Goal: Task Accomplishment & Management: Manage account settings

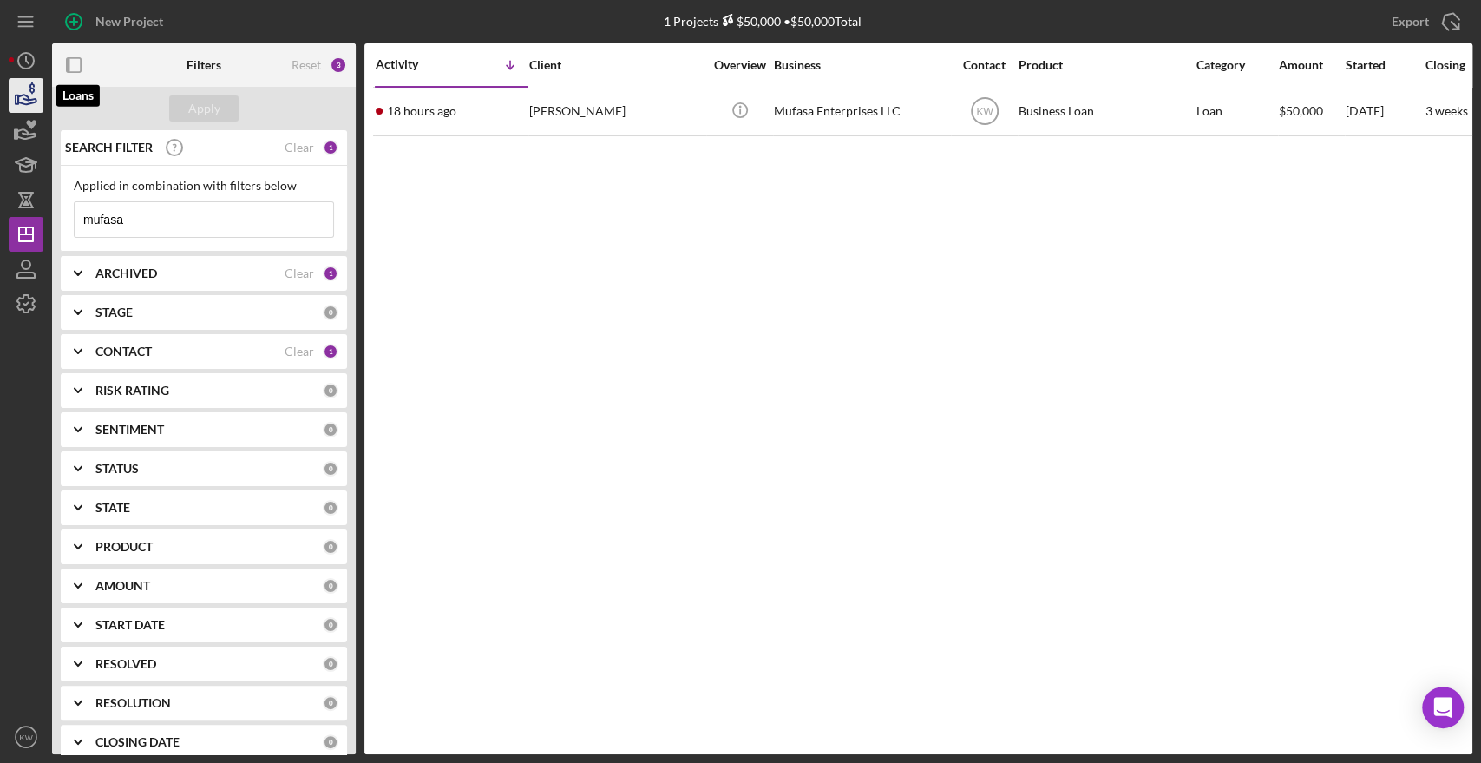
click at [21, 102] on icon "button" at bounding box center [25, 95] width 43 height 43
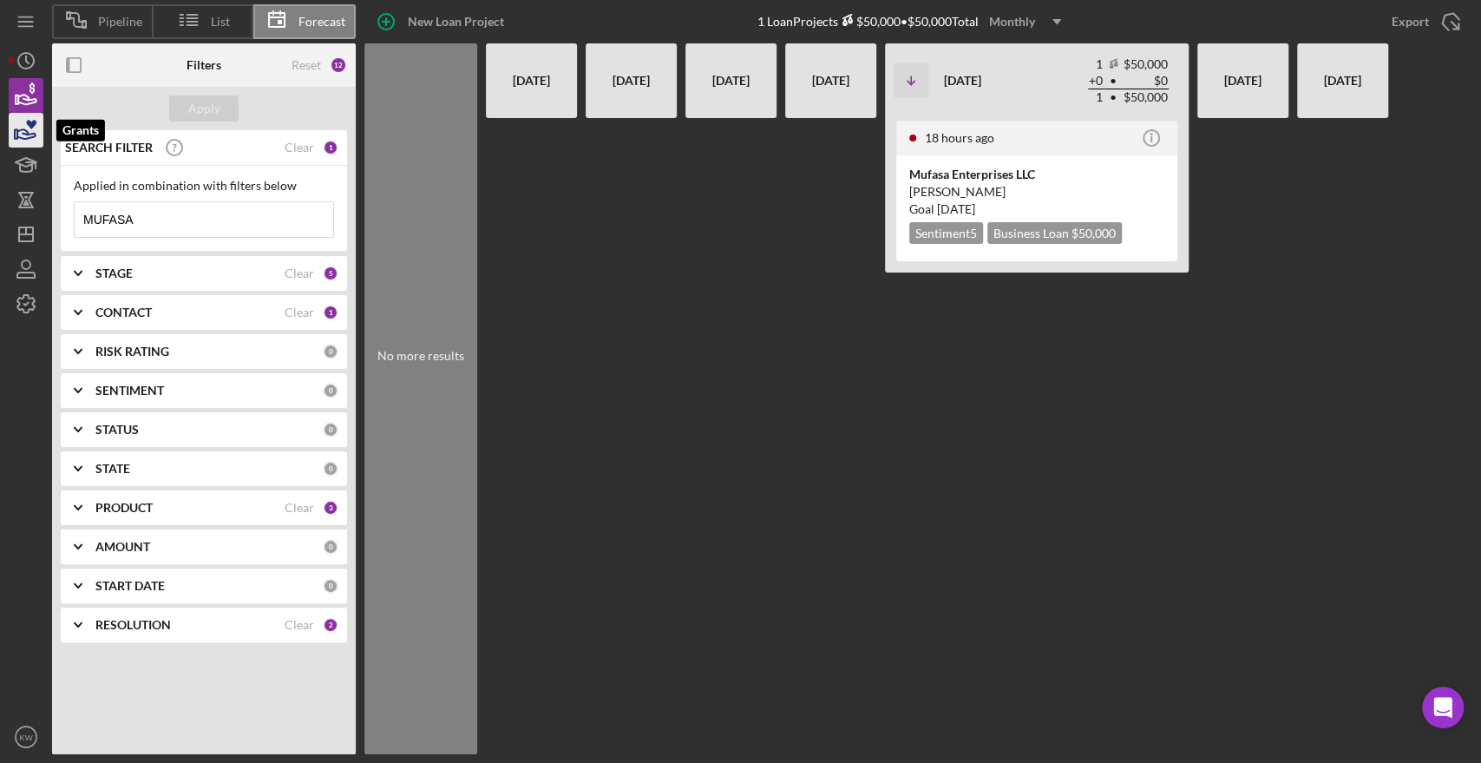
click at [18, 128] on icon "button" at bounding box center [25, 129] width 43 height 43
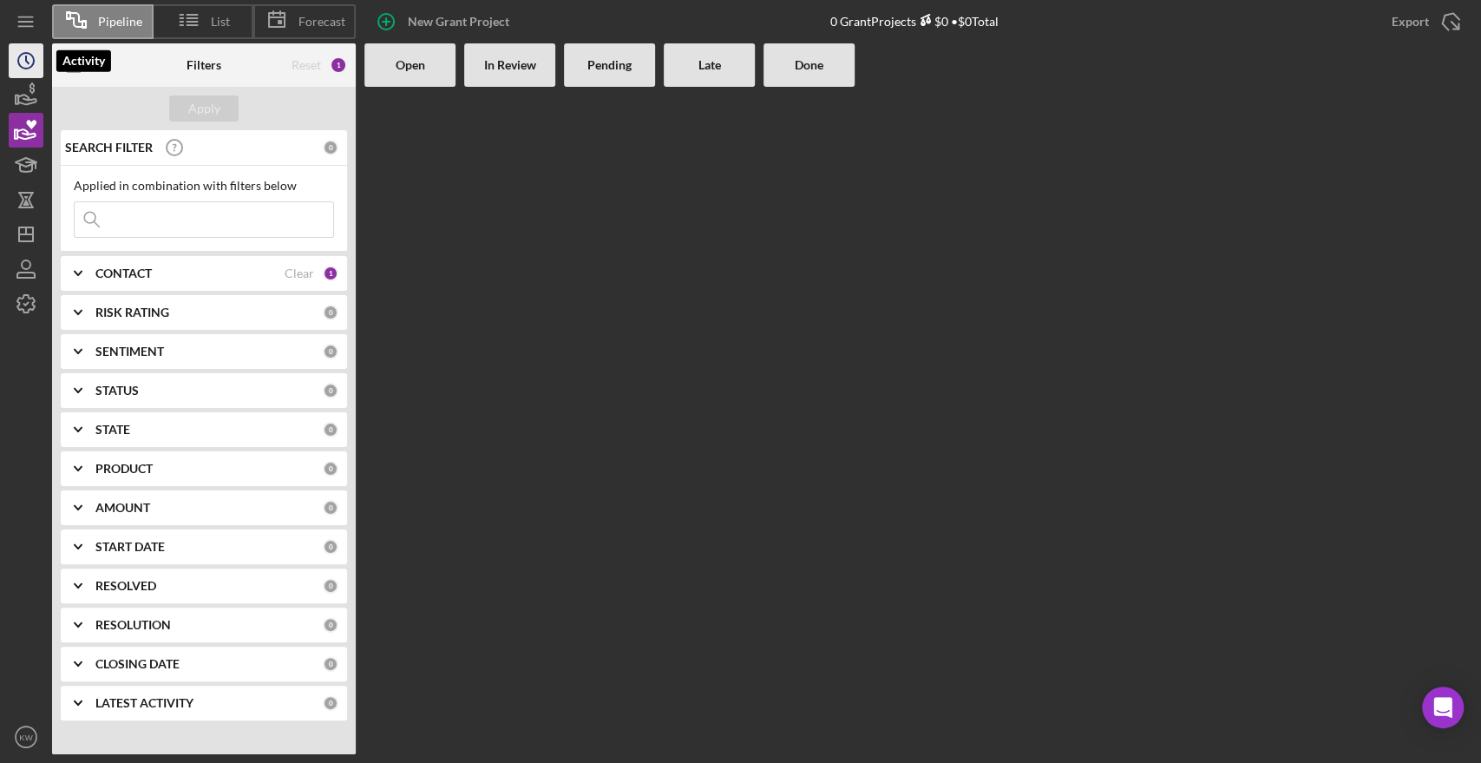
click at [34, 57] on circle "button" at bounding box center [26, 61] width 16 height 16
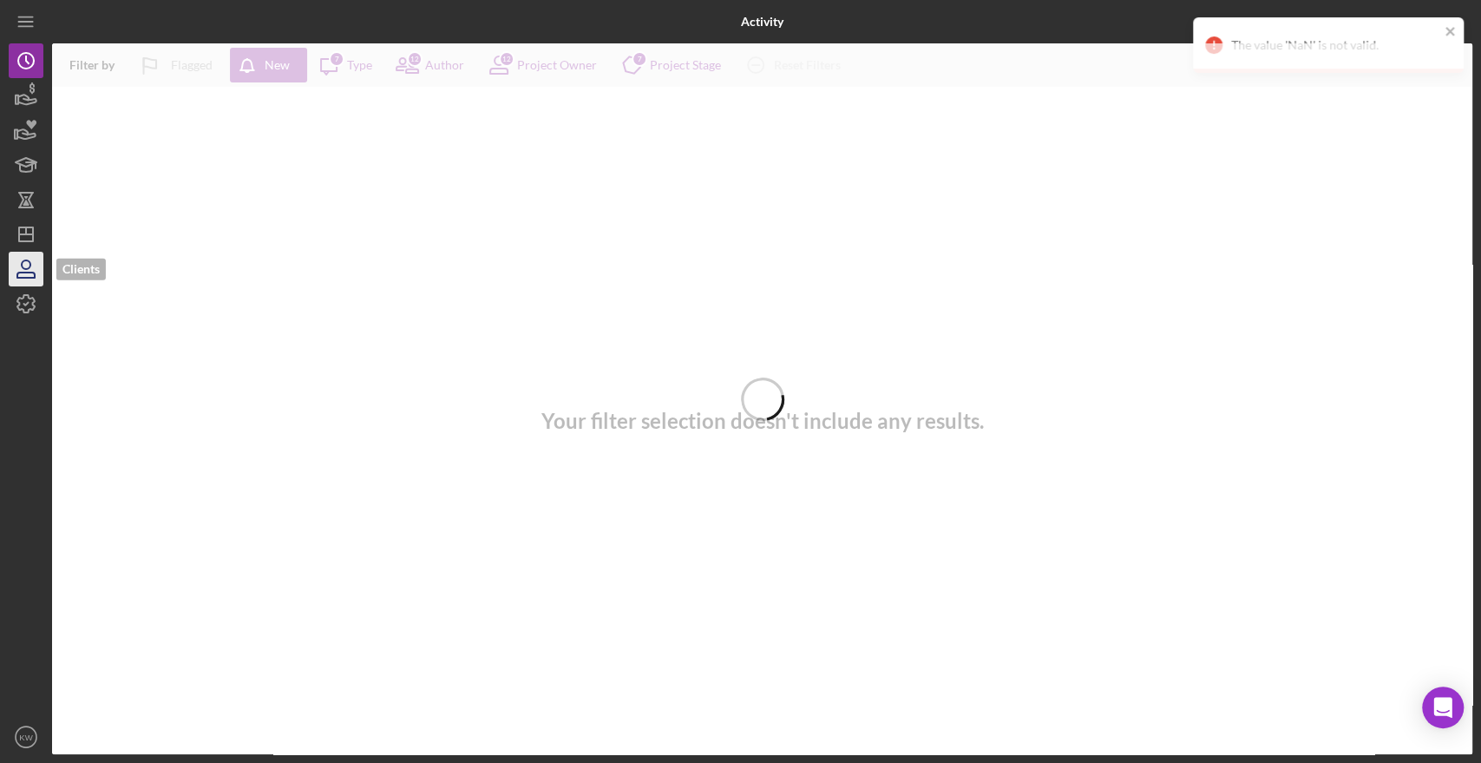
click at [35, 267] on icon "button" at bounding box center [25, 268] width 43 height 43
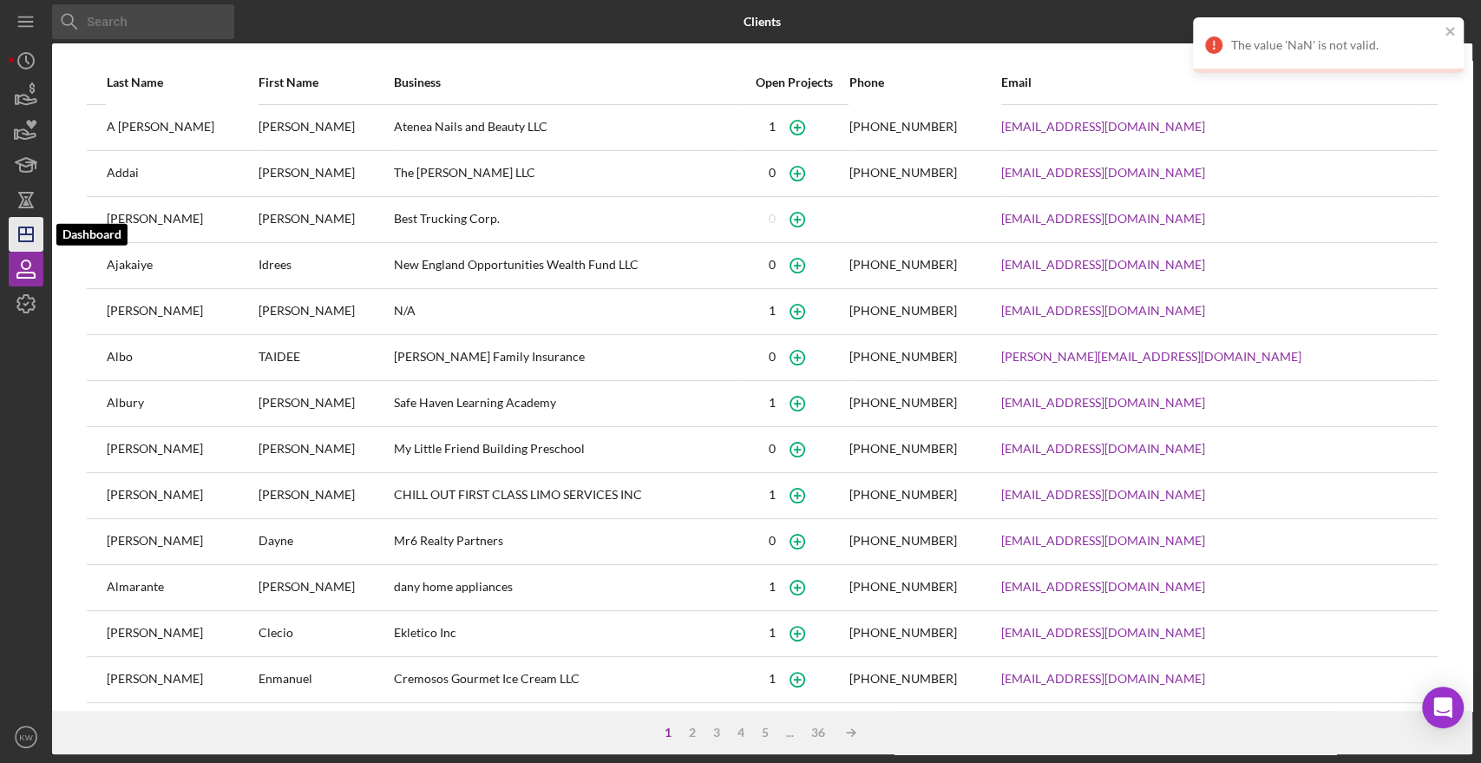
click at [18, 226] on icon "Icon/Dashboard" at bounding box center [25, 234] width 43 height 43
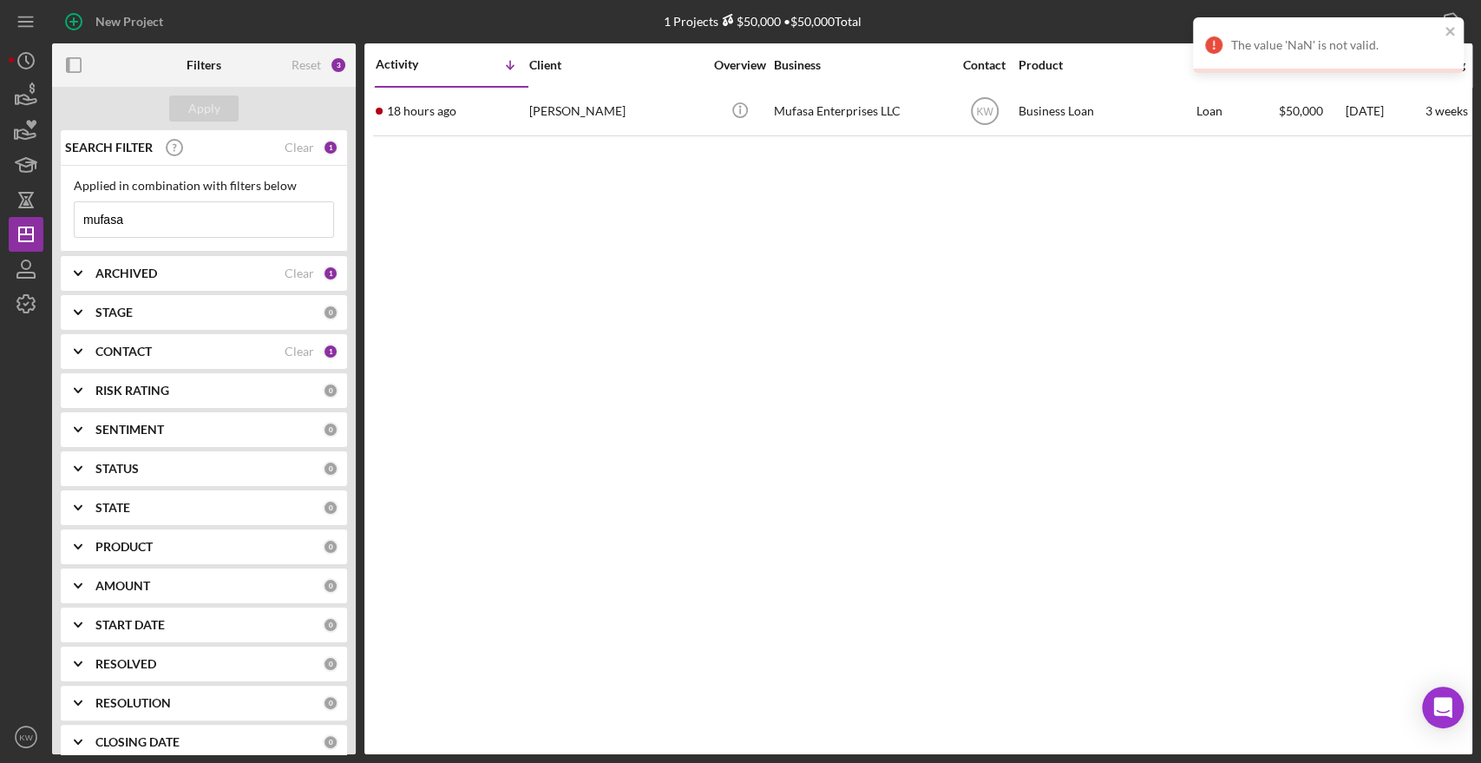
drag, startPoint x: 206, startPoint y: 209, endPoint x: 0, endPoint y: 204, distance: 205.7
click at [0, 204] on div "New Project 1 Projects $50,000 • $50,000 Total mufasa Export Icon/Export Filter…" at bounding box center [740, 381] width 1481 height 763
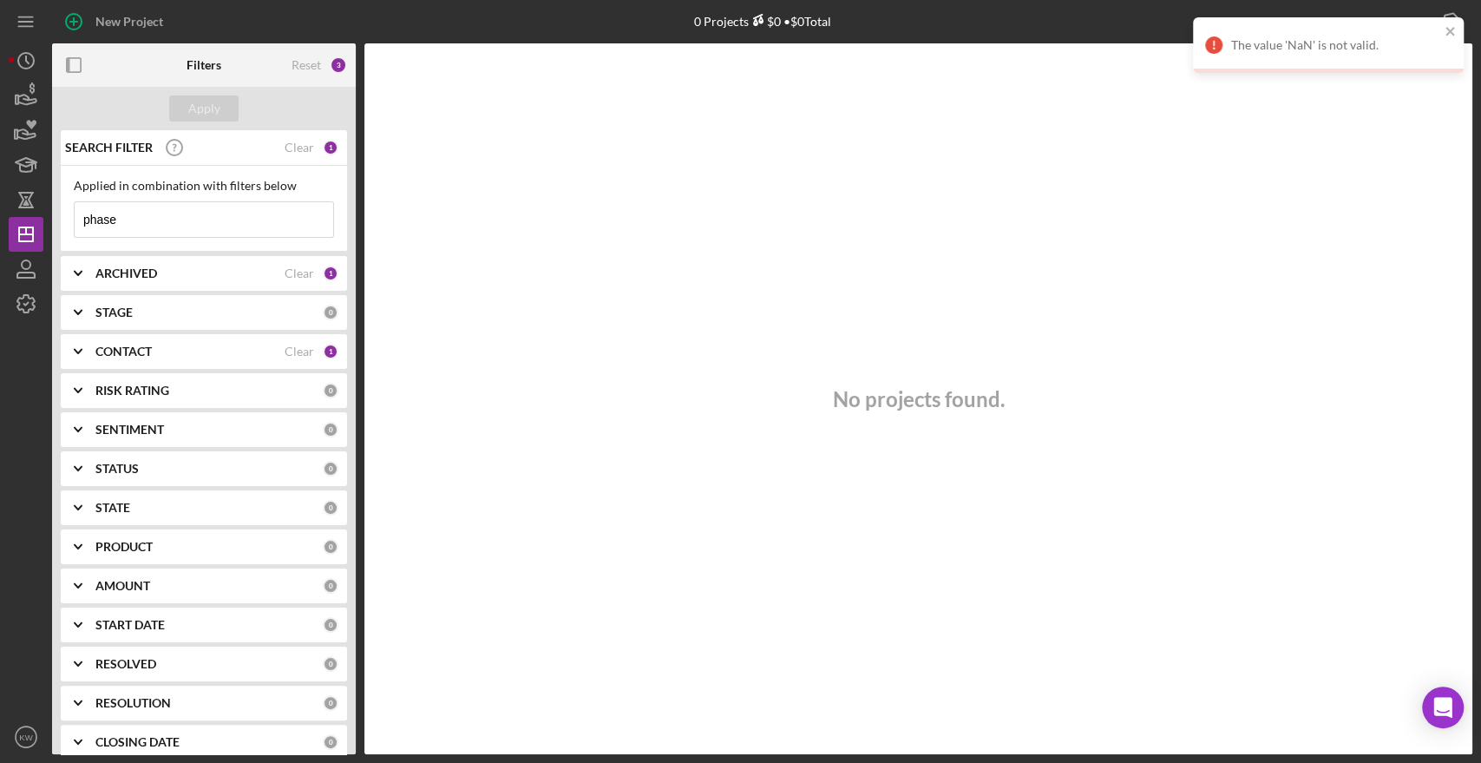
type input "phase"
click at [163, 341] on div "CONTACT Clear 1" at bounding box center [216, 351] width 243 height 35
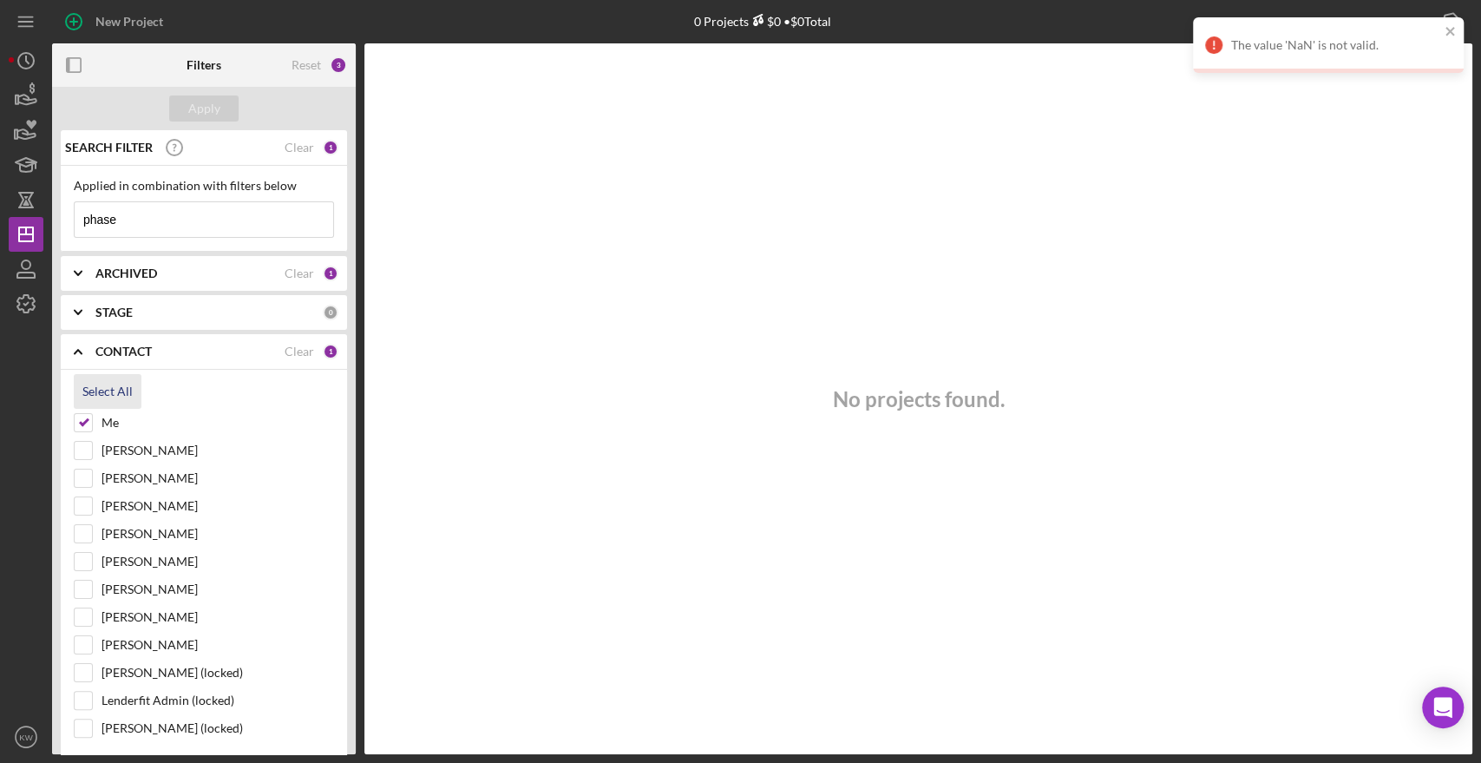
click at [128, 389] on div "Select All" at bounding box center [107, 391] width 50 height 35
checkbox input "true"
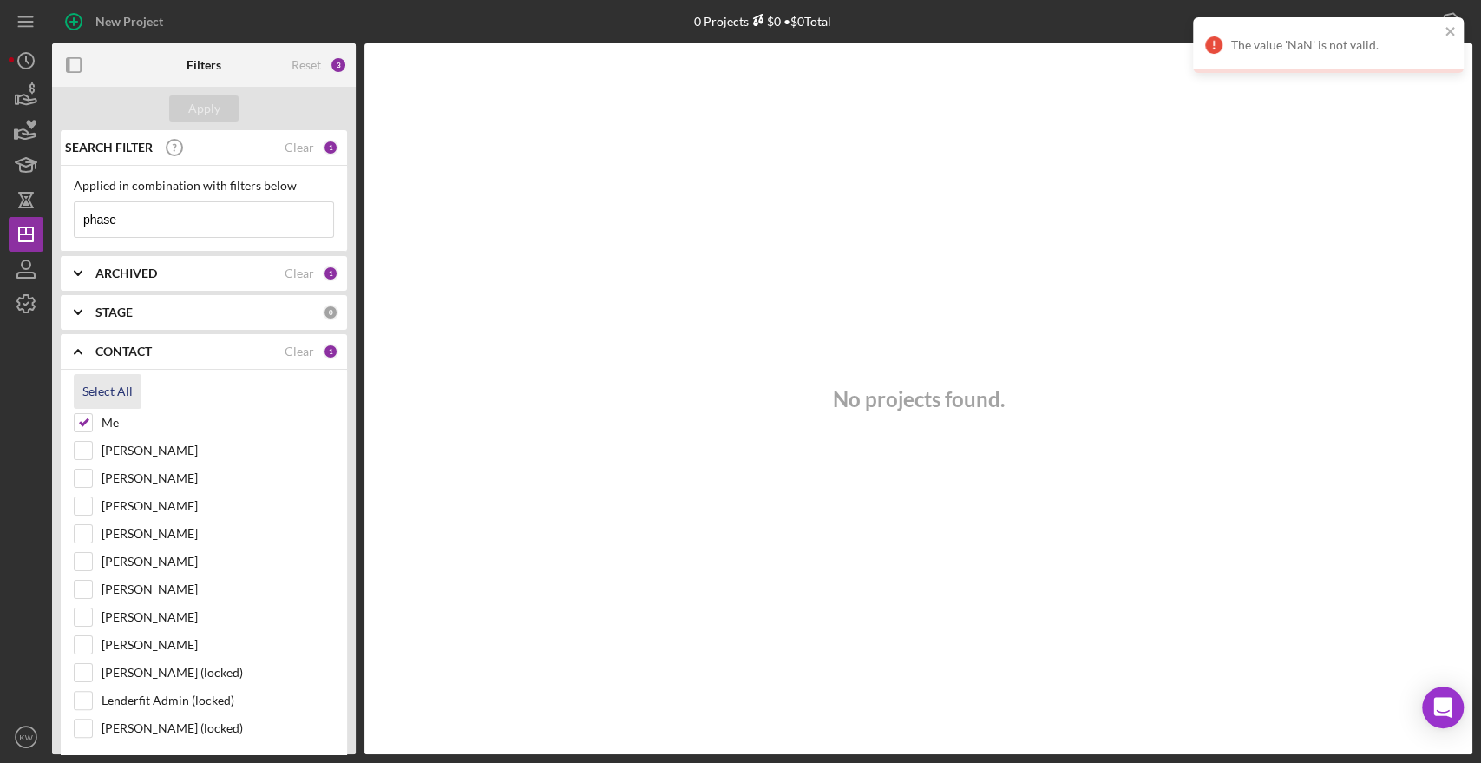
checkbox input "true"
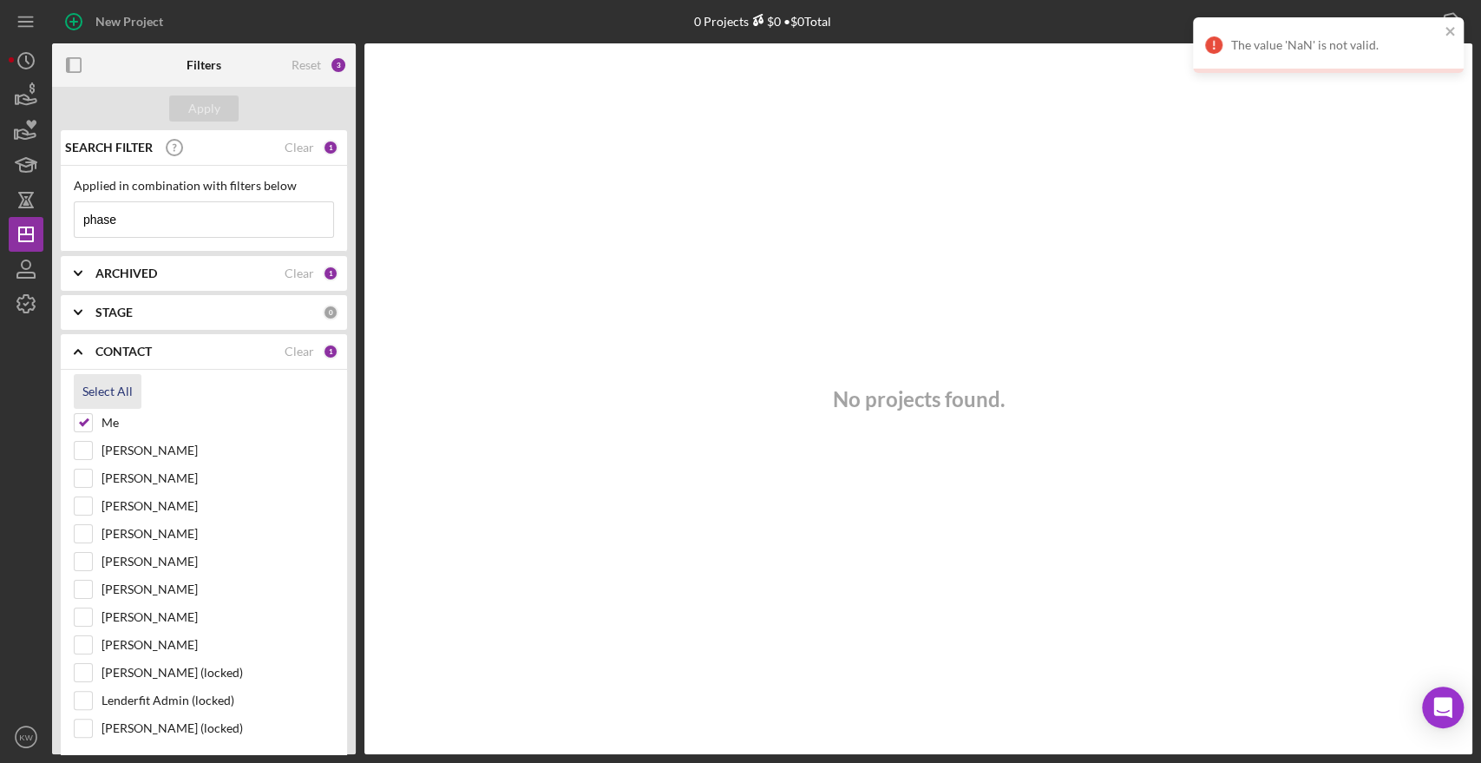
checkbox input "true"
click at [205, 119] on div "Apply" at bounding box center [204, 108] width 32 height 26
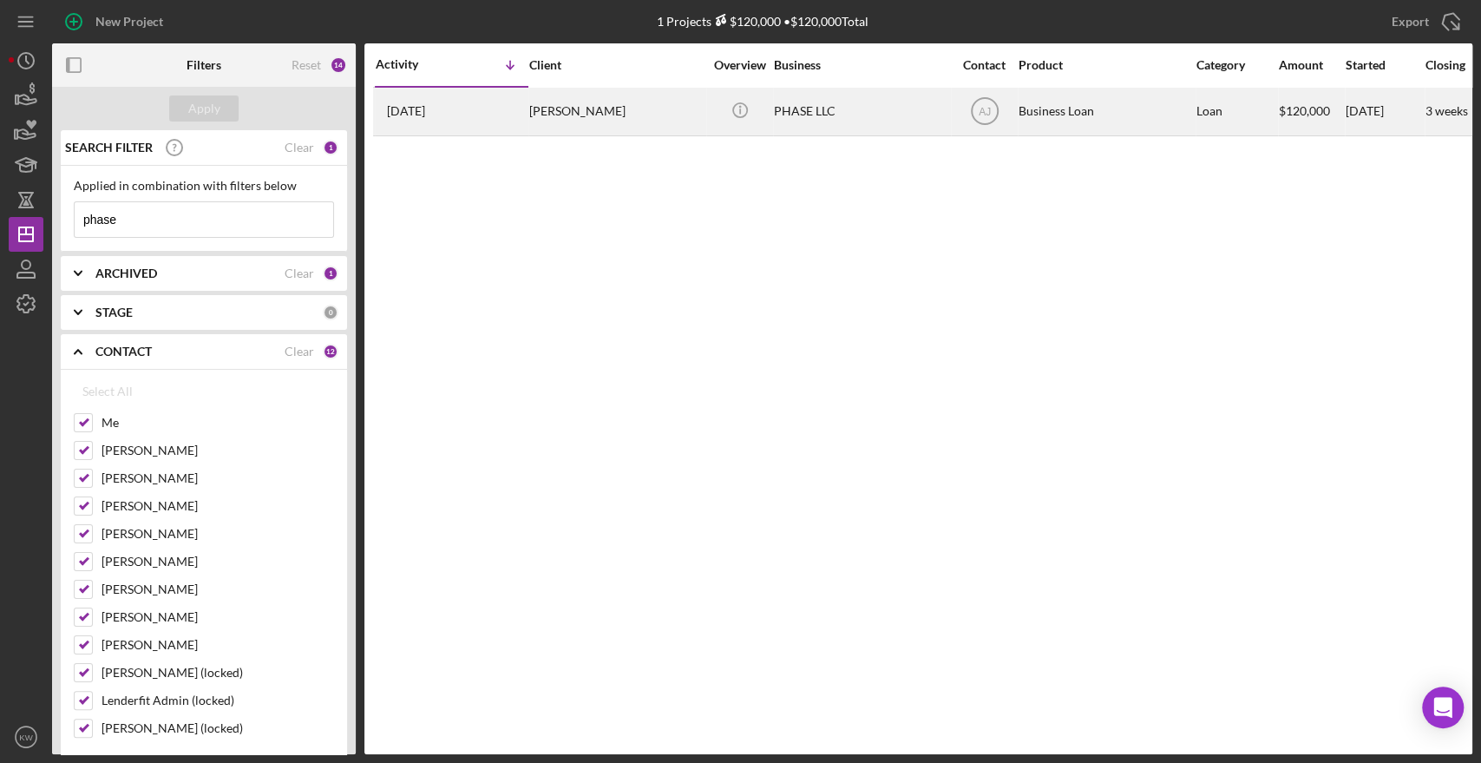
click at [669, 116] on div "[PERSON_NAME]" at bounding box center [615, 111] width 173 height 46
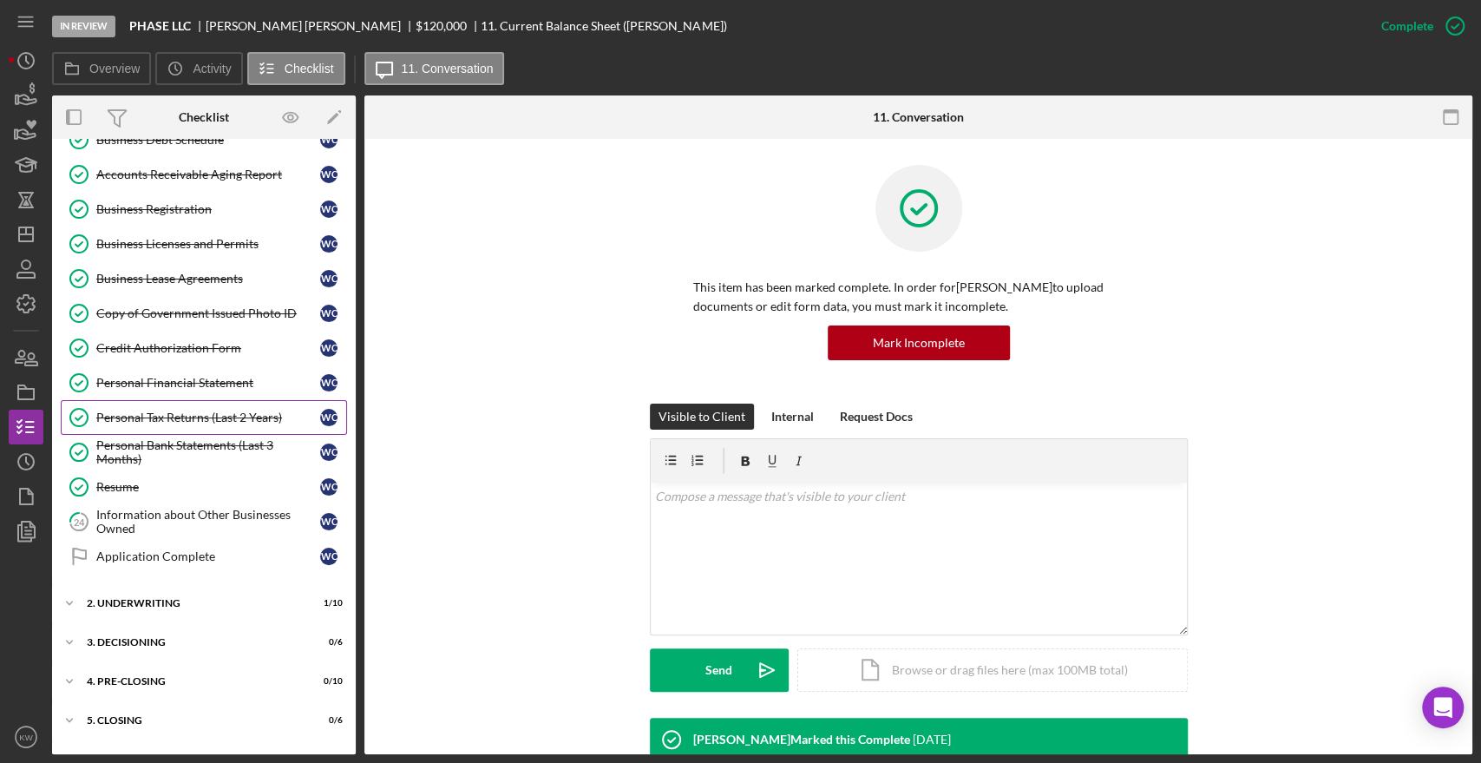
scroll to position [553, 0]
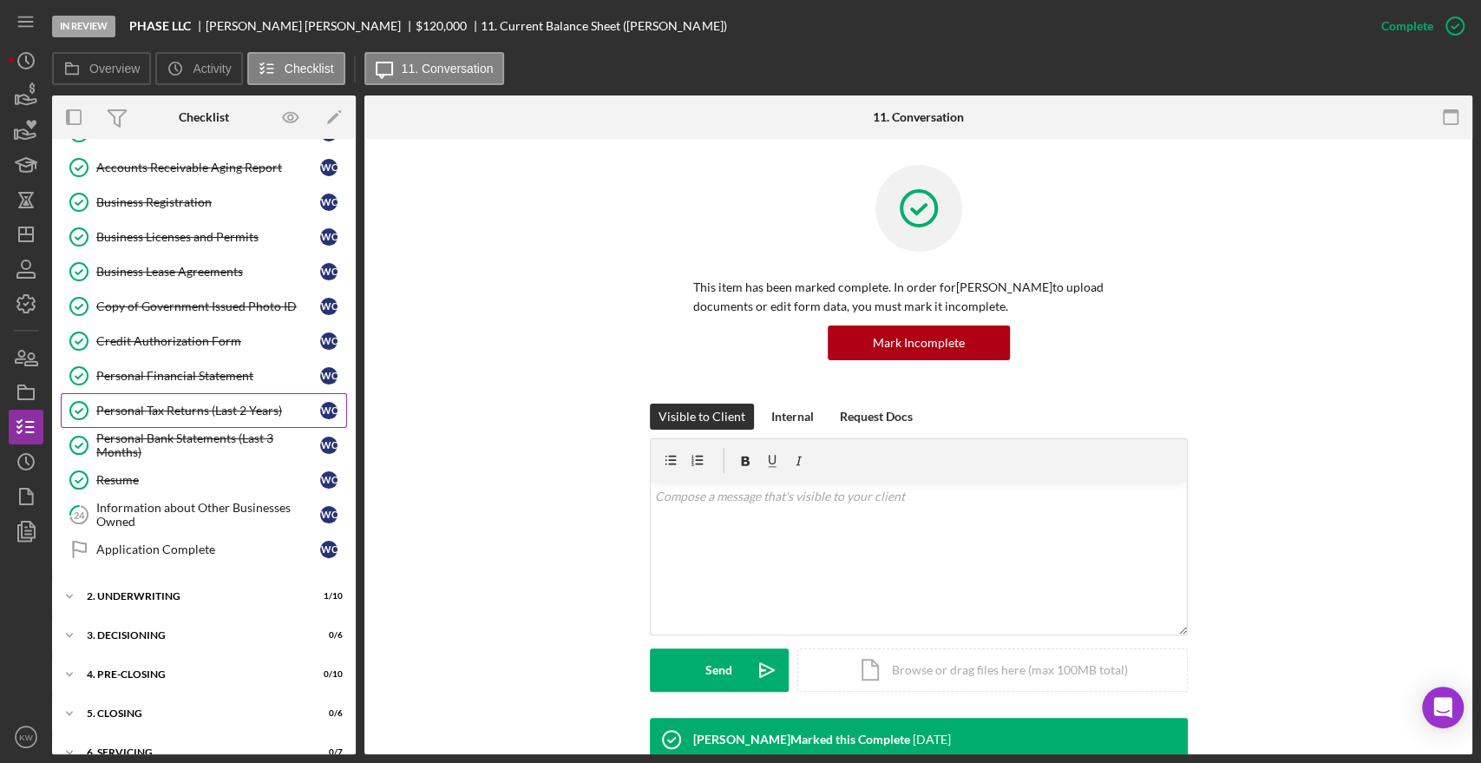
click at [206, 403] on div "Personal Tax Returns (Last 2 Years)" at bounding box center [208, 410] width 224 height 14
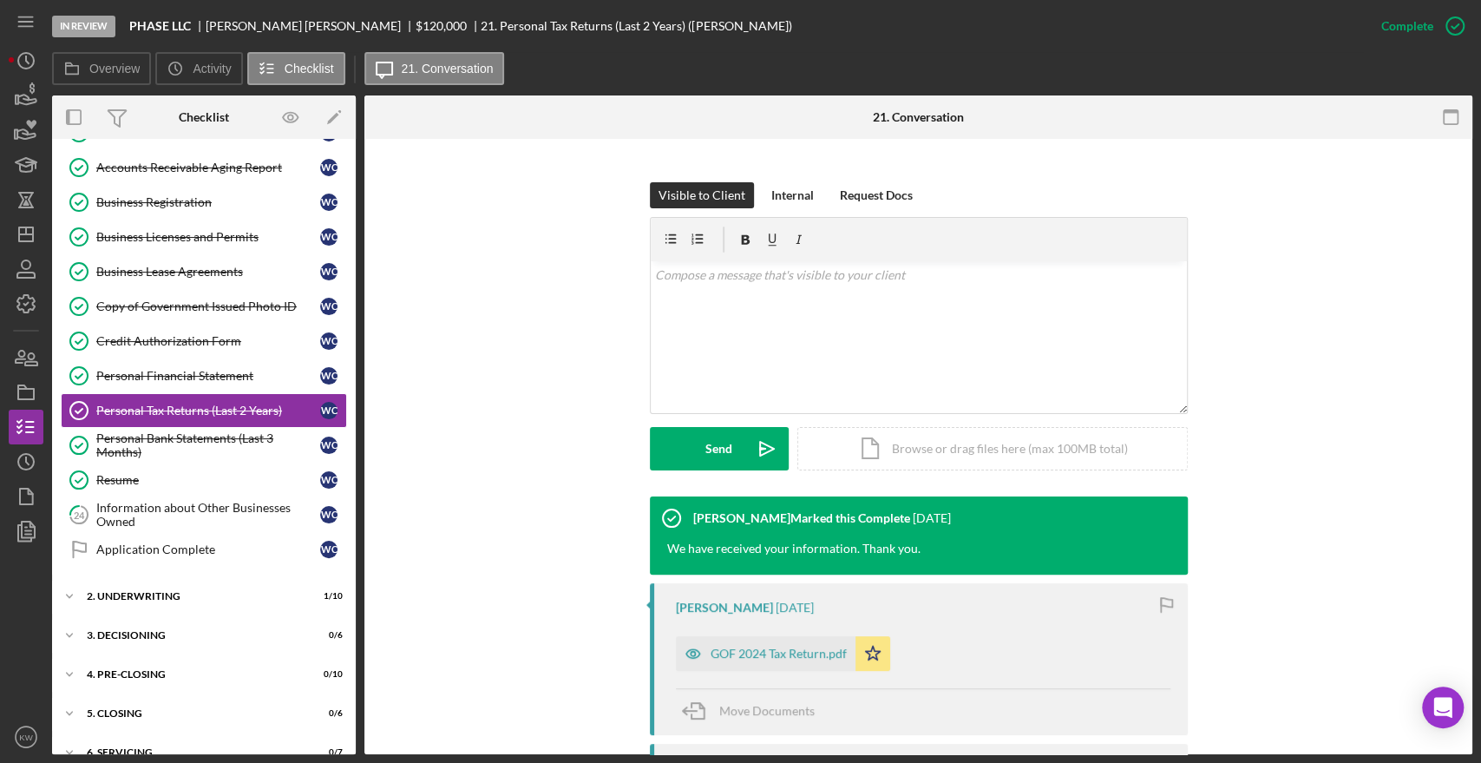
scroll to position [578, 0]
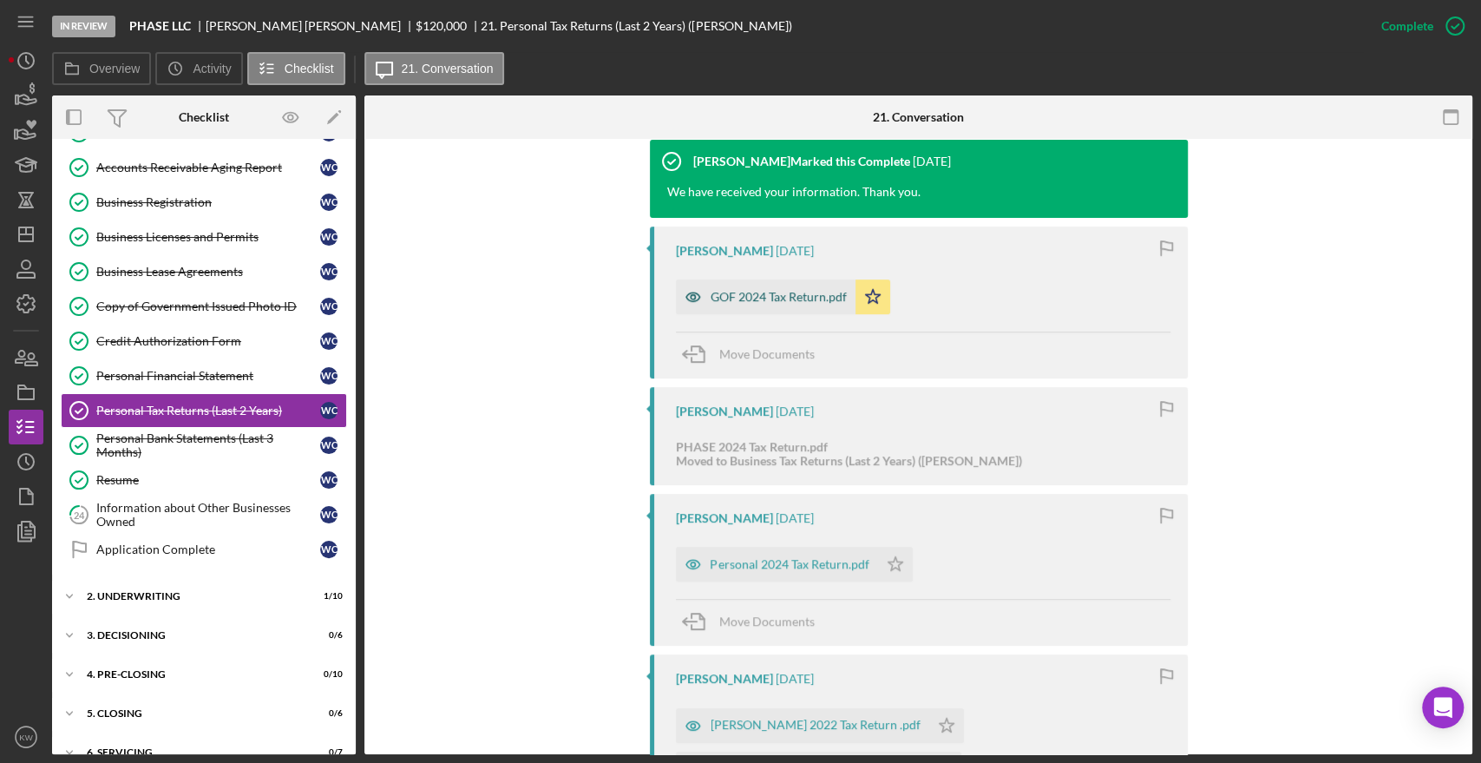
click at [802, 296] on div "GOF 2024 Tax Return.pdf" at bounding box center [778, 297] width 136 height 14
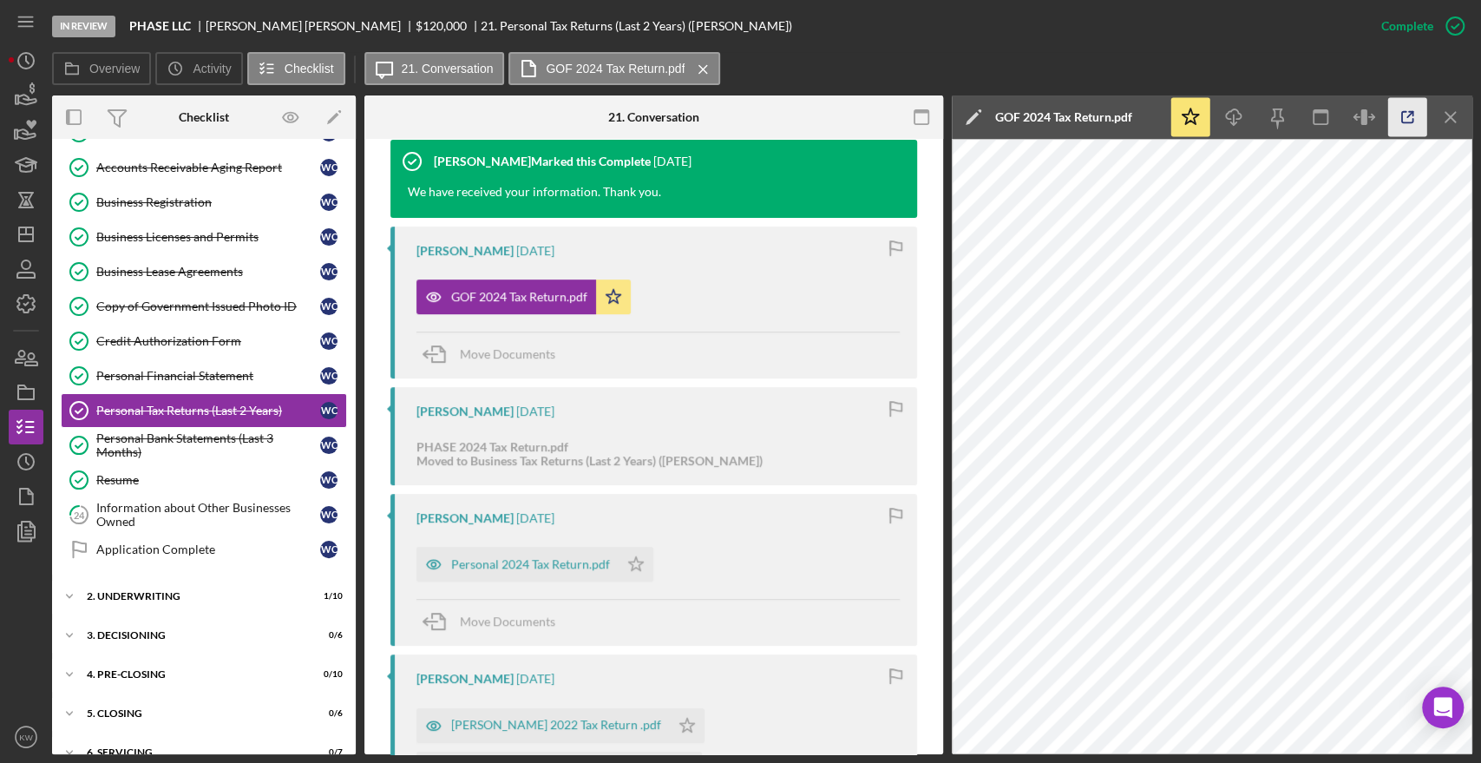
click at [1401, 110] on icon "button" at bounding box center [1407, 117] width 39 height 39
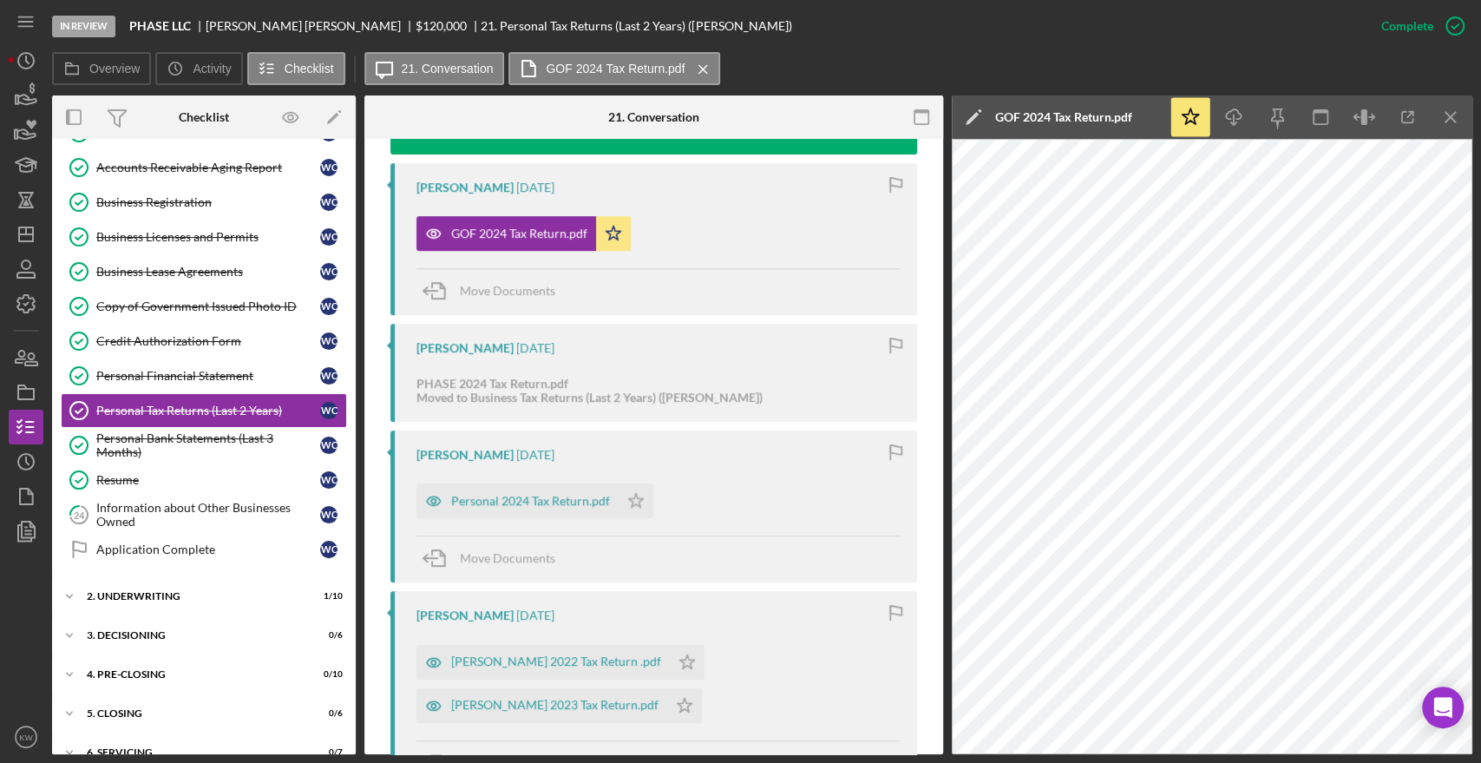
scroll to position [674, 0]
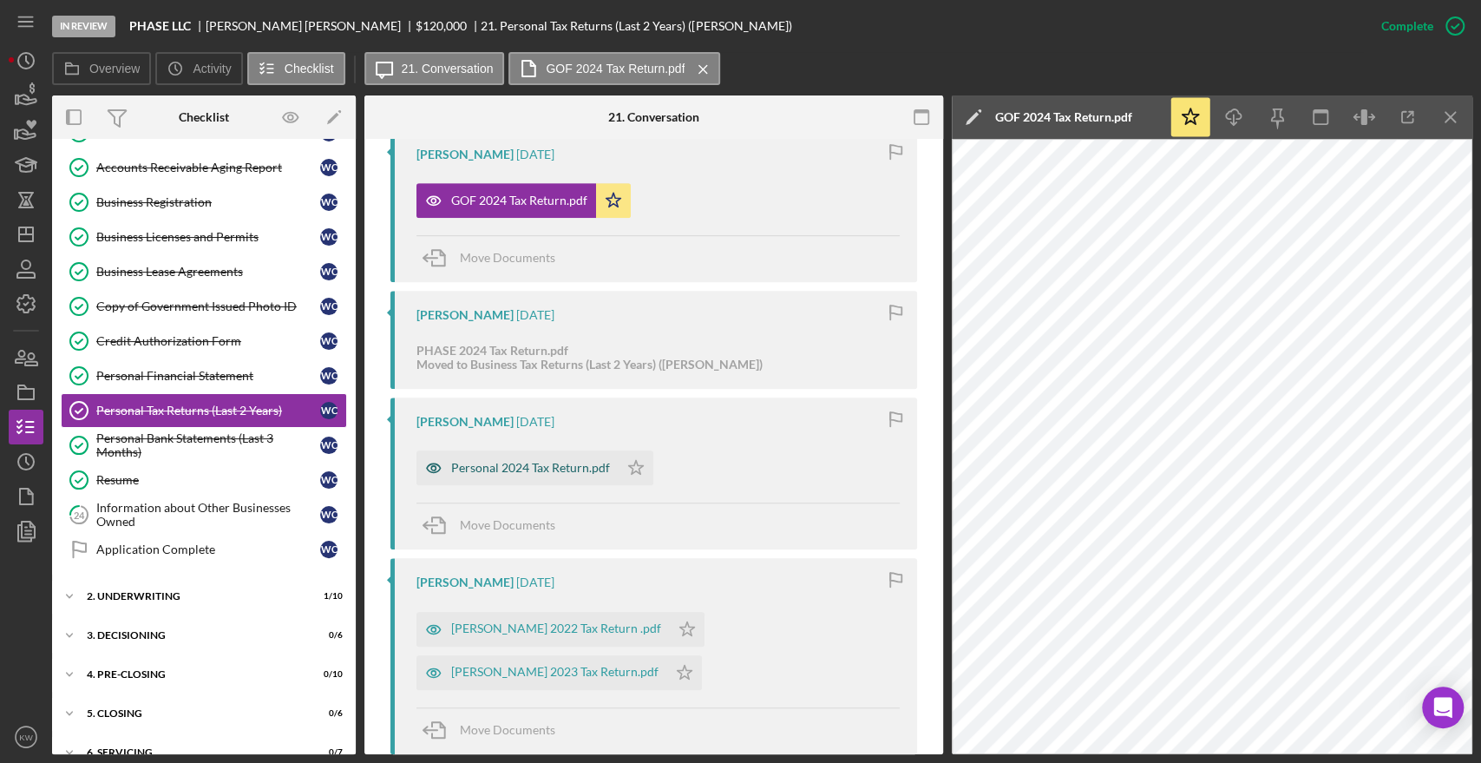
click at [563, 461] on div "Personal 2024 Tax Return.pdf" at bounding box center [530, 468] width 159 height 14
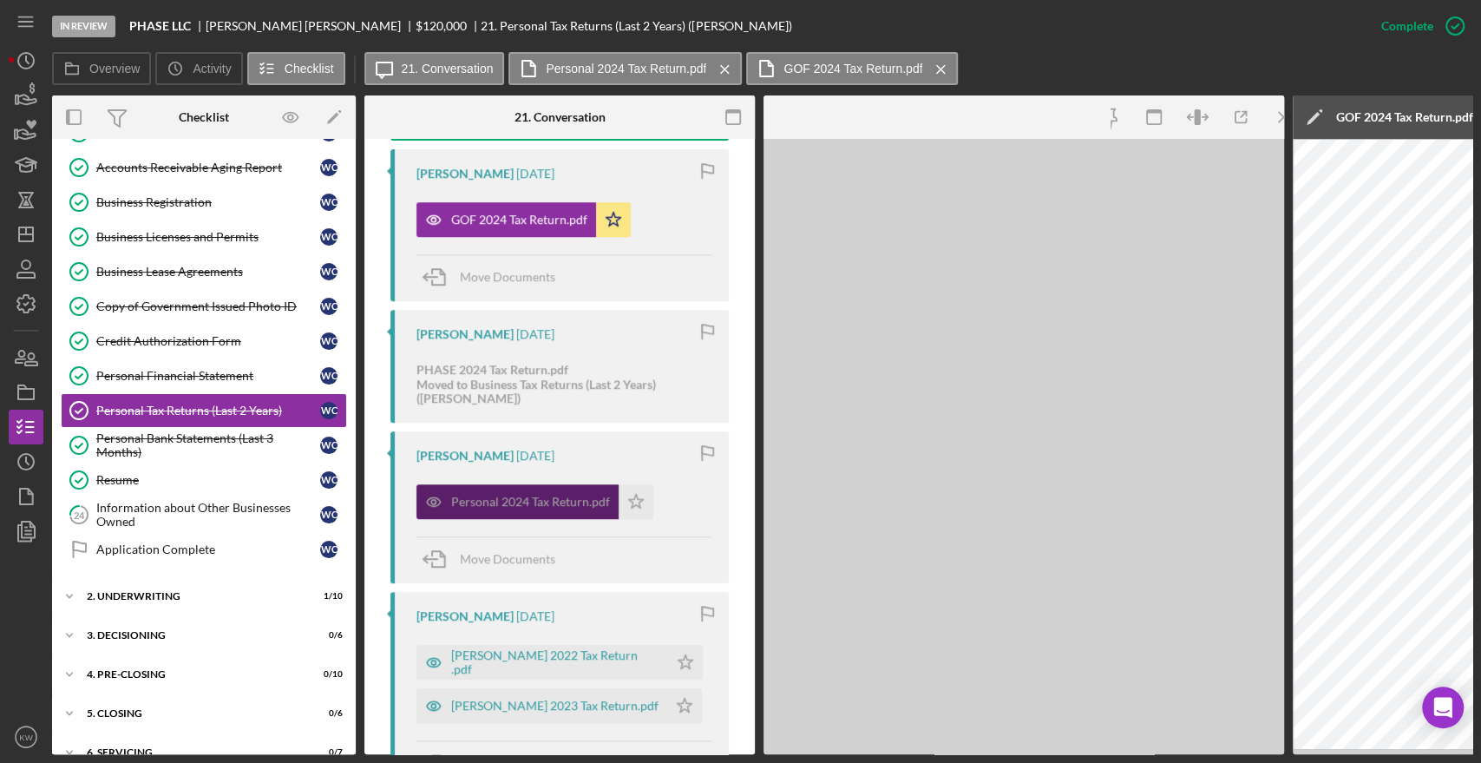
scroll to position [694, 0]
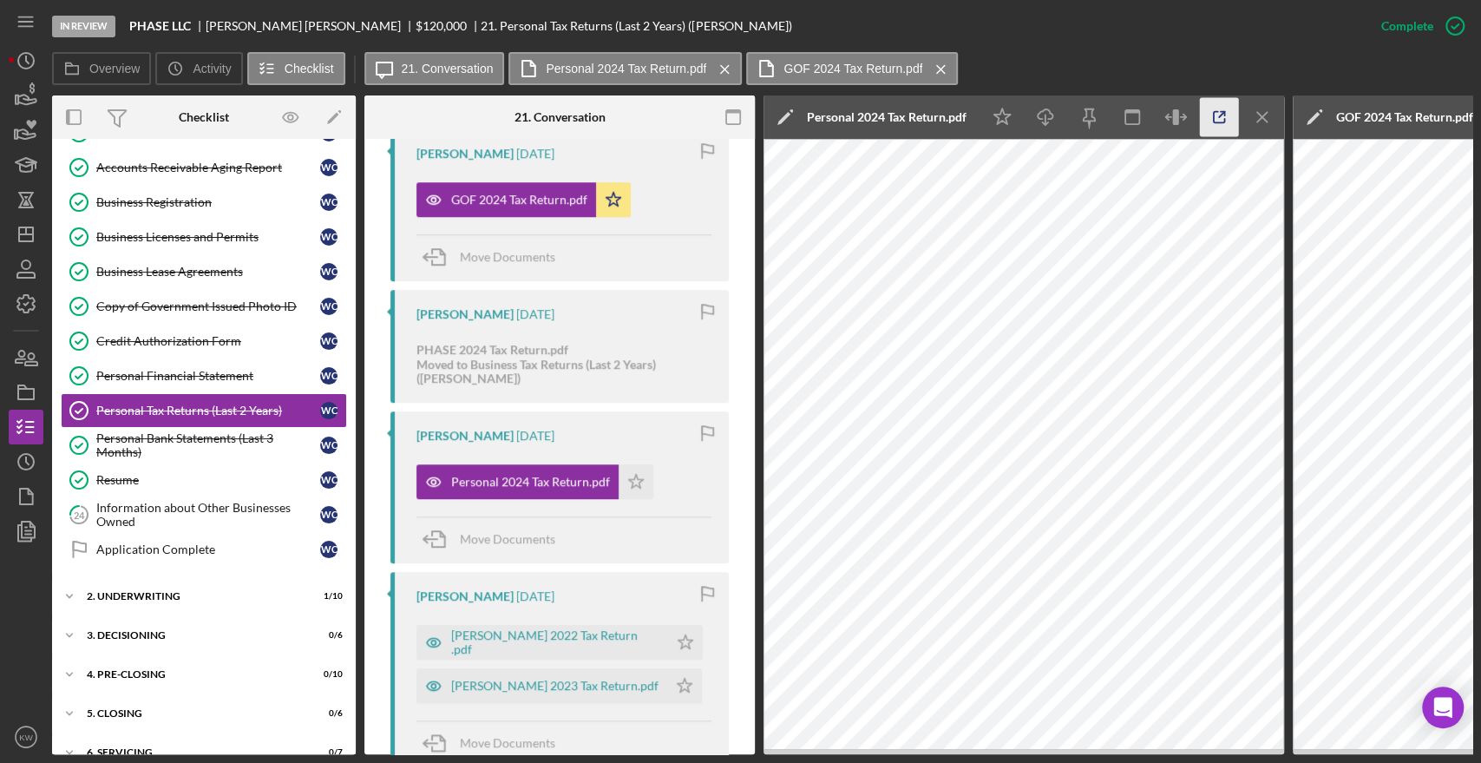
click at [1214, 115] on icon "button" at bounding box center [1219, 117] width 39 height 39
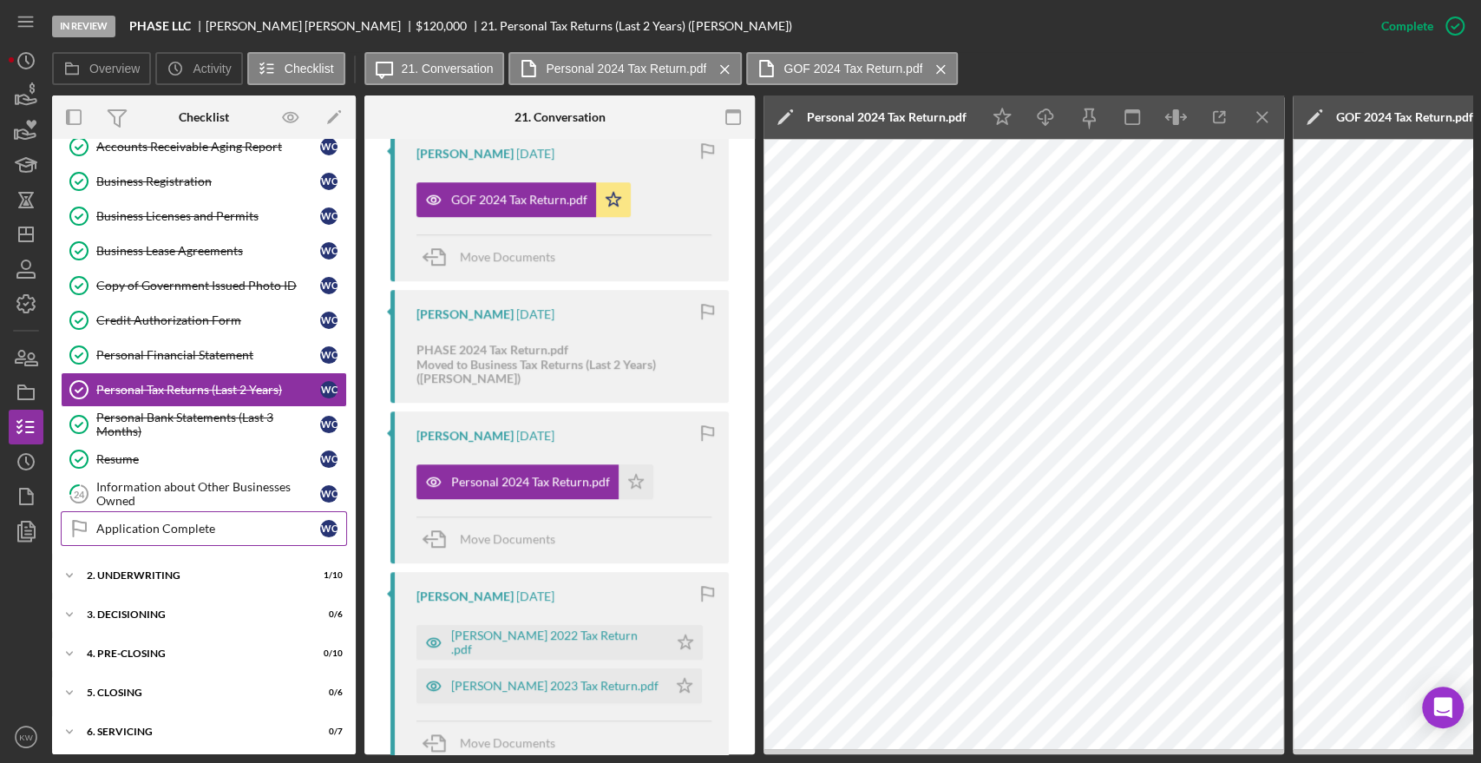
scroll to position [577, 0]
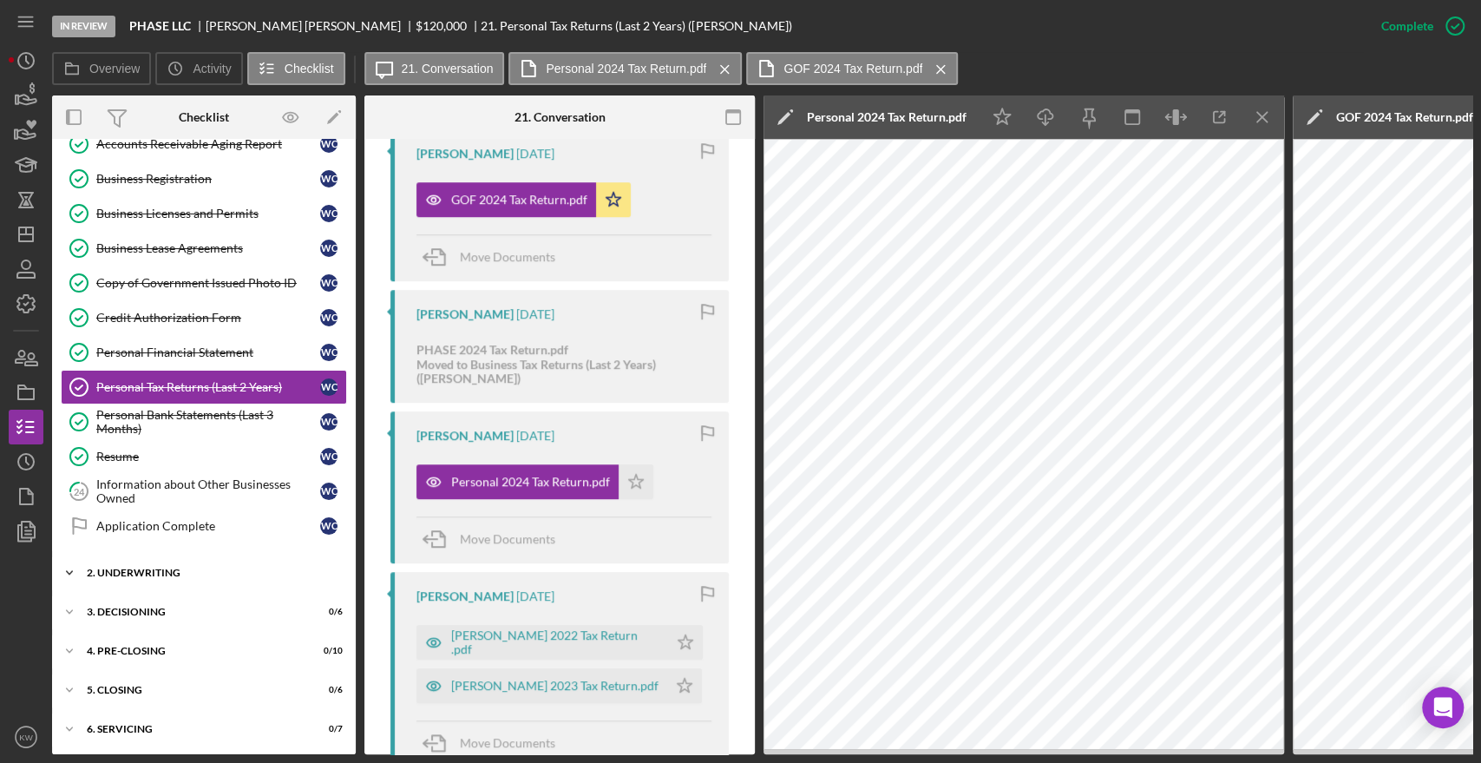
click at [153, 557] on div "Icon/Expander 2. Underwriting 1 / 10" at bounding box center [204, 572] width 304 height 35
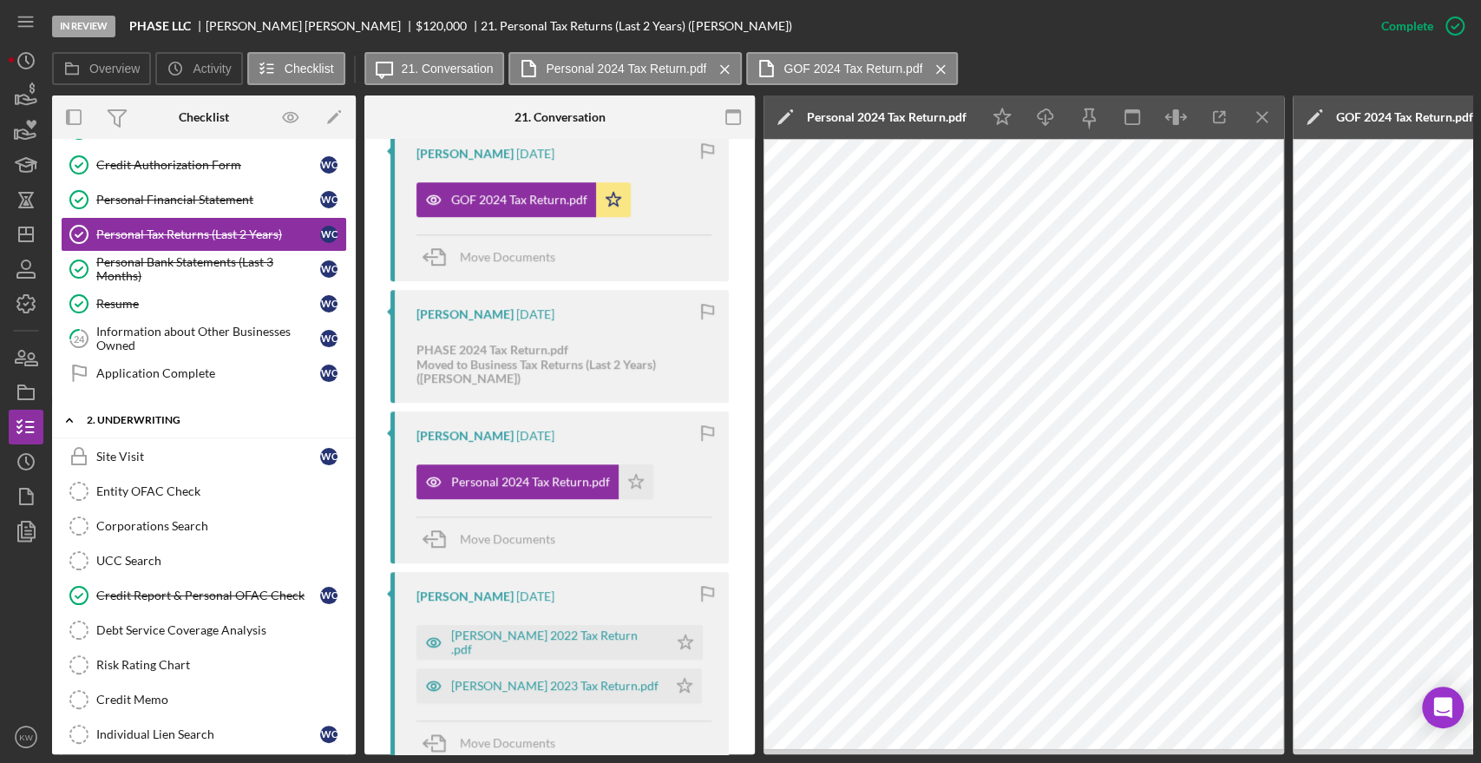
scroll to position [932, 0]
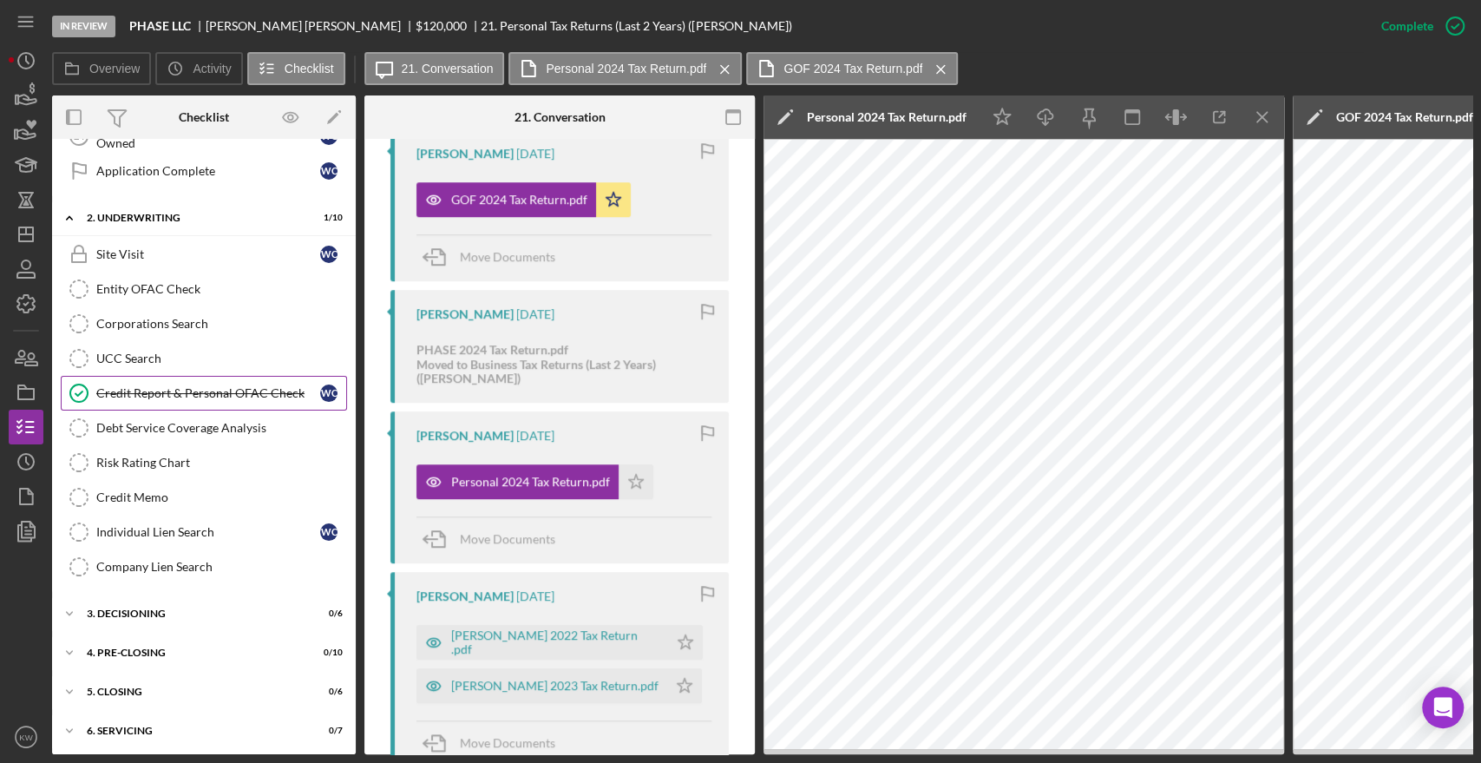
click at [198, 376] on link "Credit Report & Personal OFAC Check Credit Report & Personal OFAC Check W C" at bounding box center [204, 393] width 286 height 35
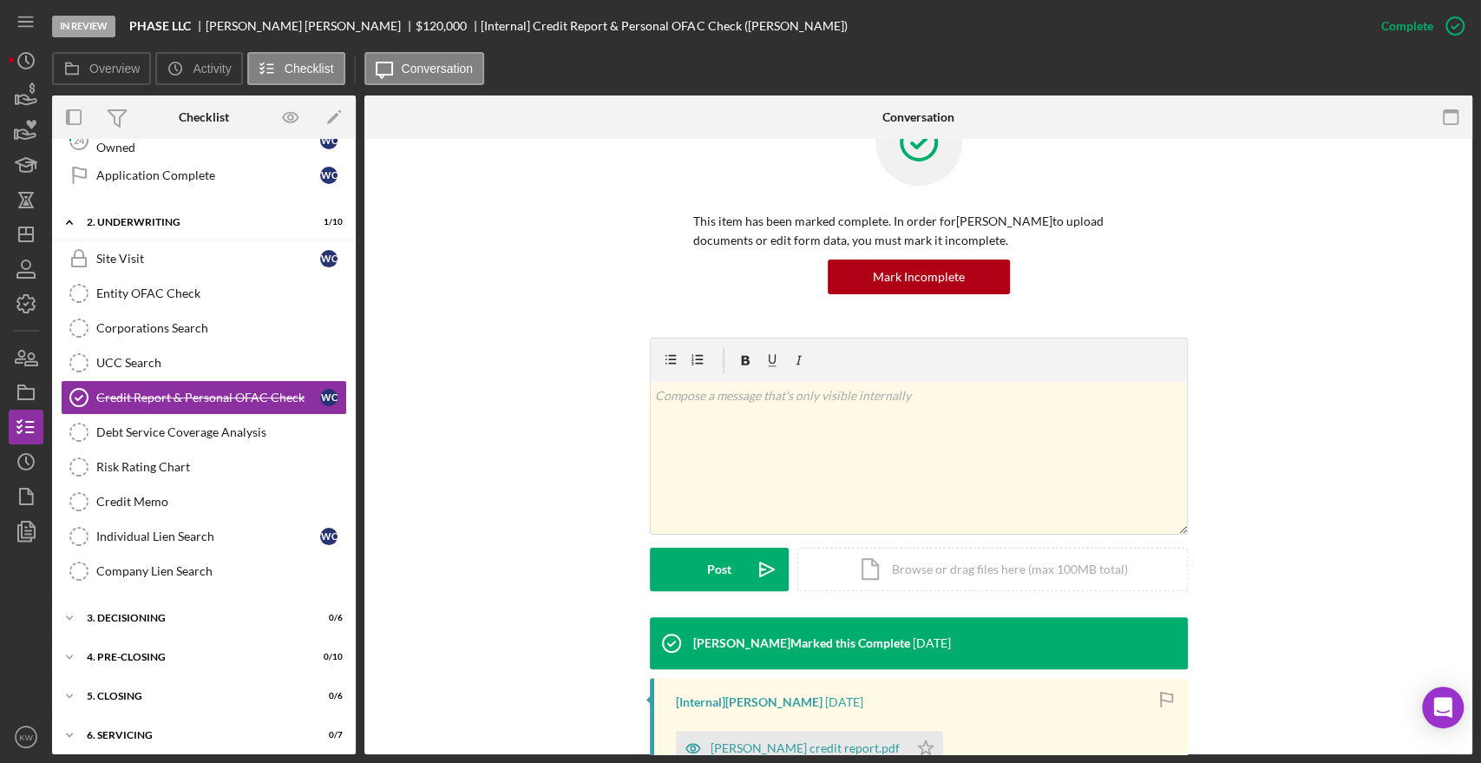
scroll to position [96, 0]
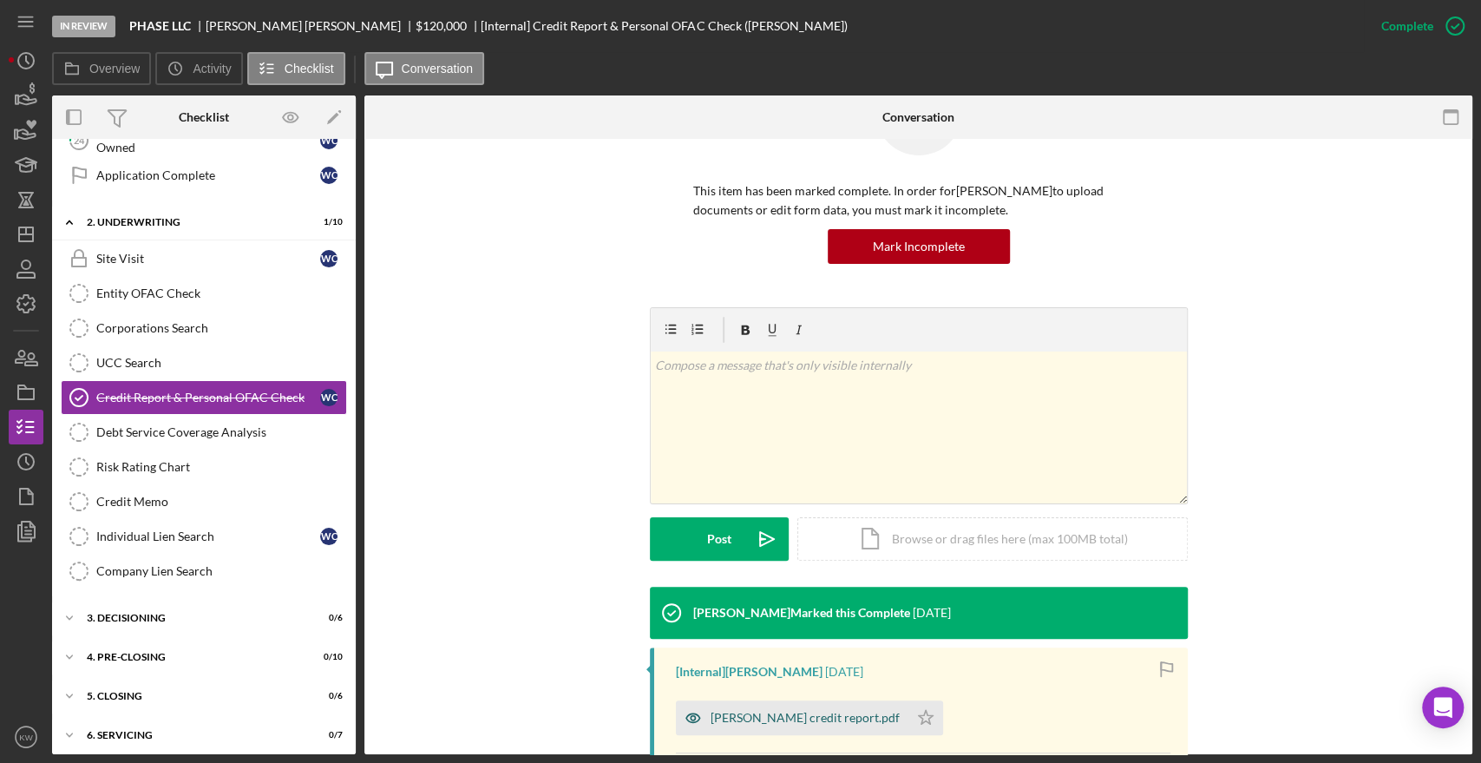
click at [750, 712] on div "Willeen Capehart credit report.pdf" at bounding box center [804, 717] width 189 height 14
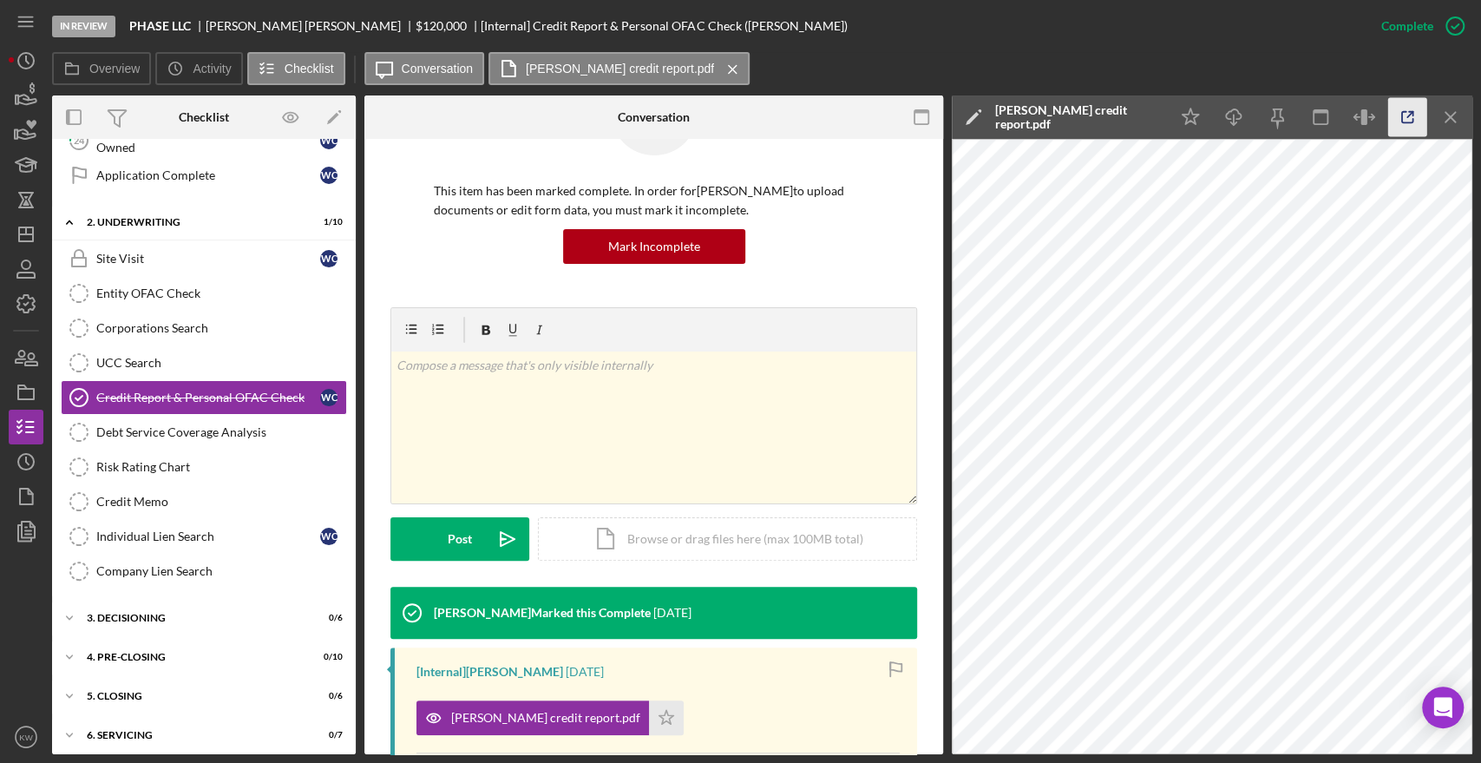
click at [1395, 121] on icon "button" at bounding box center [1407, 117] width 39 height 39
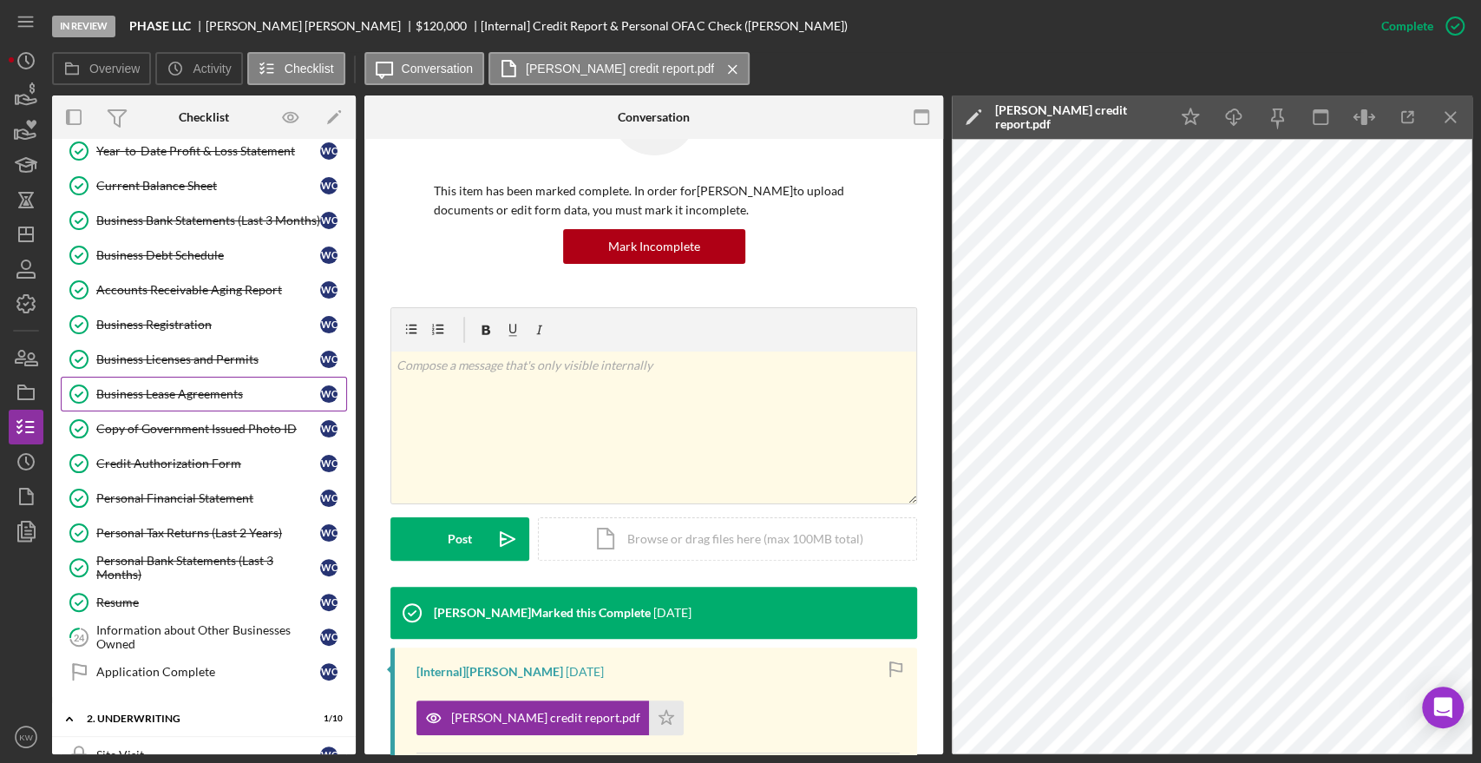
scroll to position [445, 0]
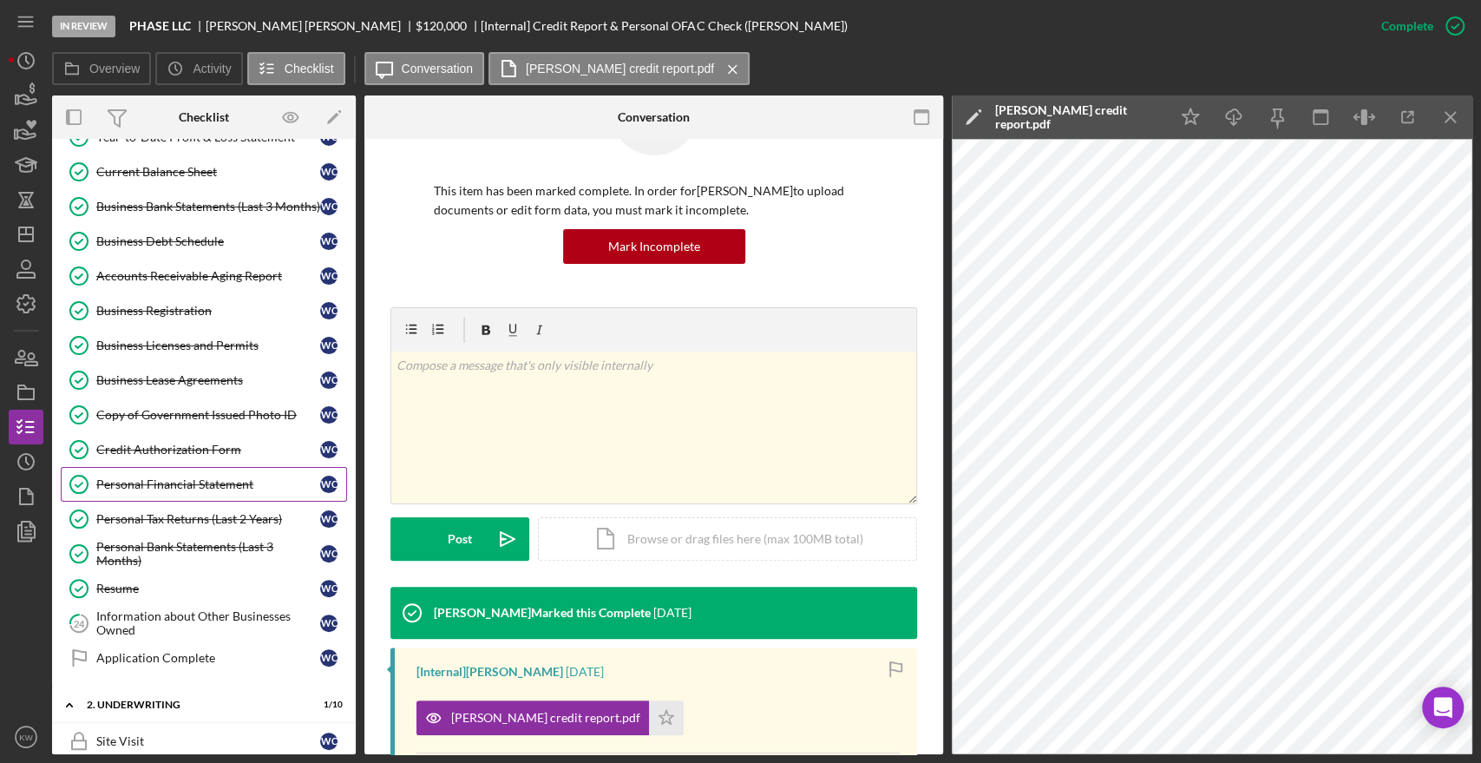
click at [211, 467] on link "Personal Financial Statement Personal Financial Statement W C" at bounding box center [204, 484] width 286 height 35
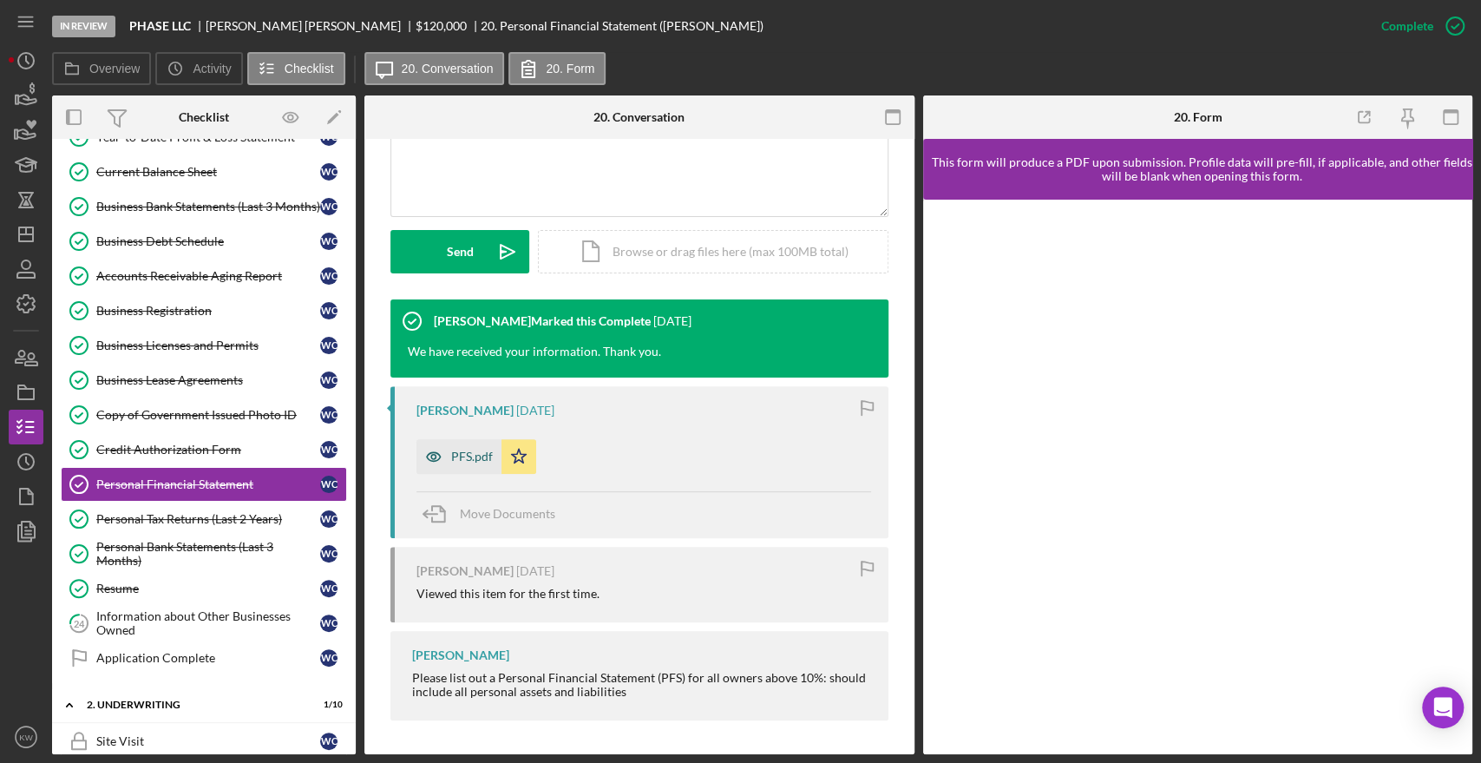
click at [463, 449] on div "PFS.pdf" at bounding box center [472, 456] width 42 height 14
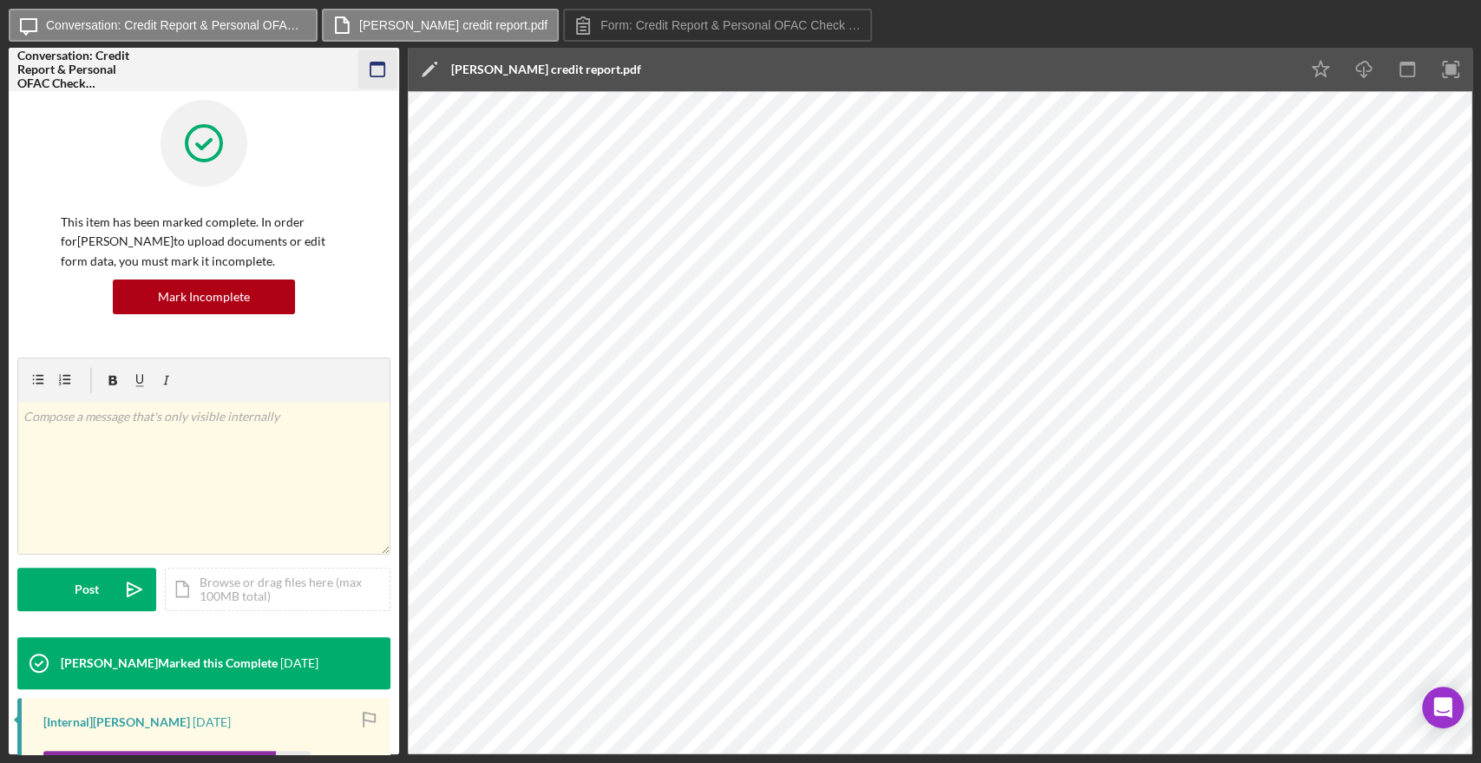
click at [373, 73] on icon "button" at bounding box center [377, 69] width 39 height 39
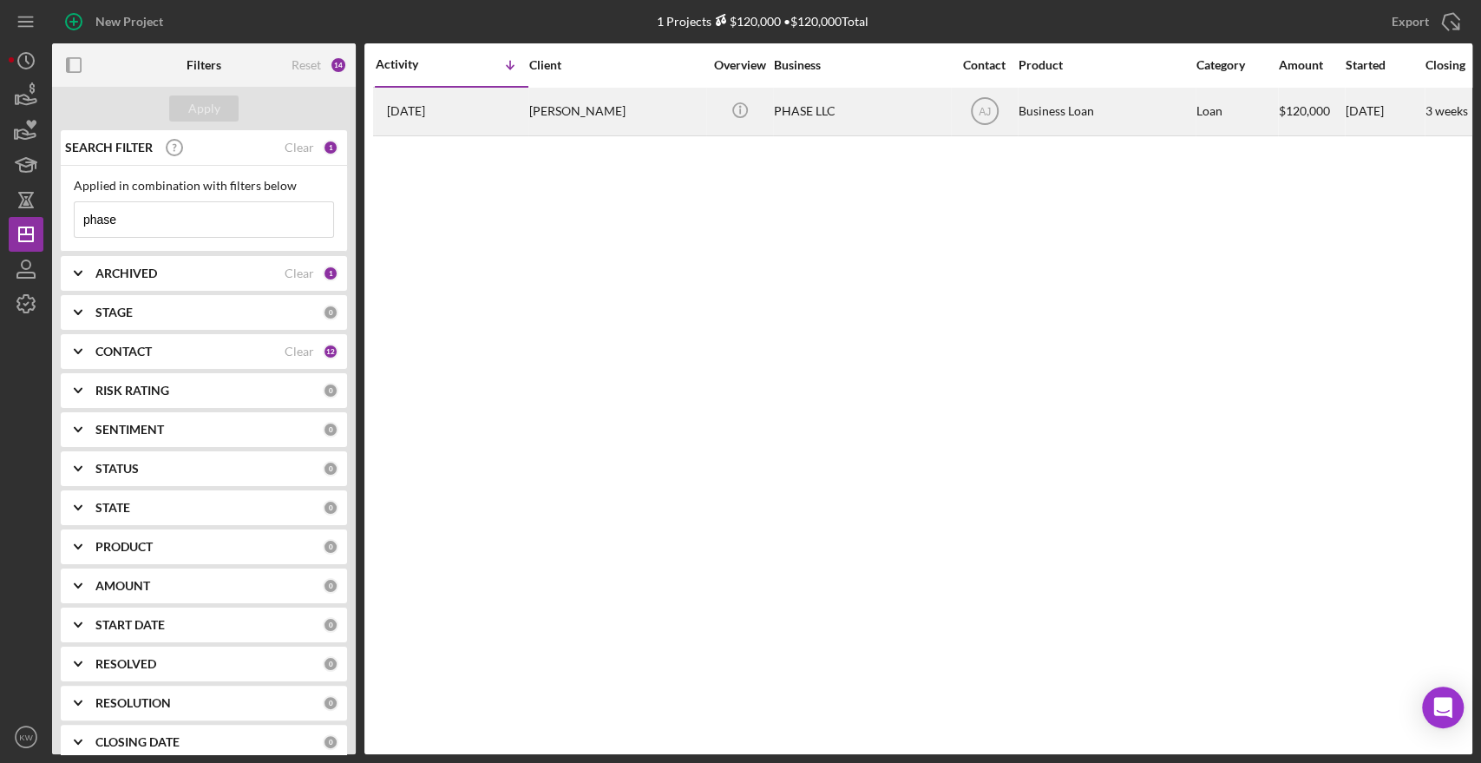
click at [797, 121] on div "PHASE LLC" at bounding box center [860, 111] width 173 height 46
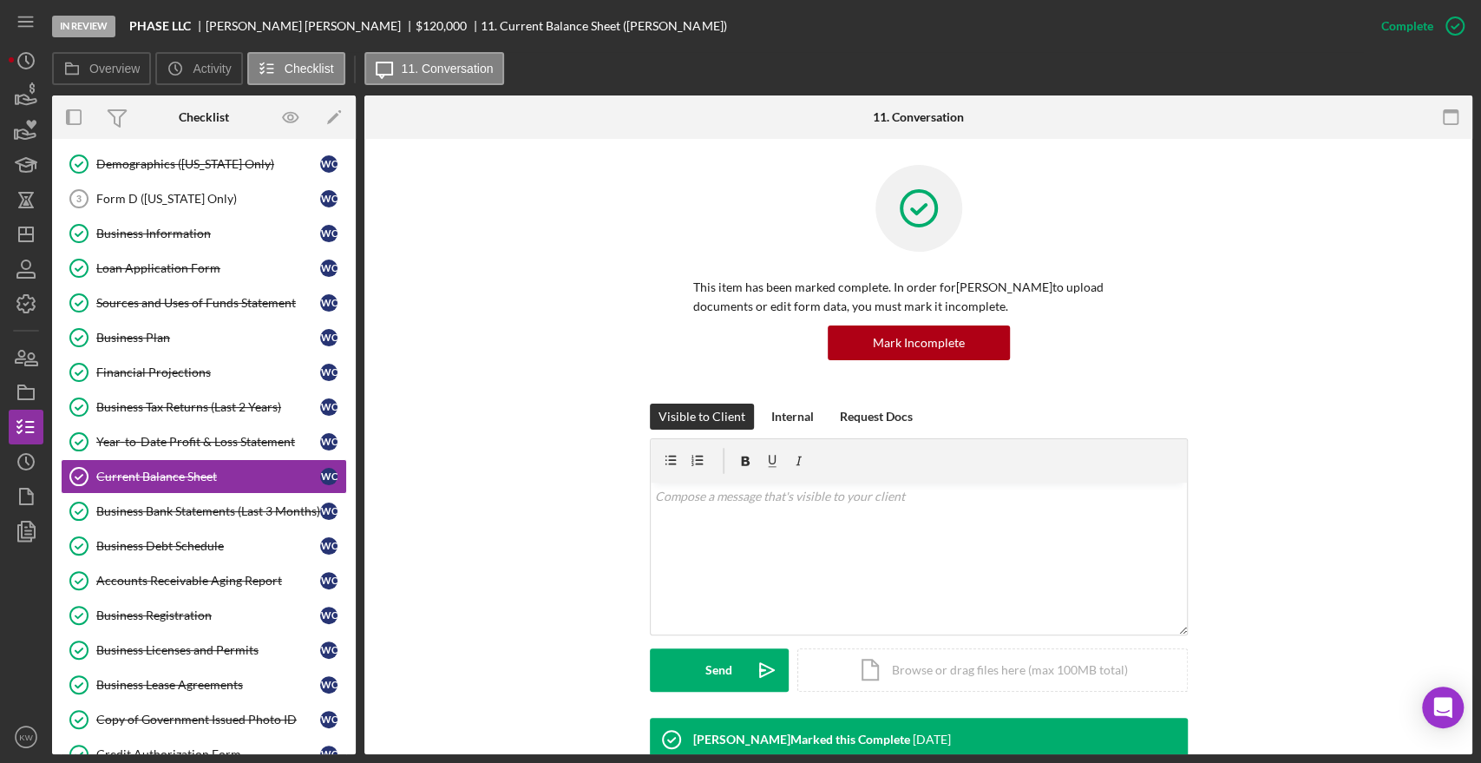
scroll to position [167, 0]
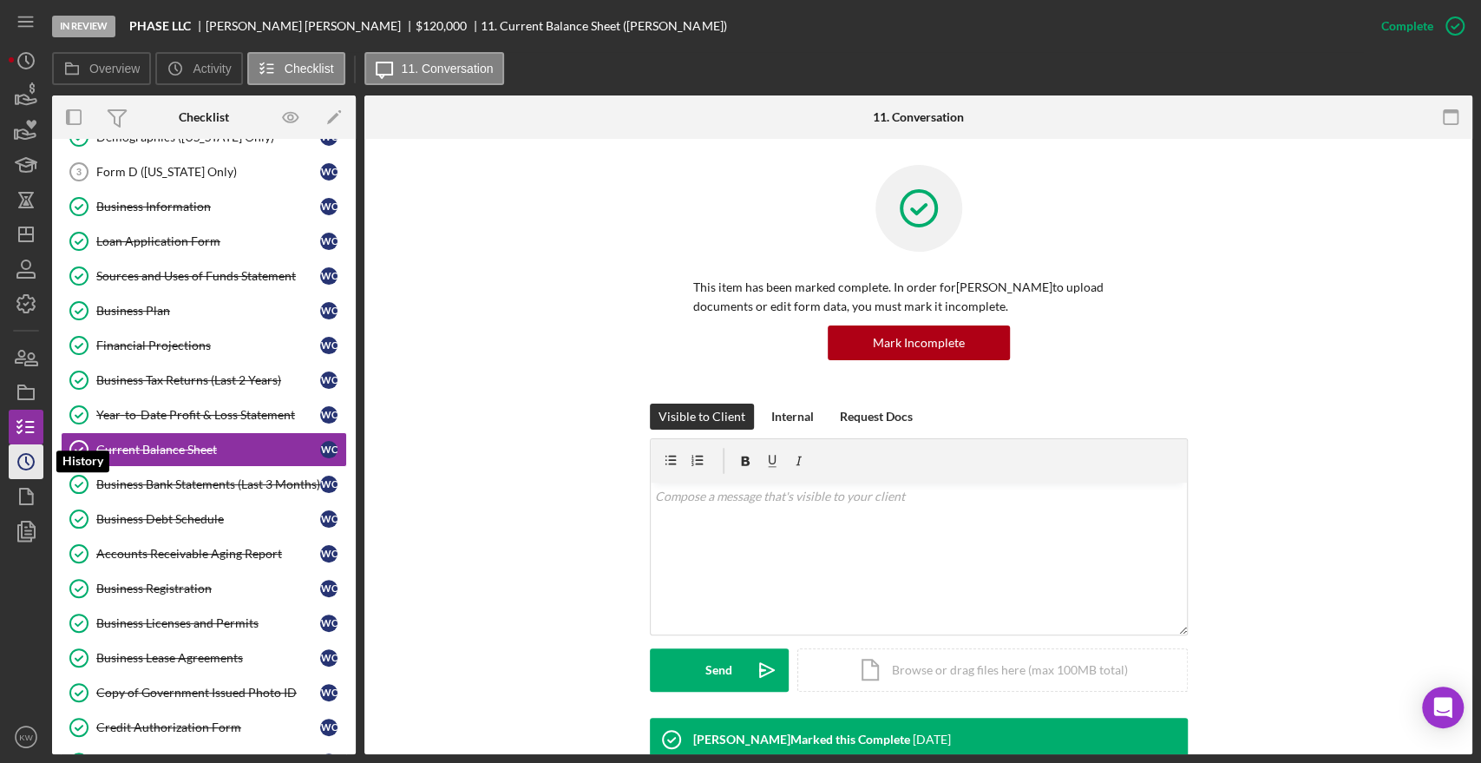
click at [30, 463] on icon "Icon/History" at bounding box center [25, 461] width 43 height 43
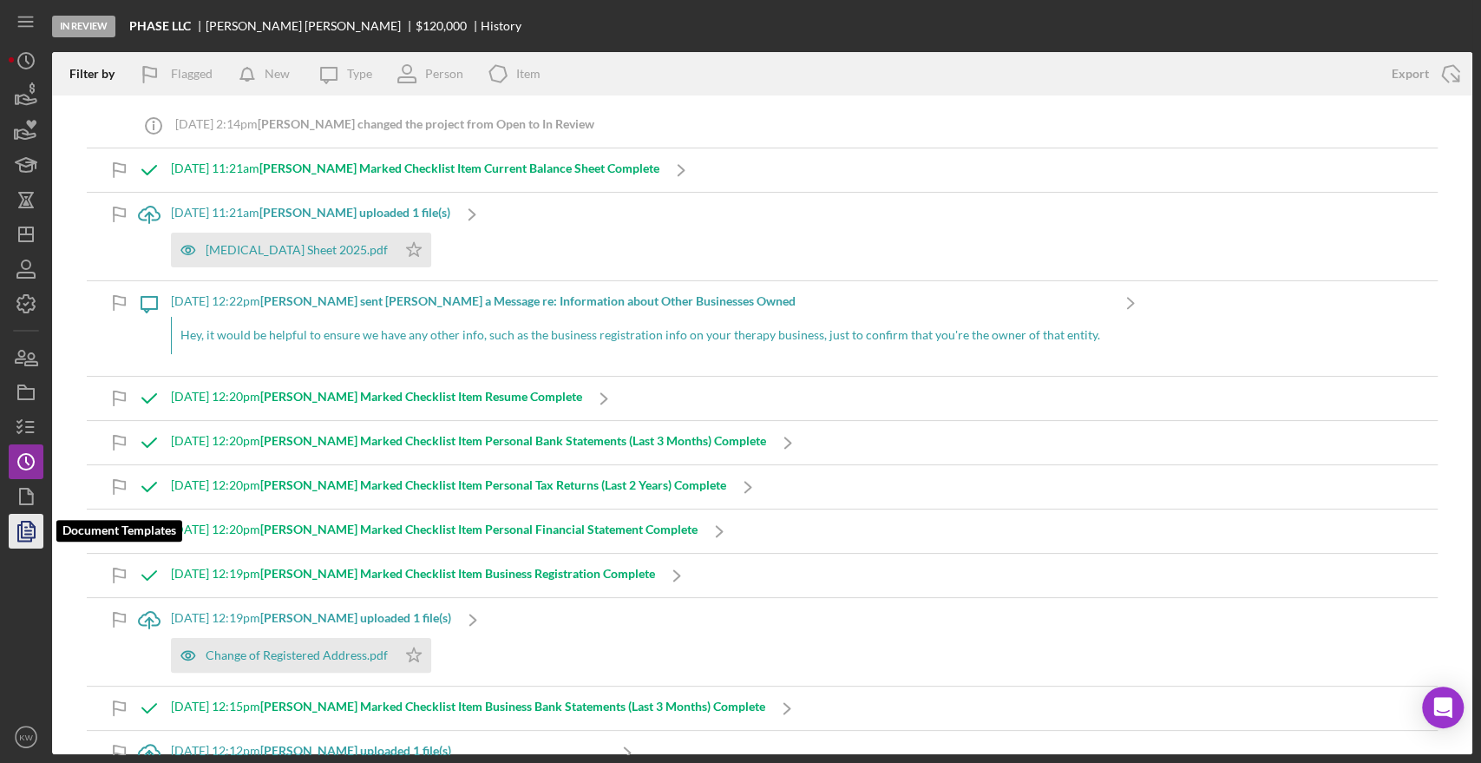
click at [27, 524] on icon "button" at bounding box center [25, 530] width 43 height 43
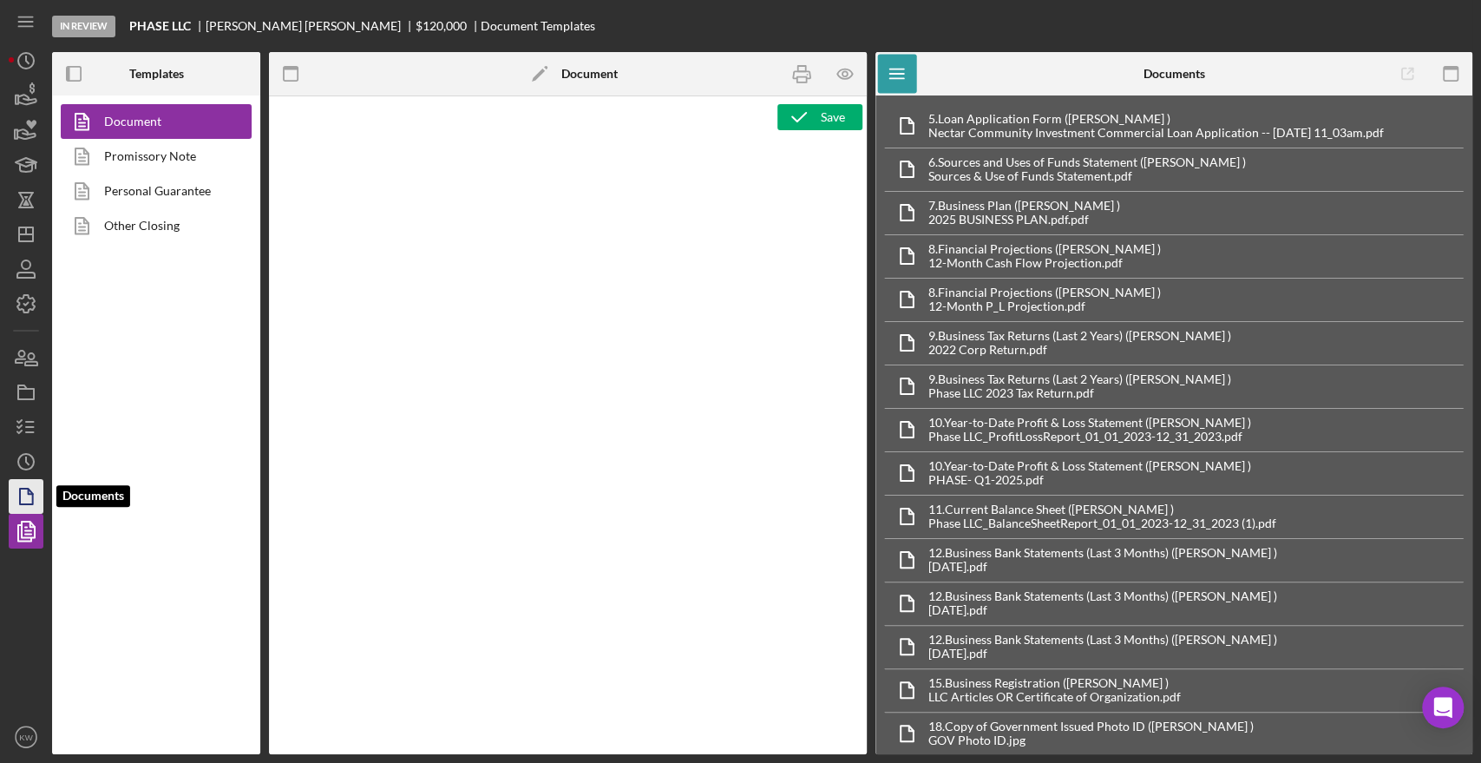
click at [24, 497] on icon "button" at bounding box center [25, 496] width 43 height 43
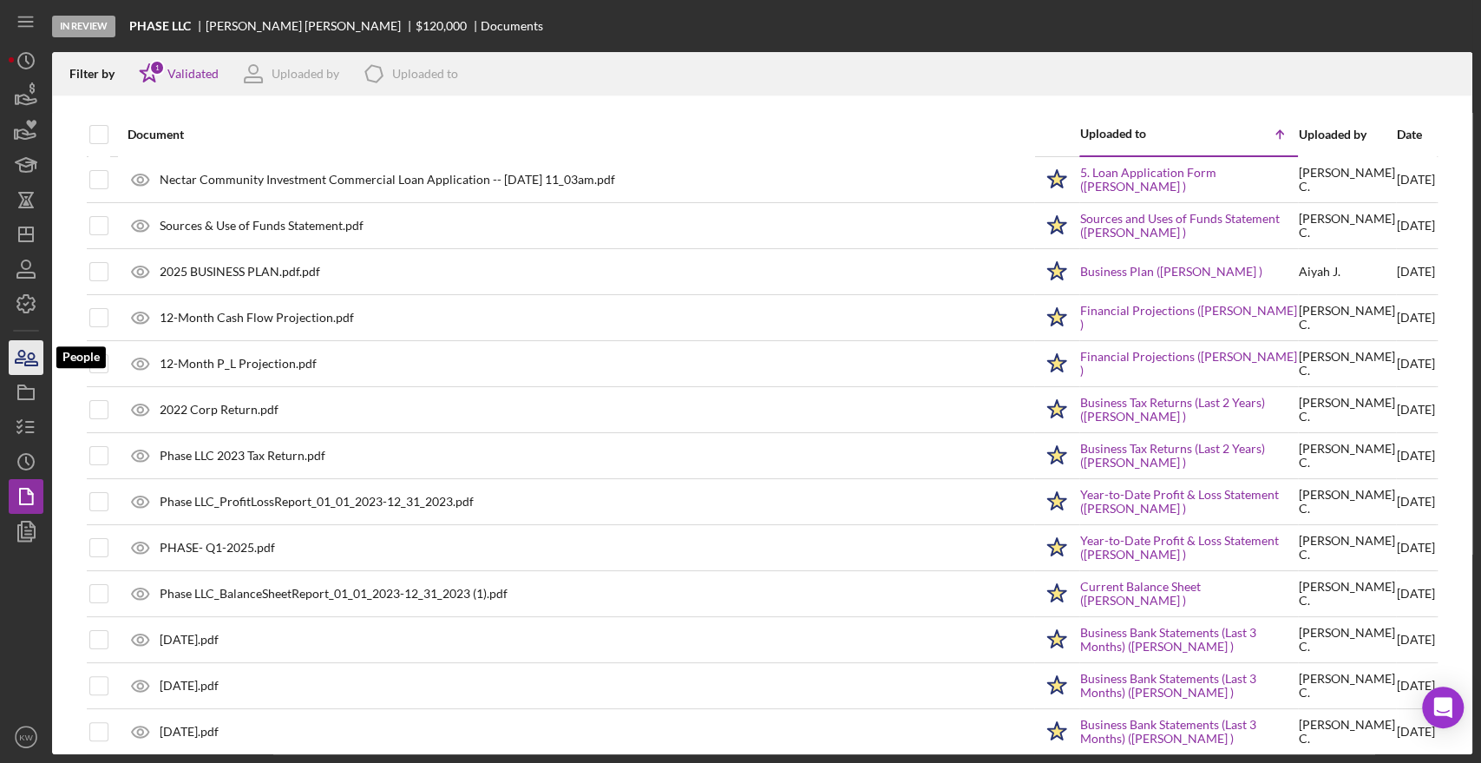
click at [23, 356] on icon "button" at bounding box center [21, 356] width 10 height 12
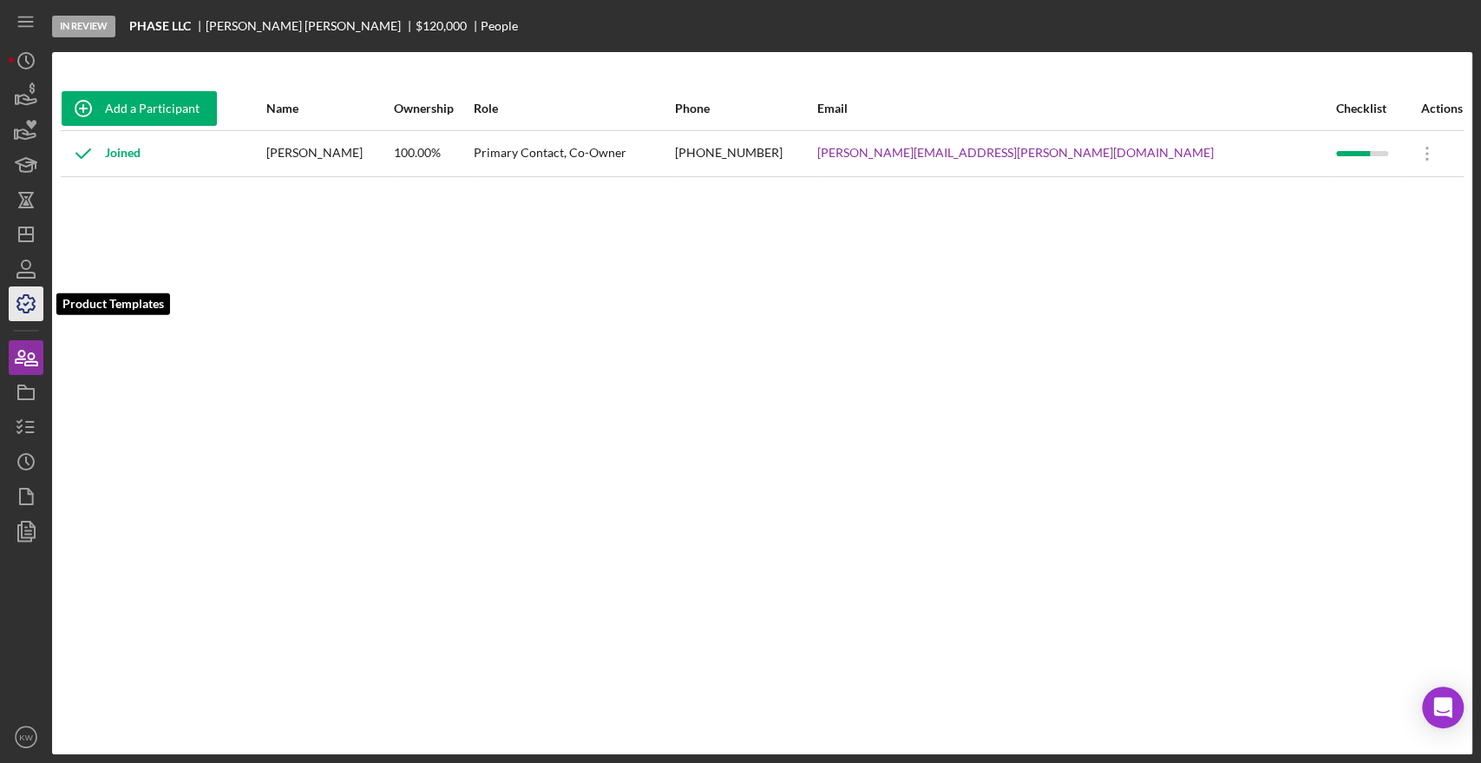
click at [37, 309] on icon "button" at bounding box center [25, 303] width 43 height 43
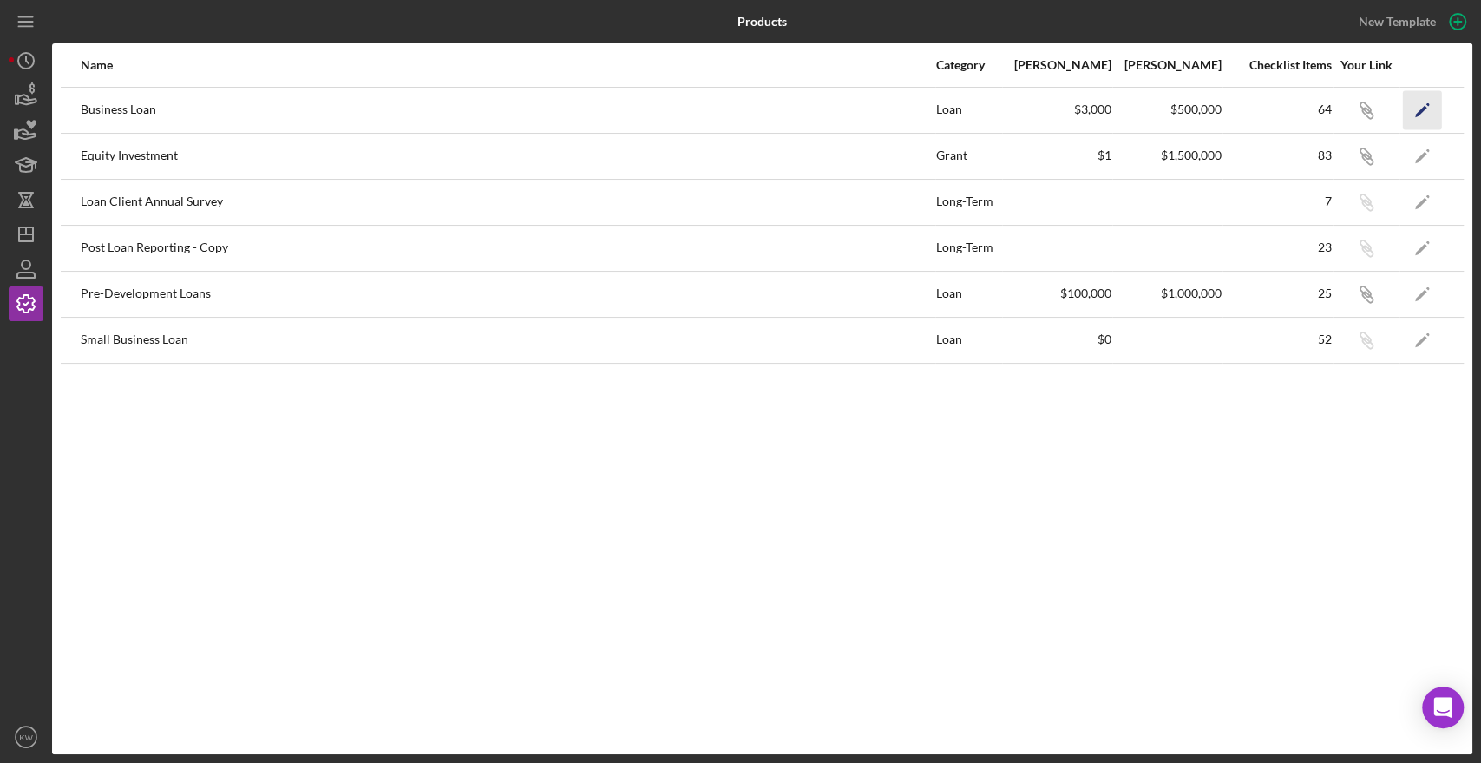
click at [1416, 112] on icon "Icon/Edit" at bounding box center [1422, 109] width 39 height 39
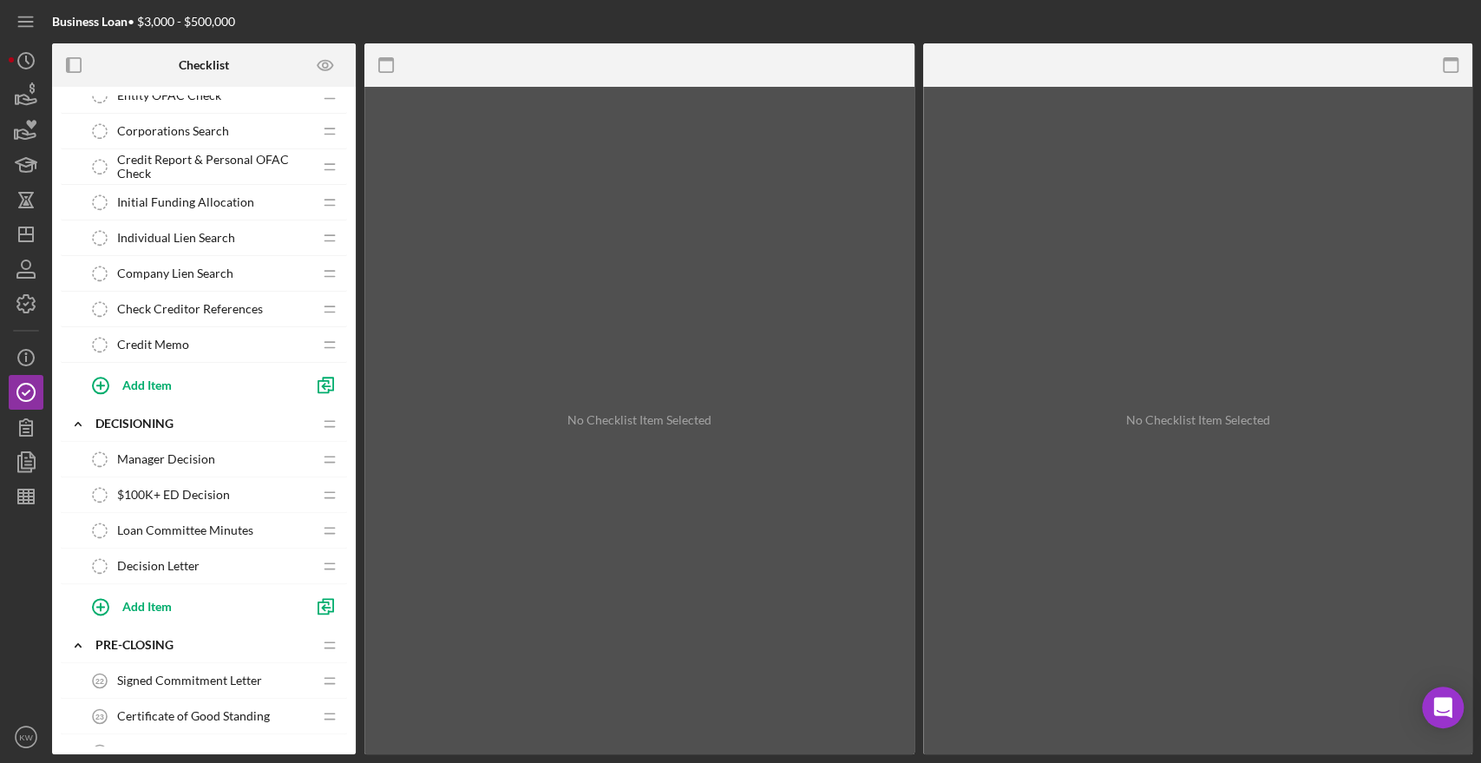
scroll to position [1253, 0]
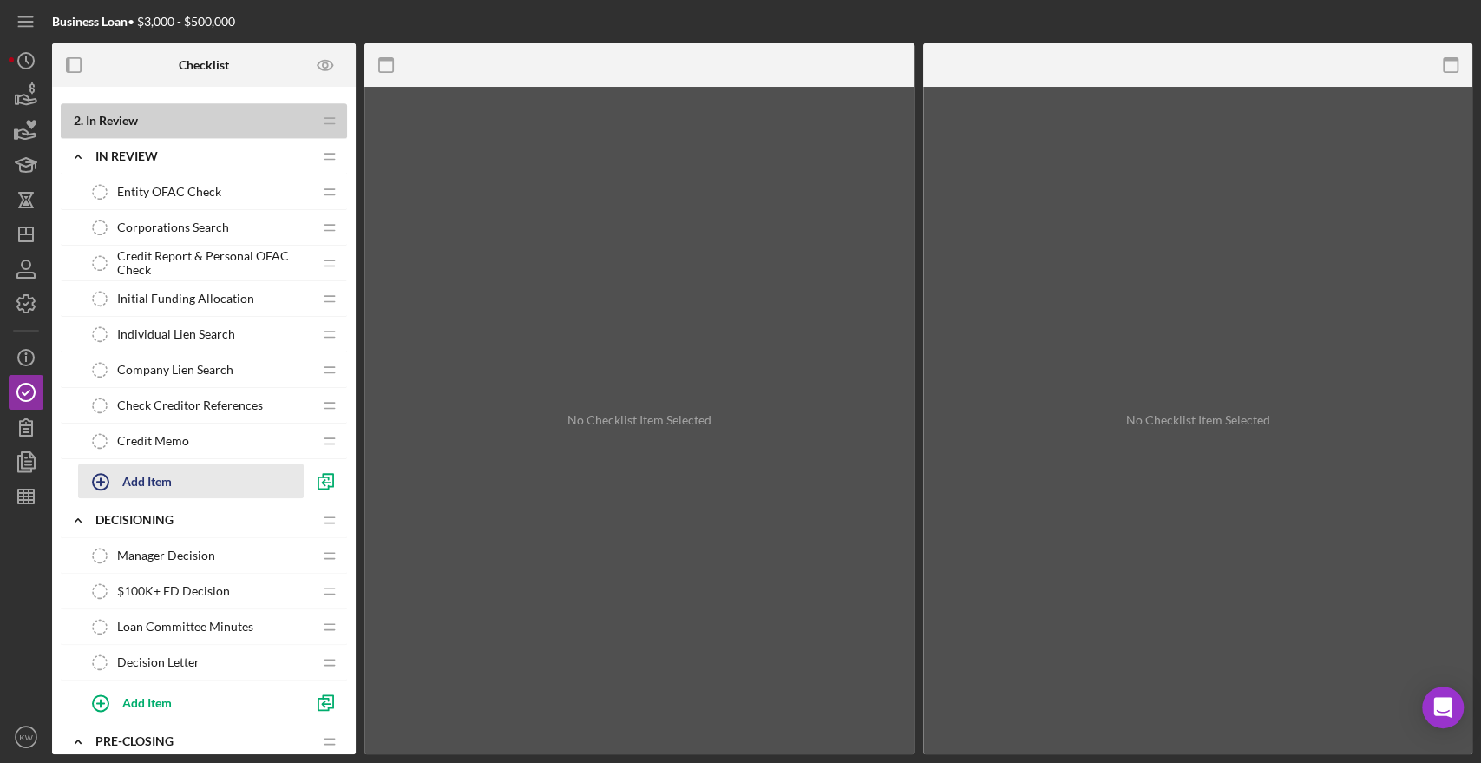
click at [154, 476] on div "Add Item" at bounding box center [146, 480] width 49 height 33
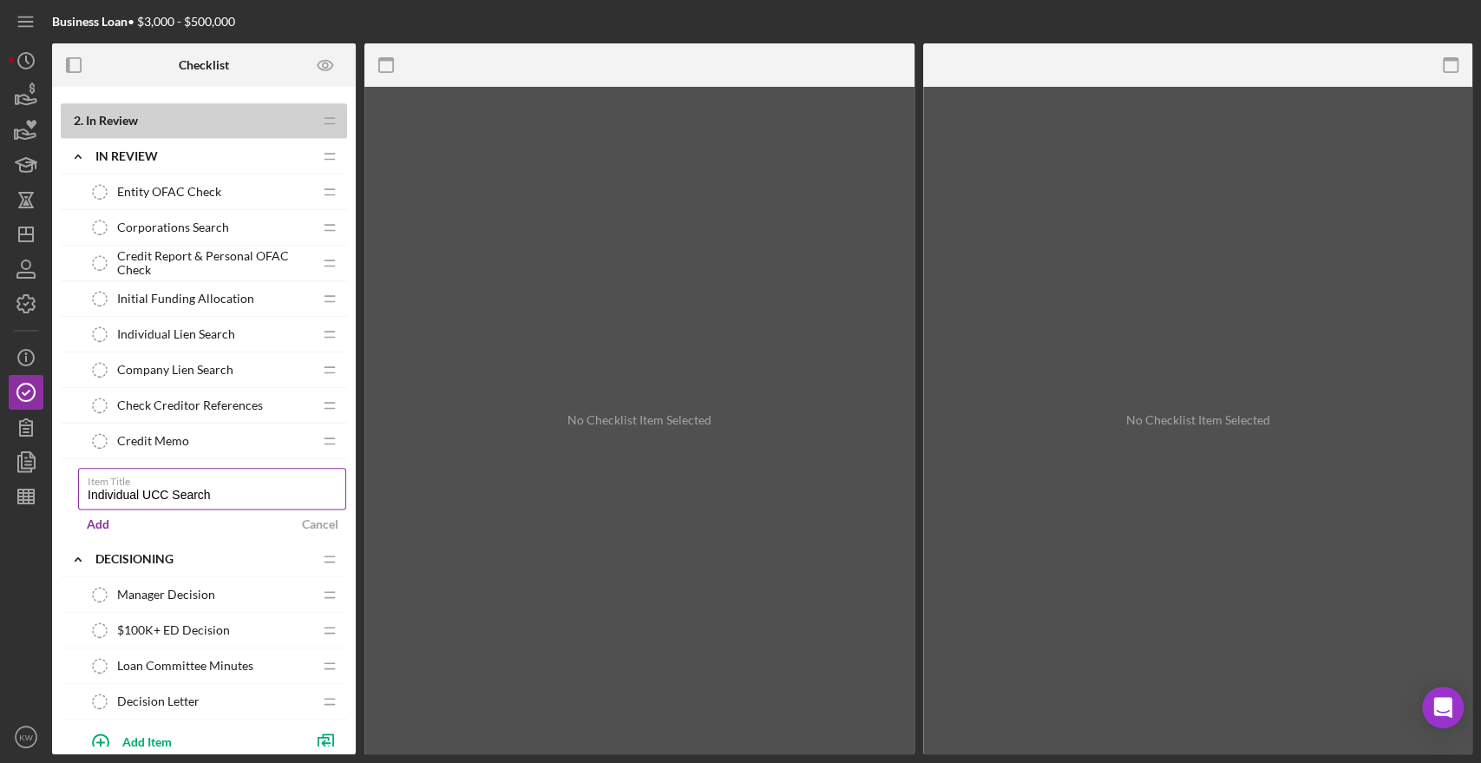
type input "Individual UCC Search"
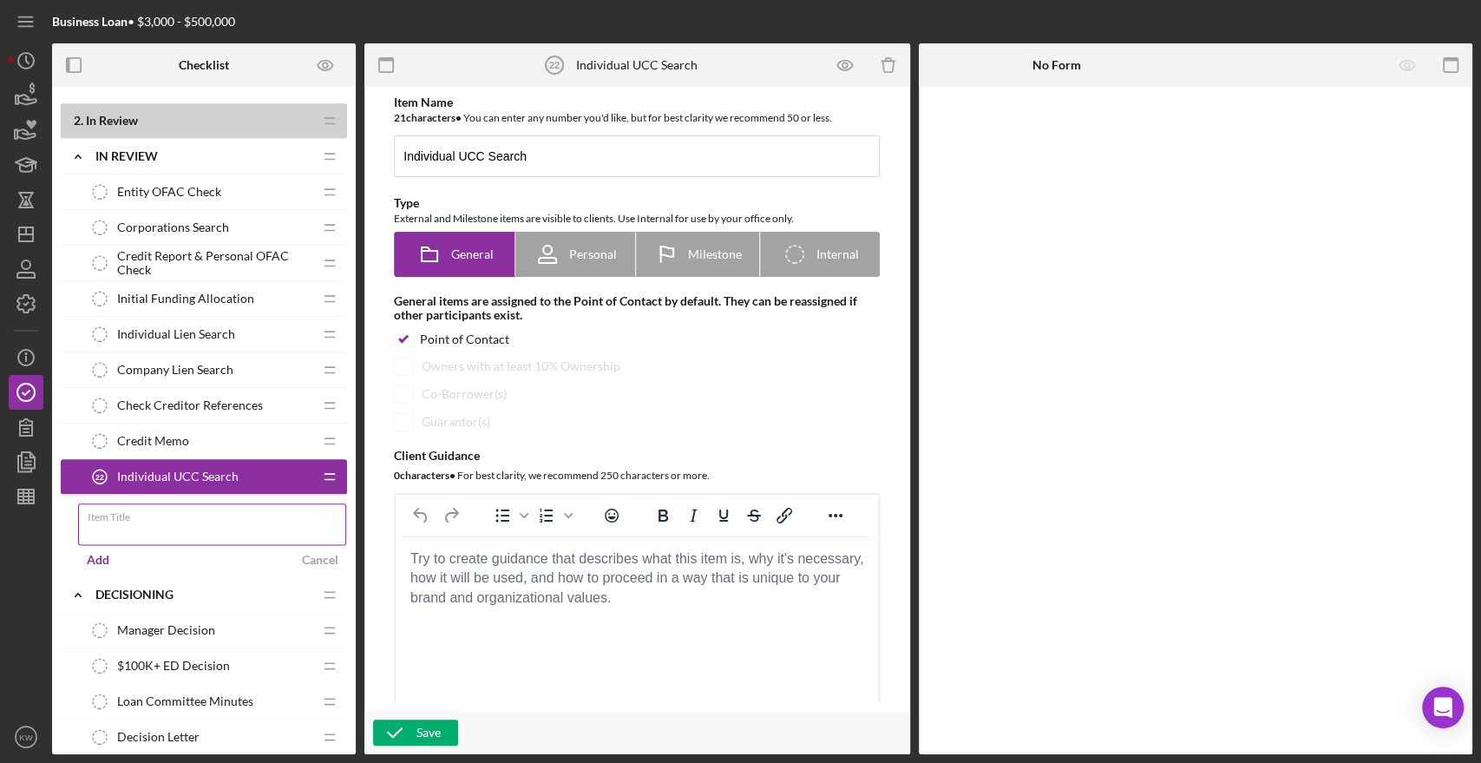
click at [219, 520] on input "Item Title" at bounding box center [212, 524] width 268 height 42
type input "I"
type input "C"
type input "UCC Search - Individual"
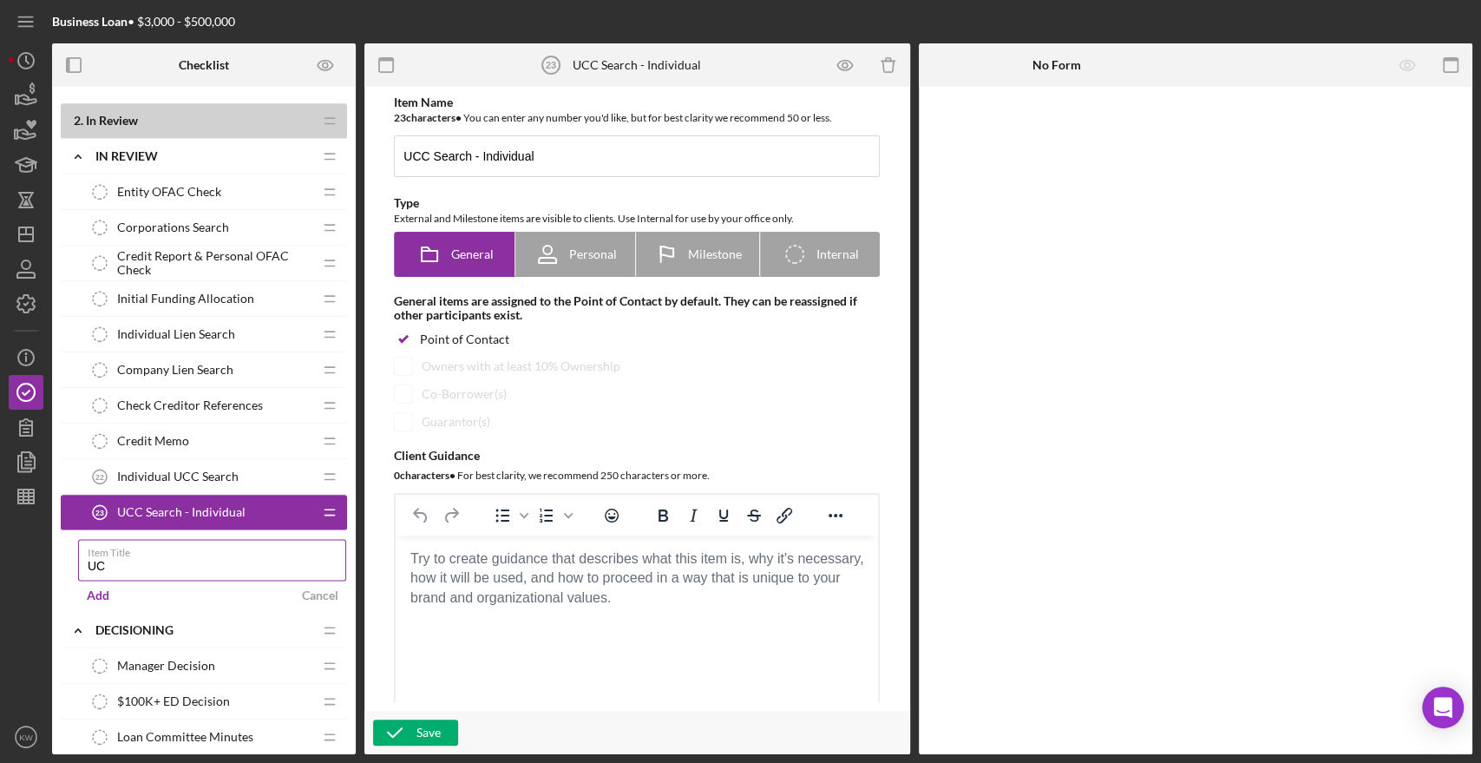
type input "U"
click at [206, 479] on div "Individual UCC Search 22 Individual UCC Search" at bounding box center [197, 476] width 230 height 35
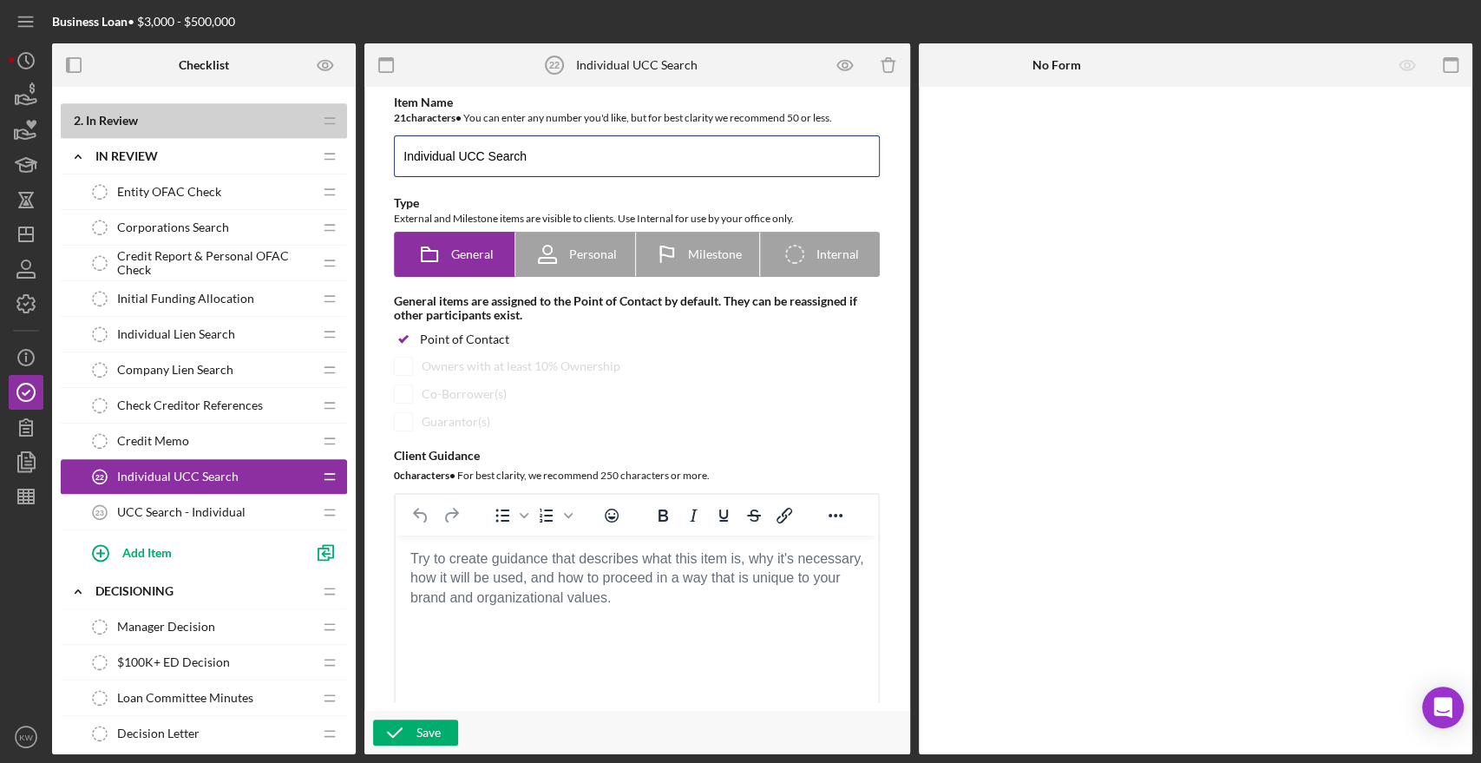
drag, startPoint x: 534, startPoint y: 147, endPoint x: 384, endPoint y: 150, distance: 149.2
click at [384, 150] on div "Item Name 21 character s • You can enter any number you'd like, but for best cl…" at bounding box center [636, 424] width 520 height 658
type input "UCC Search - Company"
click at [403, 735] on icon "button" at bounding box center [394, 731] width 43 height 43
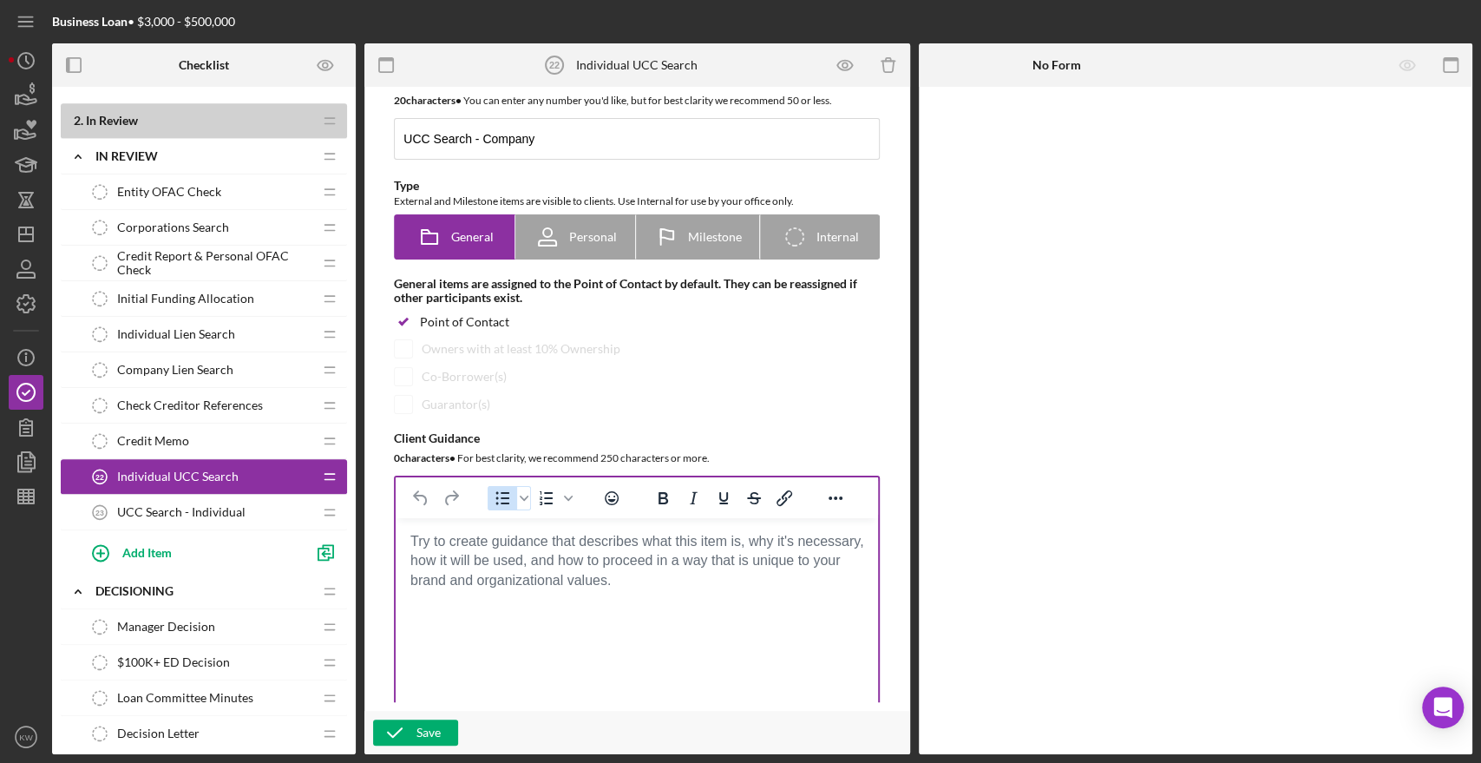
scroll to position [11, 0]
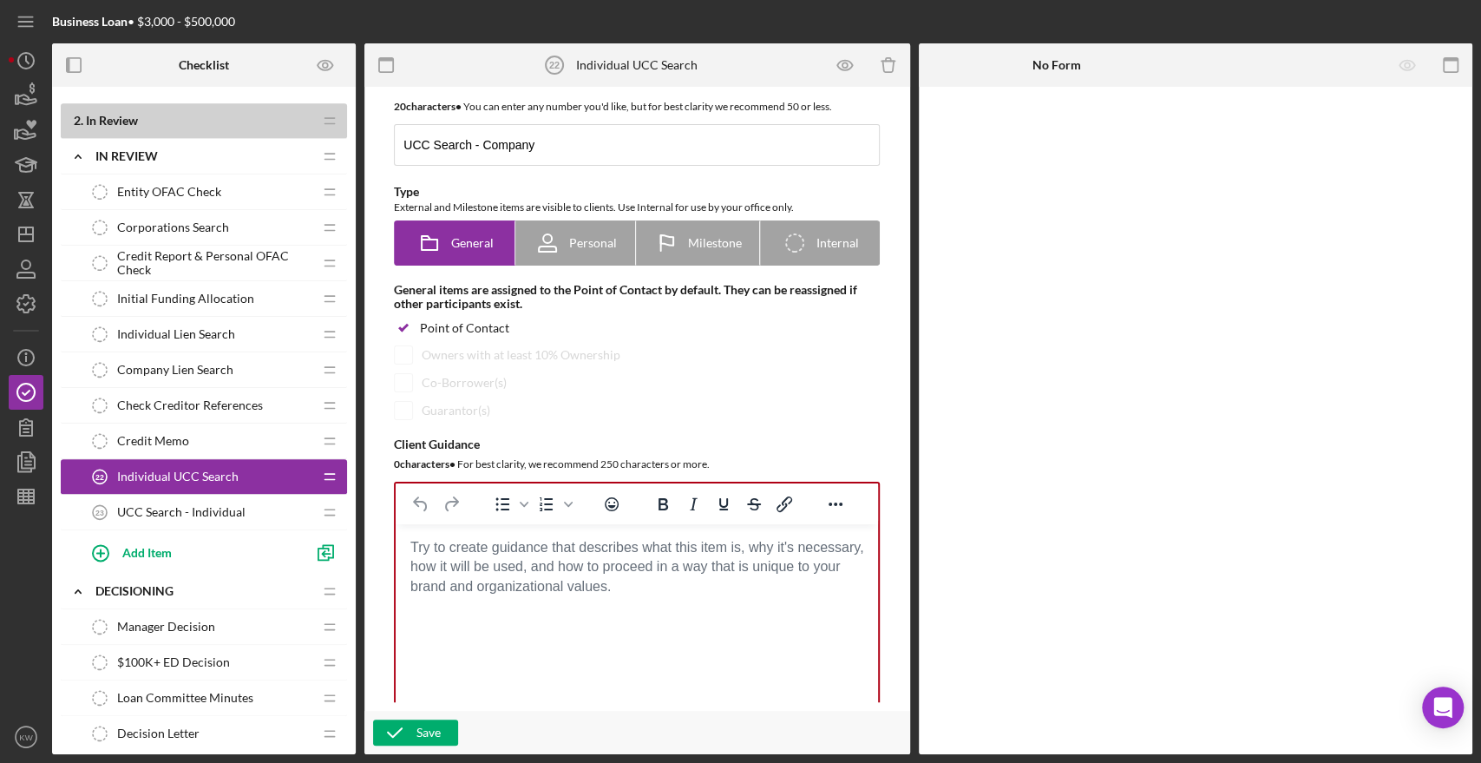
click at [600, 571] on html at bounding box center [637, 547] width 482 height 47
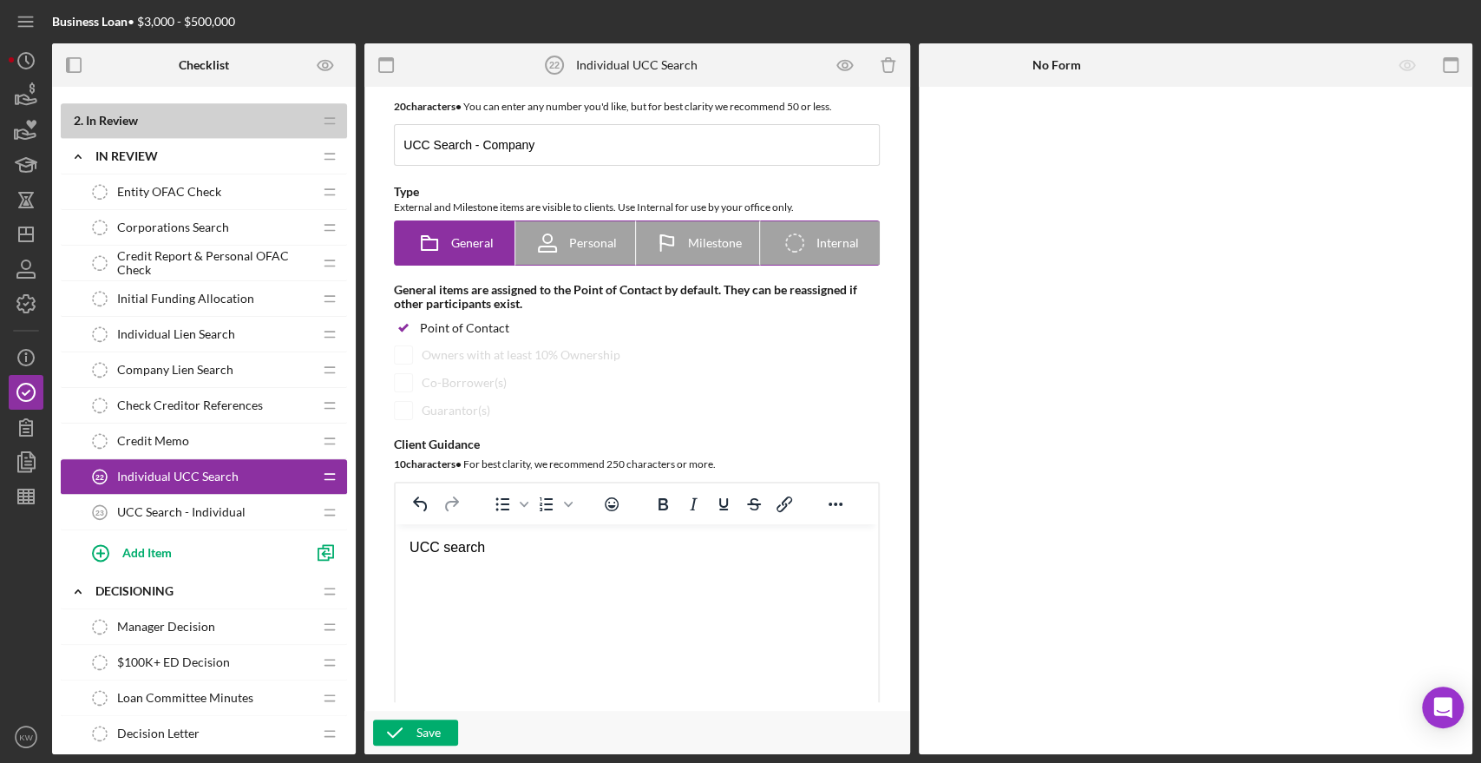
click at [834, 241] on span "Internal" at bounding box center [837, 243] width 43 height 14
radio input "false"
radio input "true"
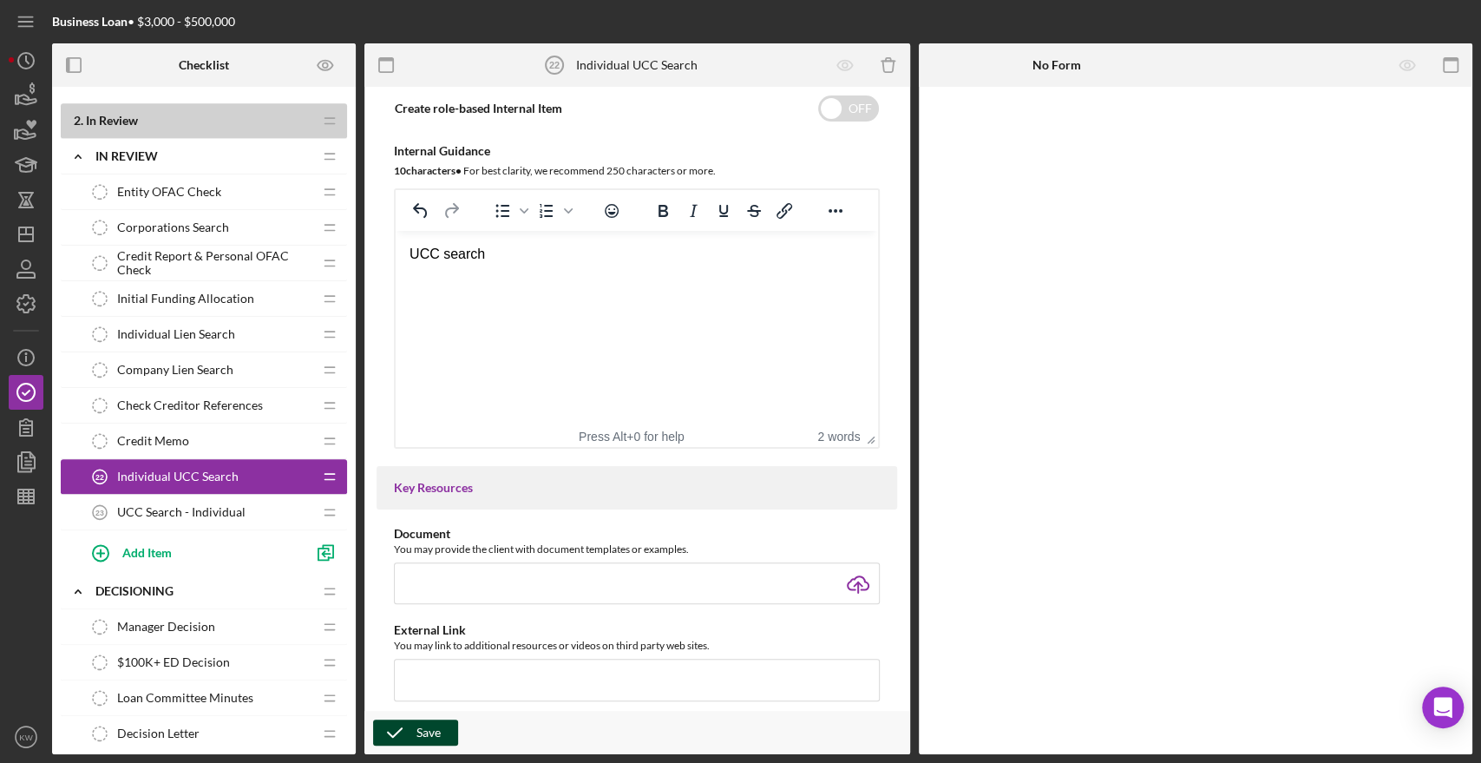
click at [431, 735] on div "Save" at bounding box center [428, 732] width 24 height 26
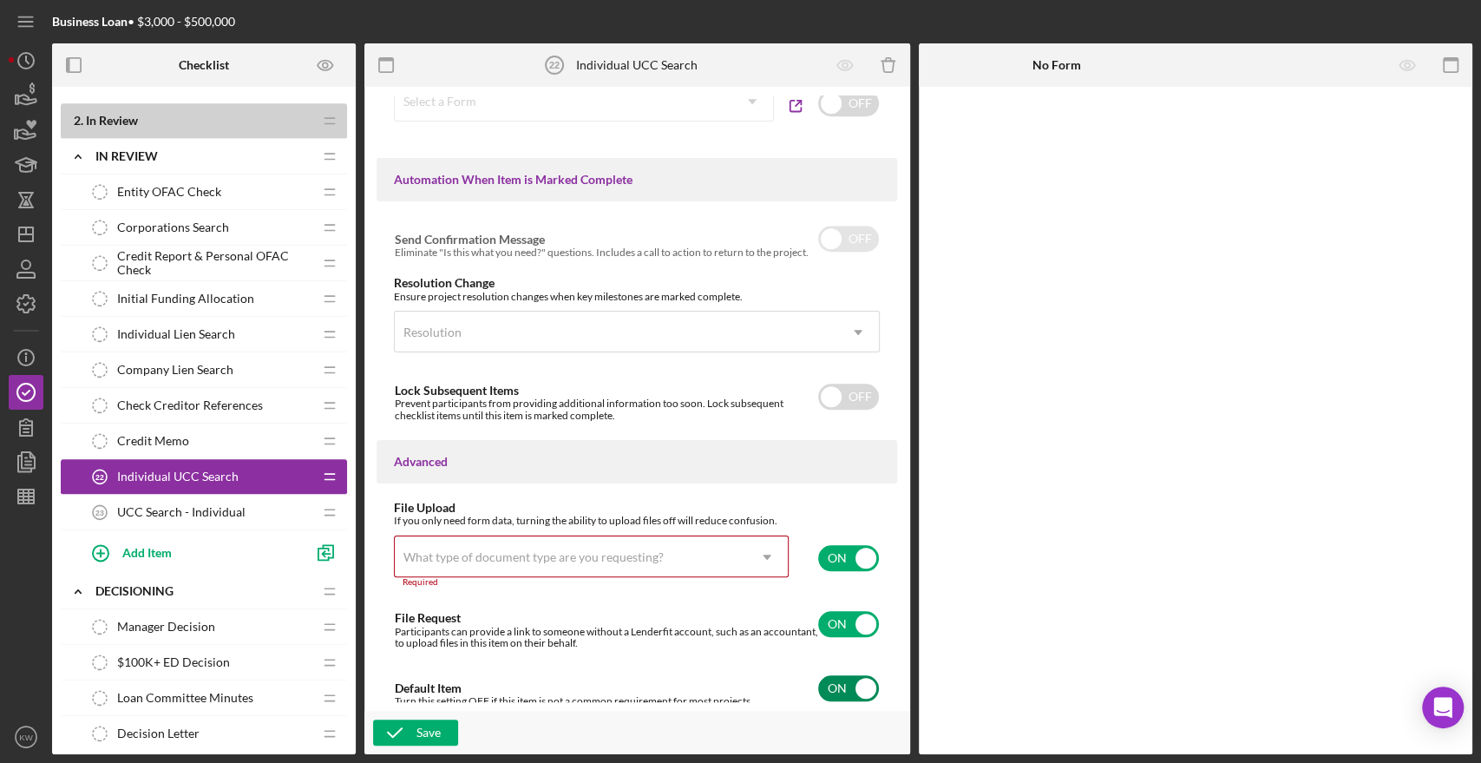
scroll to position [985, 0]
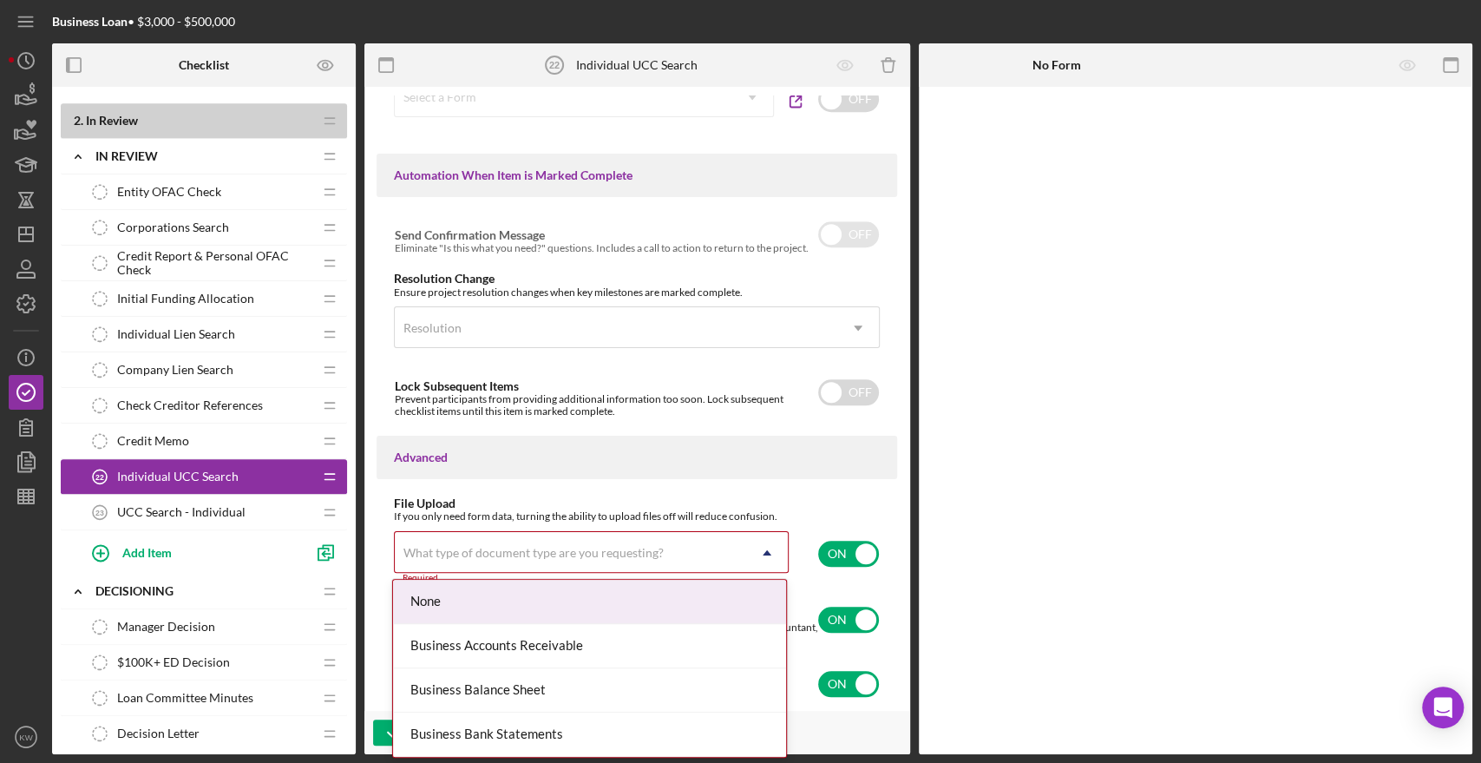
click at [621, 553] on div "What type of document type are you requesting?" at bounding box center [533, 553] width 260 height 14
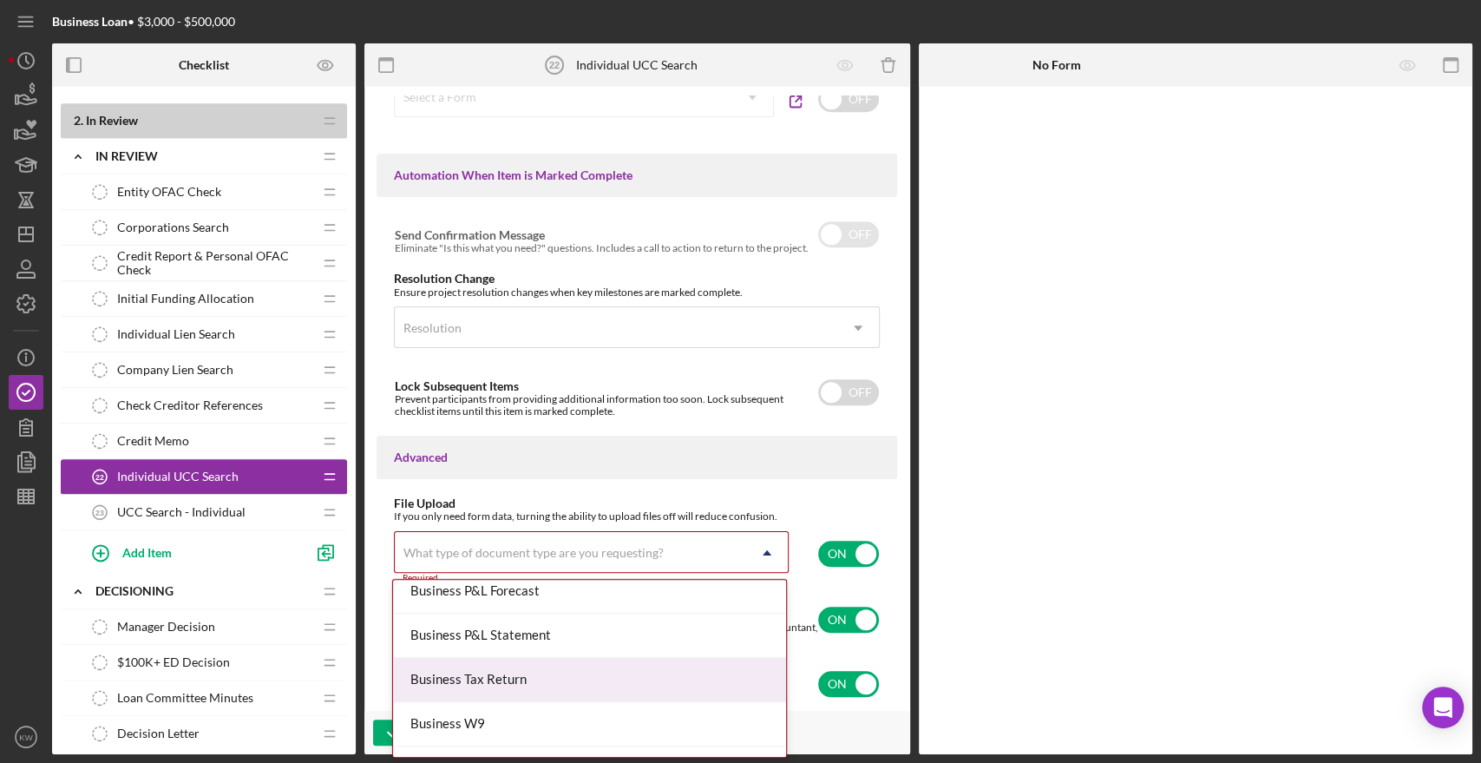
scroll to position [770, 0]
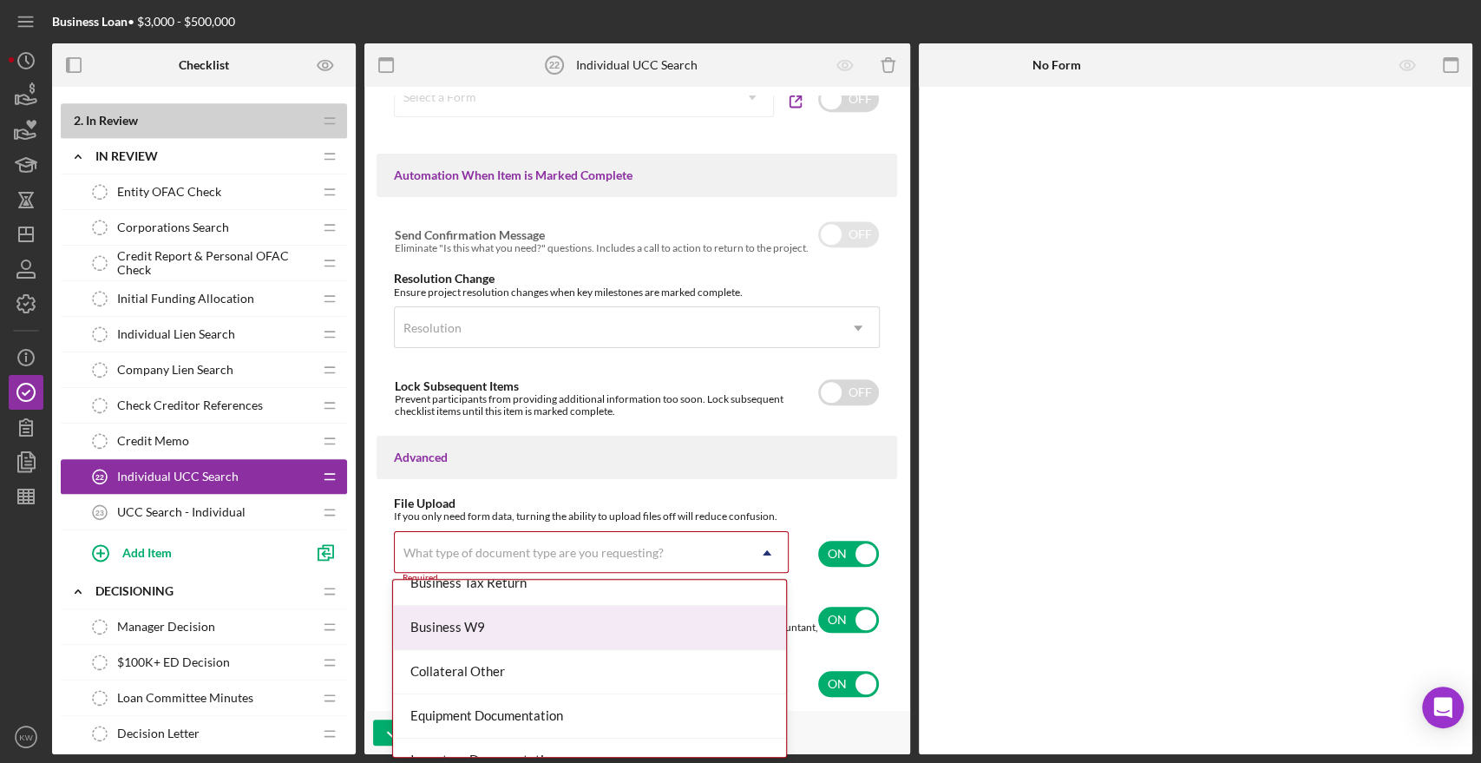
drag, startPoint x: 574, startPoint y: 671, endPoint x: 547, endPoint y: 607, distance: 69.9
click at [547, 607] on div "None Business Accounts Receivable Business Balance Sheet Business Bank Statemen…" at bounding box center [589, 667] width 393 height 177
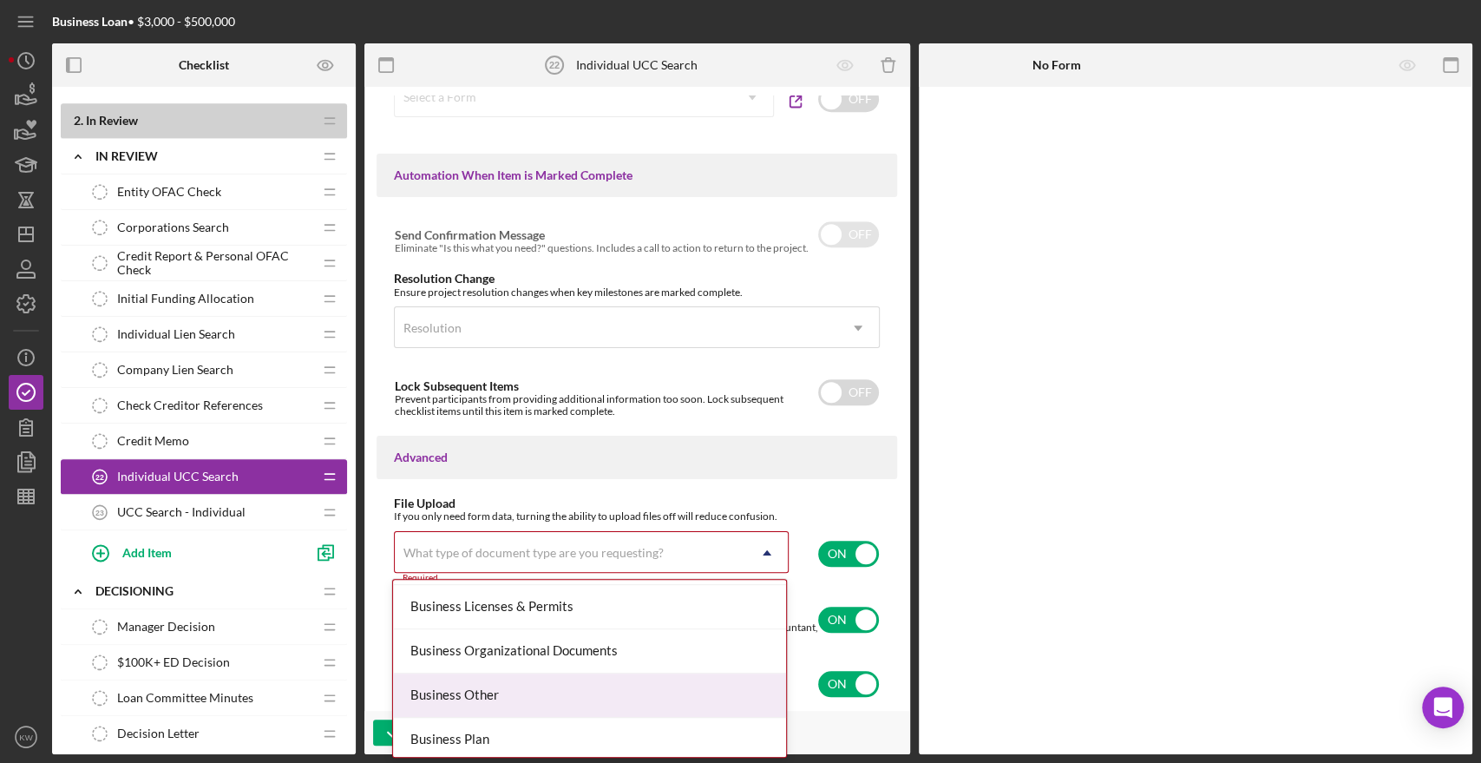
click at [536, 700] on div "Business Other" at bounding box center [589, 695] width 393 height 44
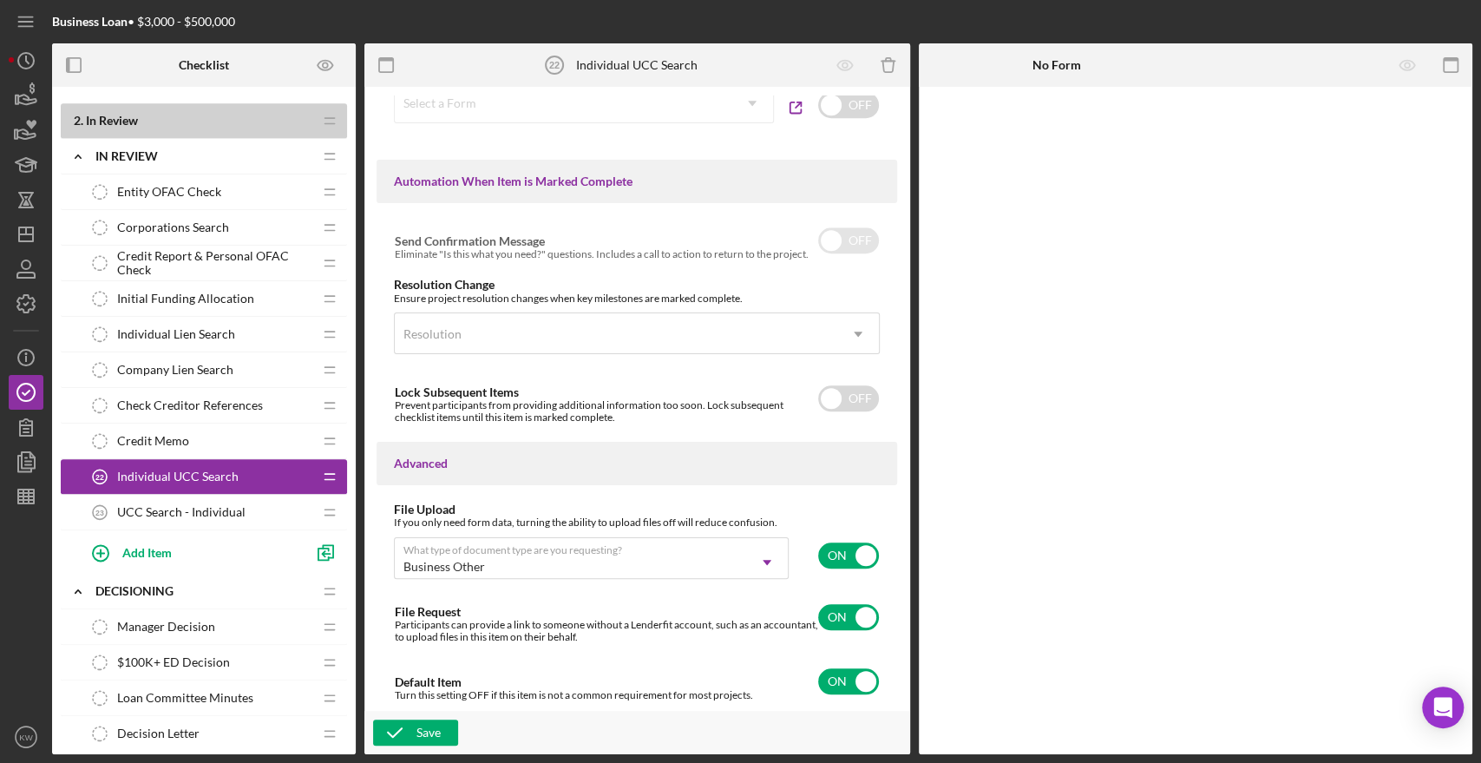
scroll to position [977, 0]
click at [430, 736] on div "Save" at bounding box center [428, 732] width 24 height 26
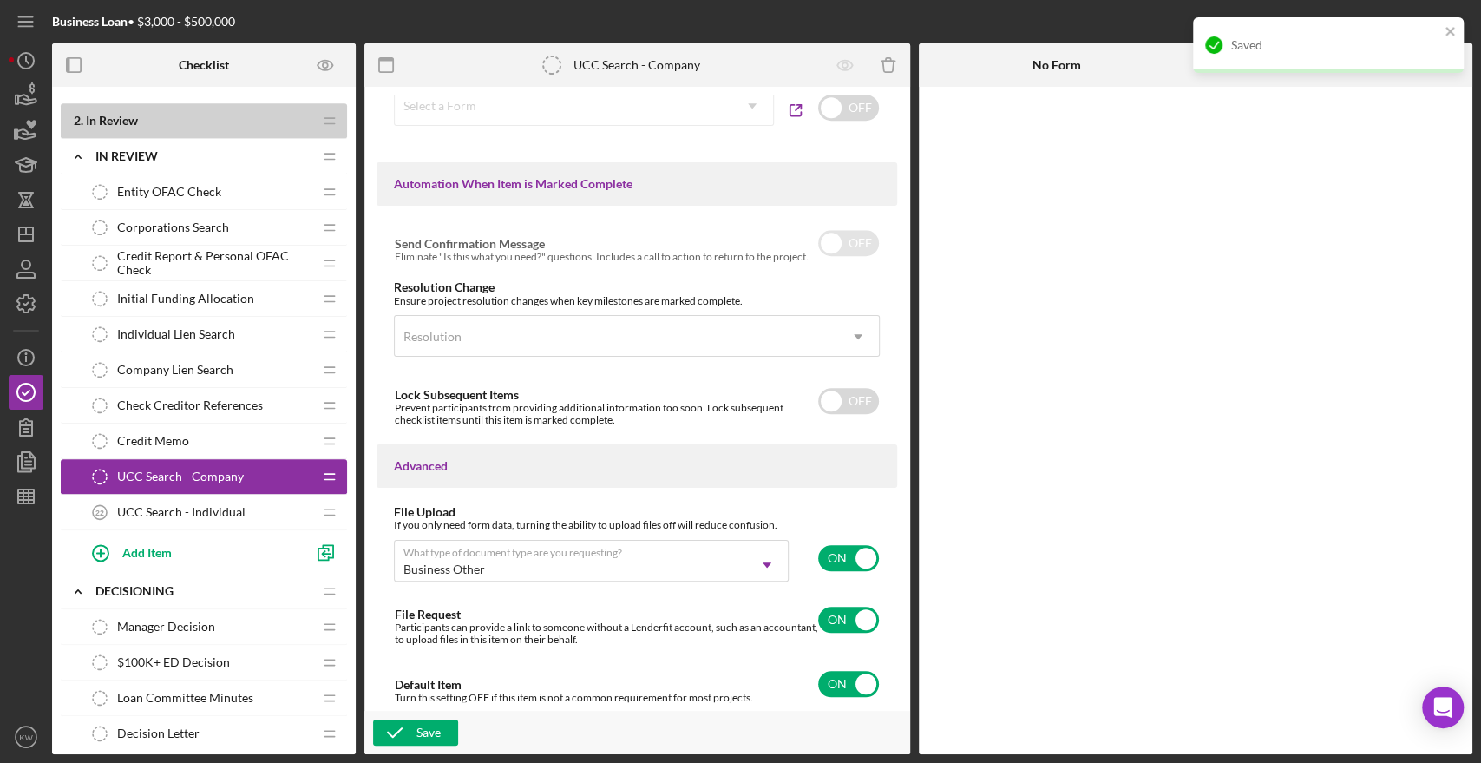
click at [191, 505] on span "UCC Search - Individual" at bounding box center [181, 512] width 128 height 14
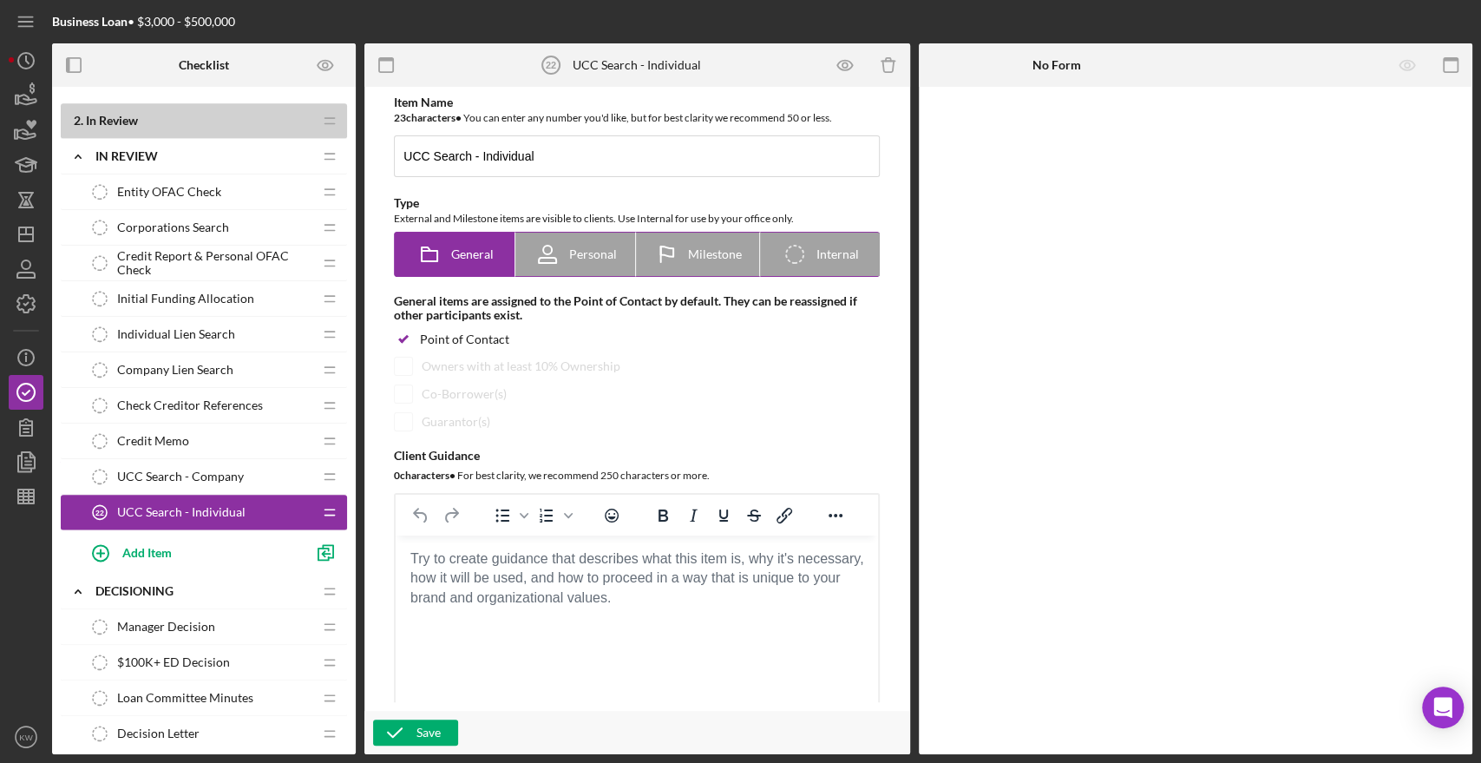
click at [833, 257] on span "Internal" at bounding box center [837, 254] width 43 height 14
radio input "false"
radio input "true"
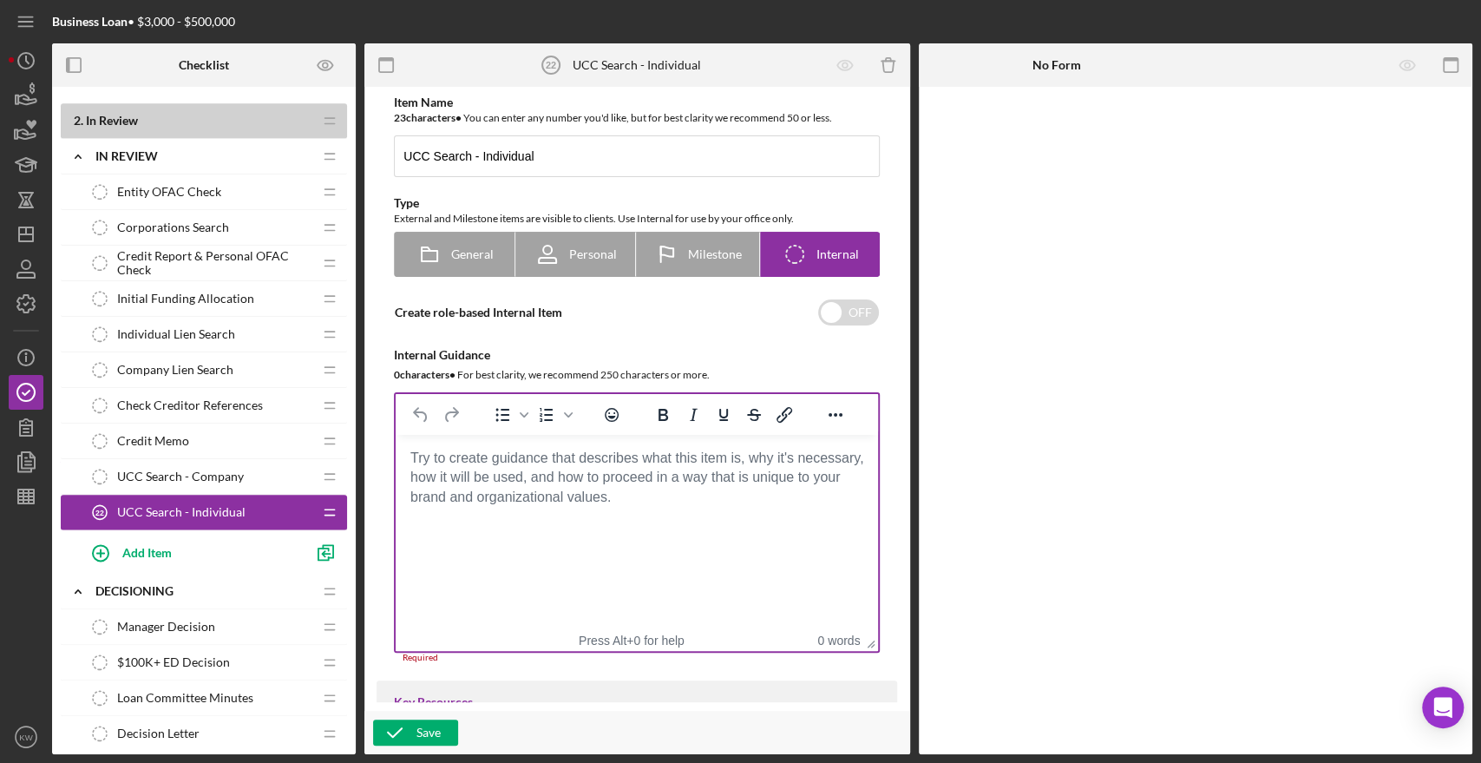
click at [625, 481] on html at bounding box center [637, 458] width 482 height 47
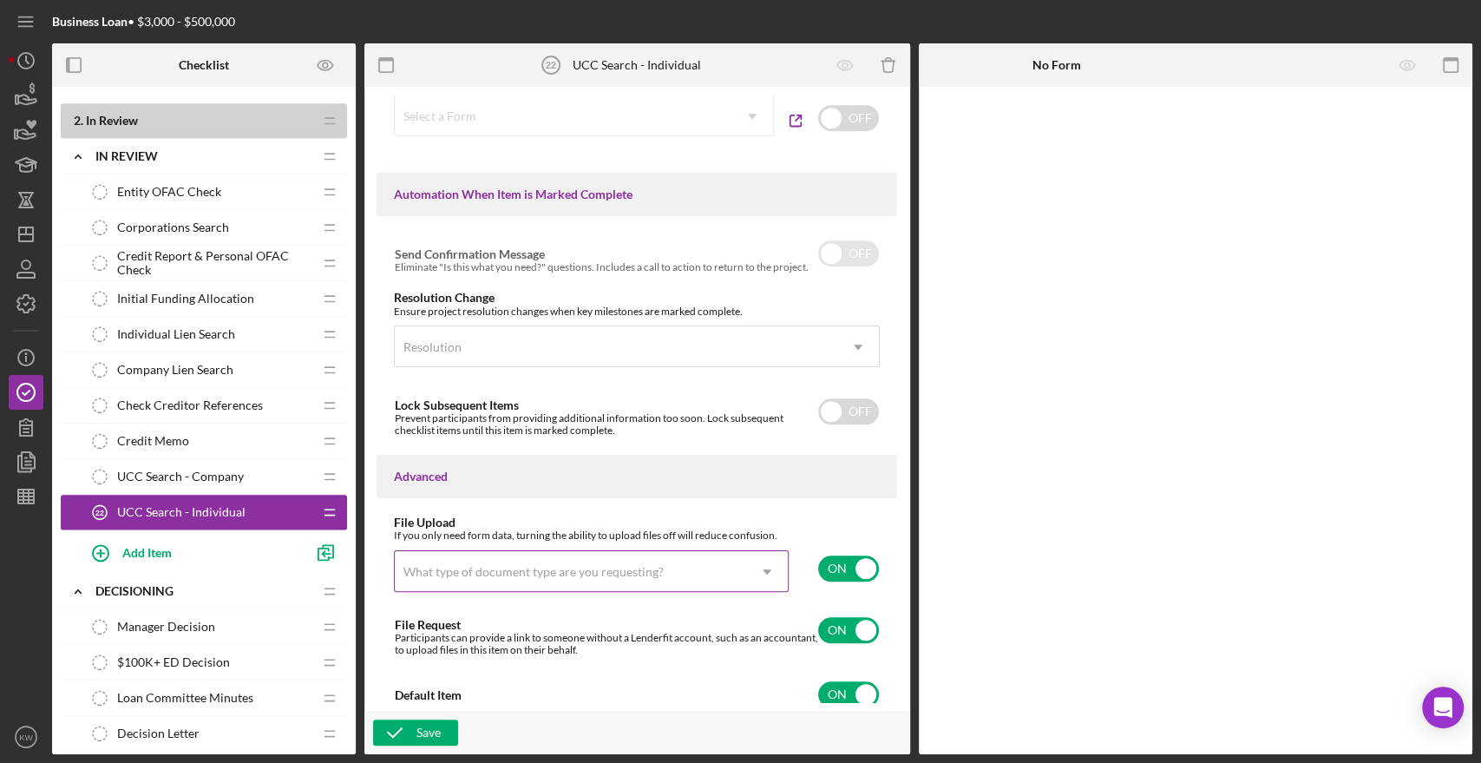
scroll to position [977, 0]
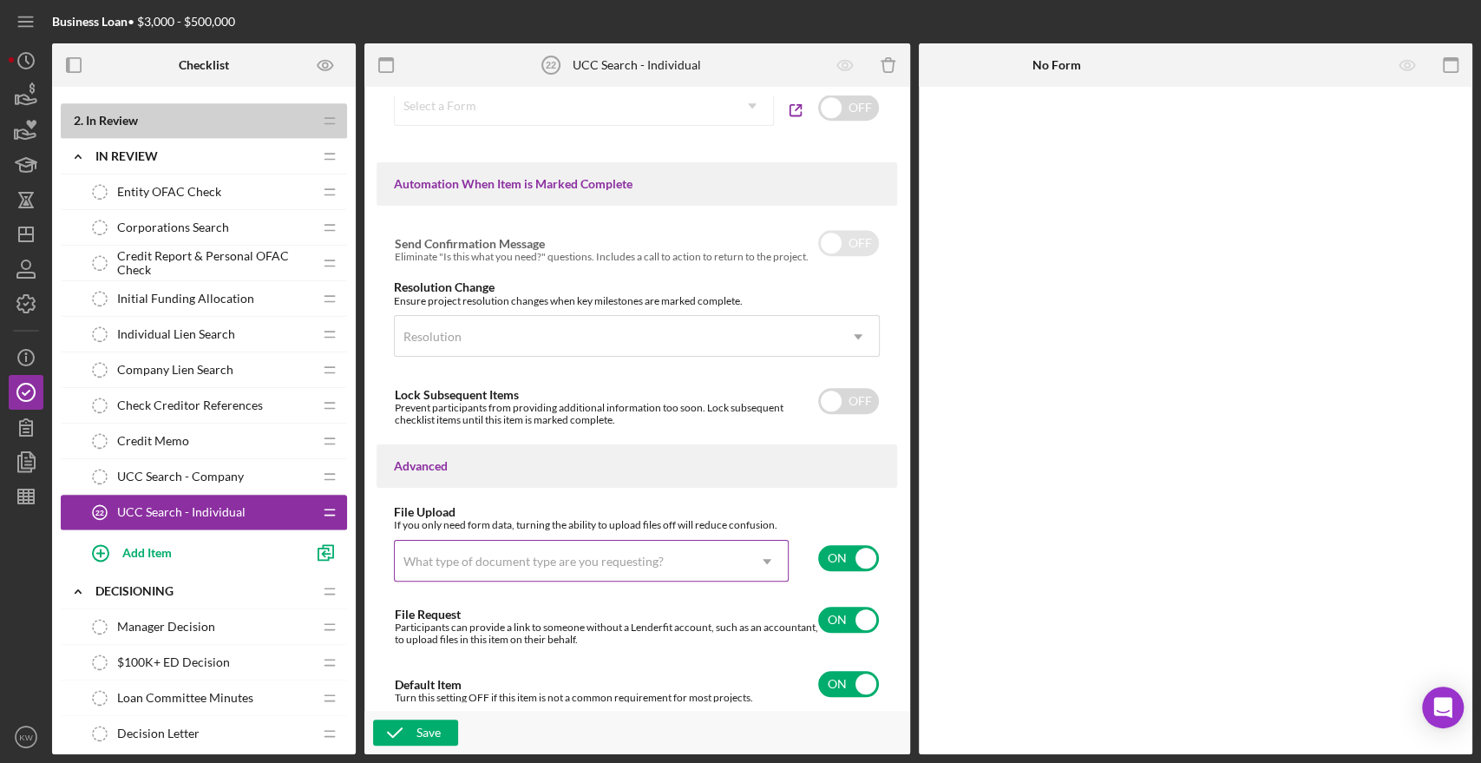
click at [723, 555] on div "What type of document type are you requesting?" at bounding box center [570, 561] width 351 height 40
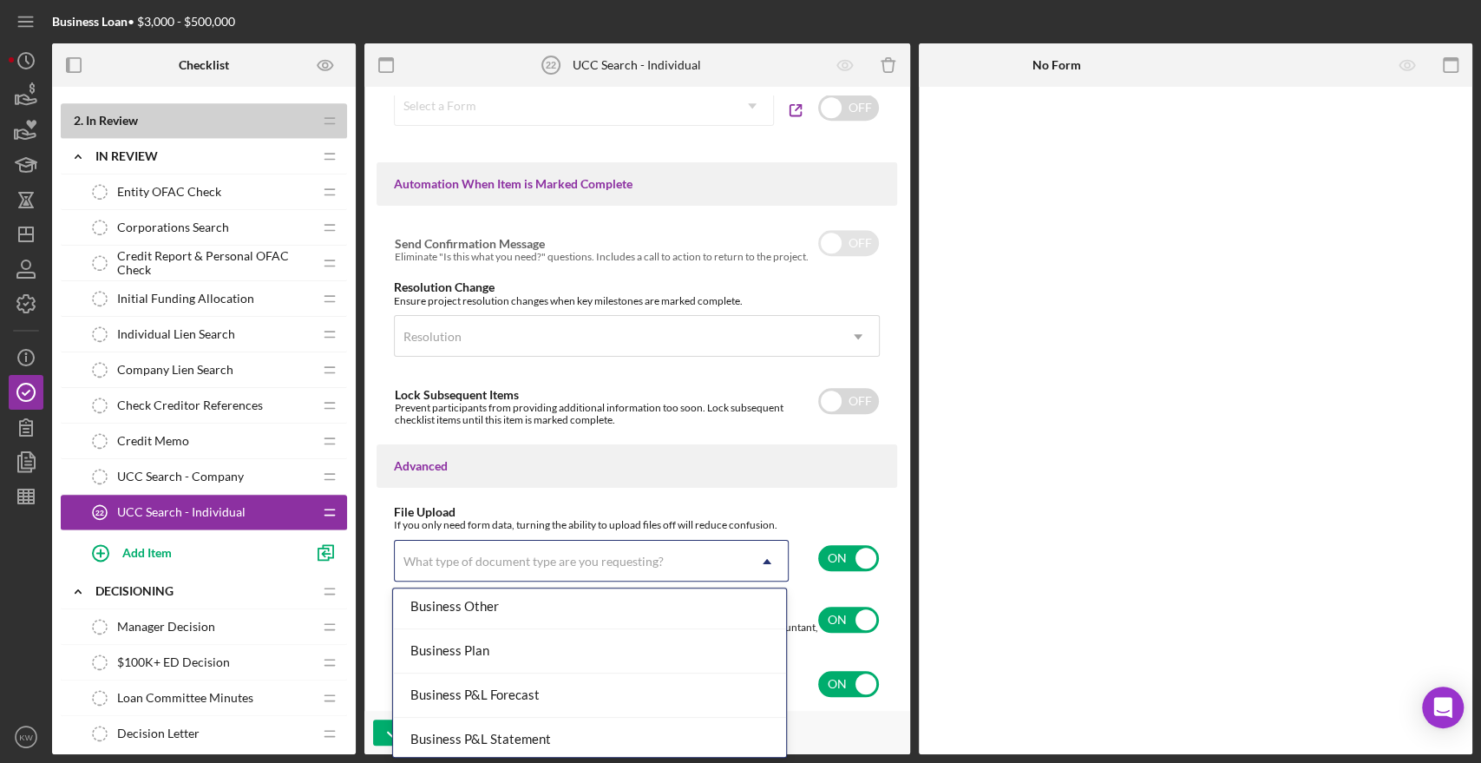
scroll to position [578, 0]
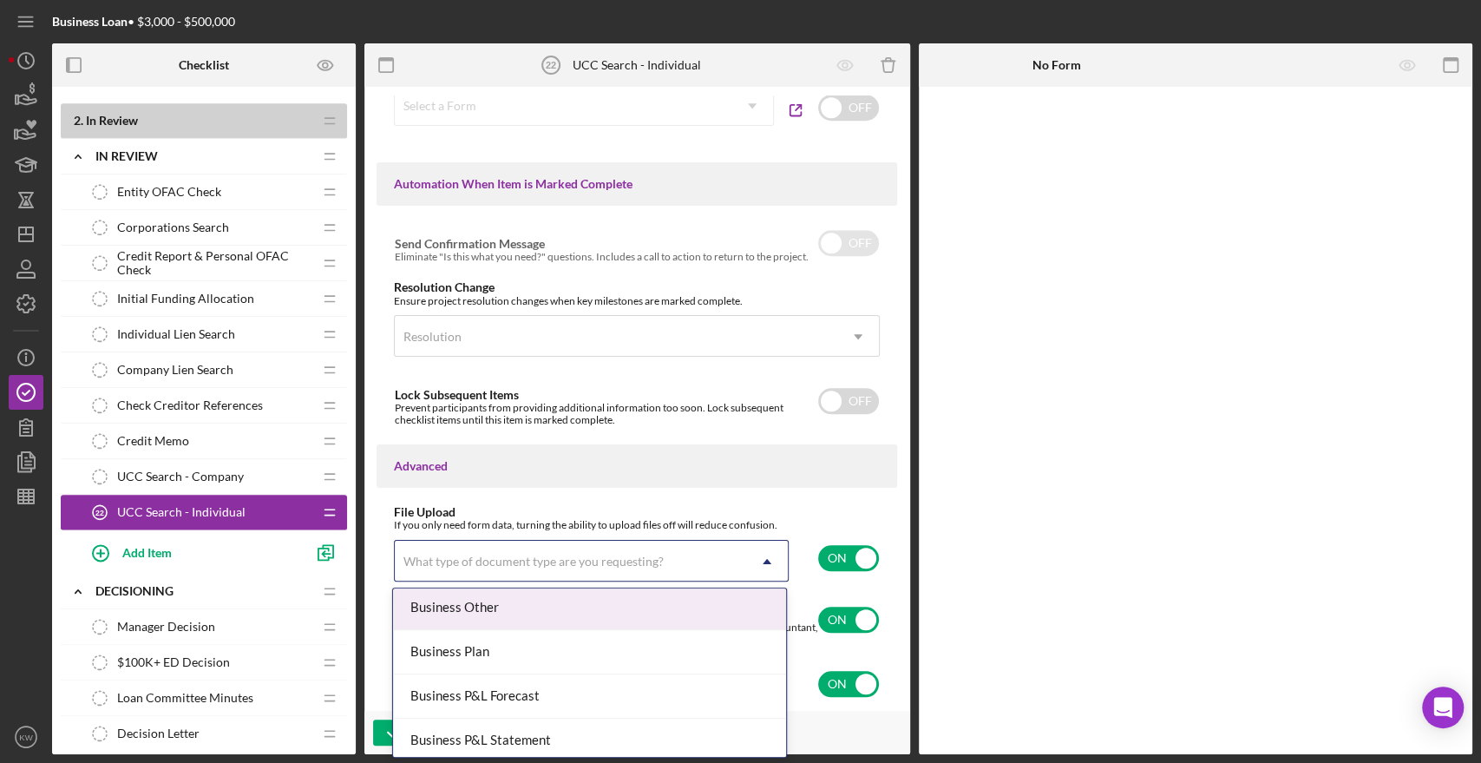
click at [484, 611] on div "Business Other" at bounding box center [589, 608] width 393 height 44
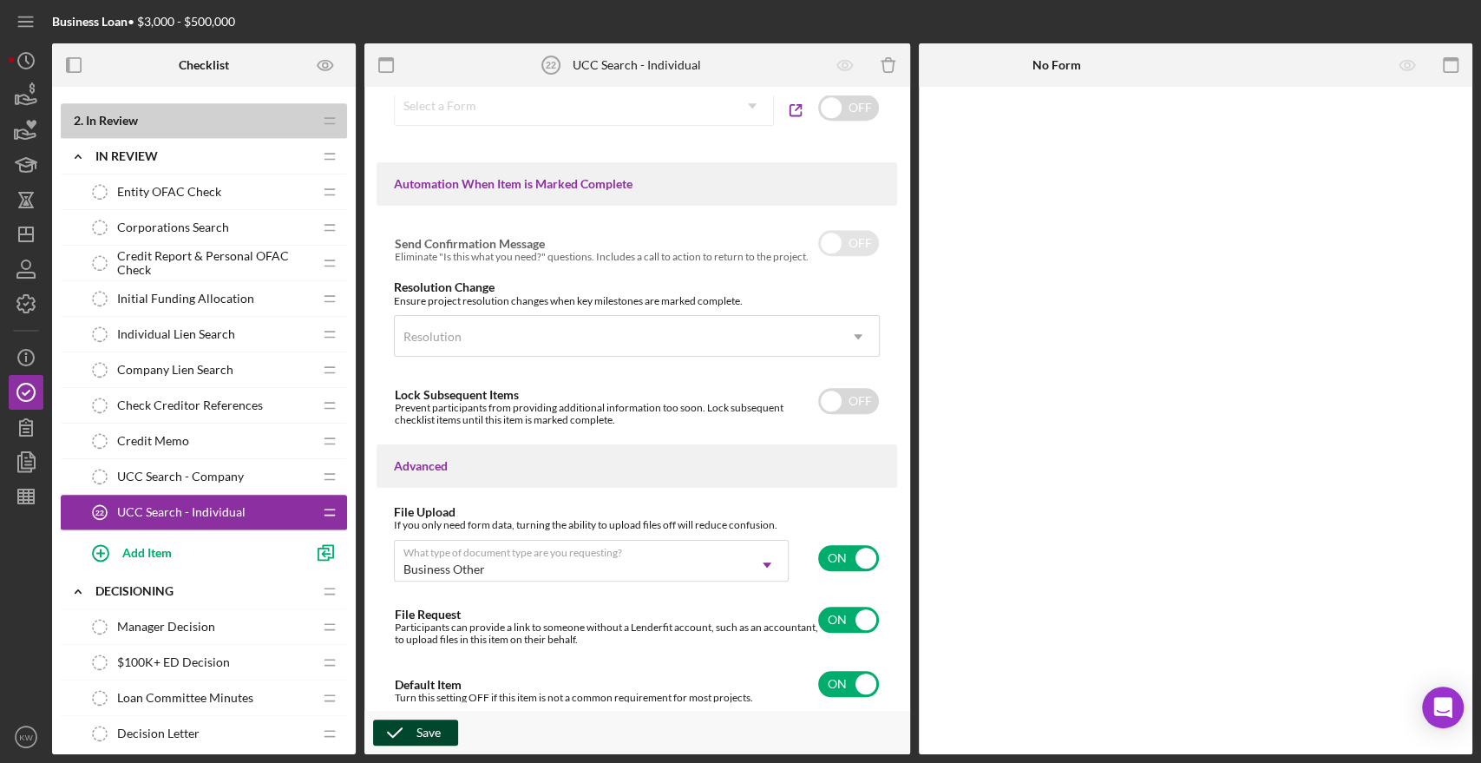
click at [429, 736] on div "Save" at bounding box center [428, 732] width 24 height 26
click at [156, 327] on span "Individual Lien Search" at bounding box center [176, 334] width 118 height 14
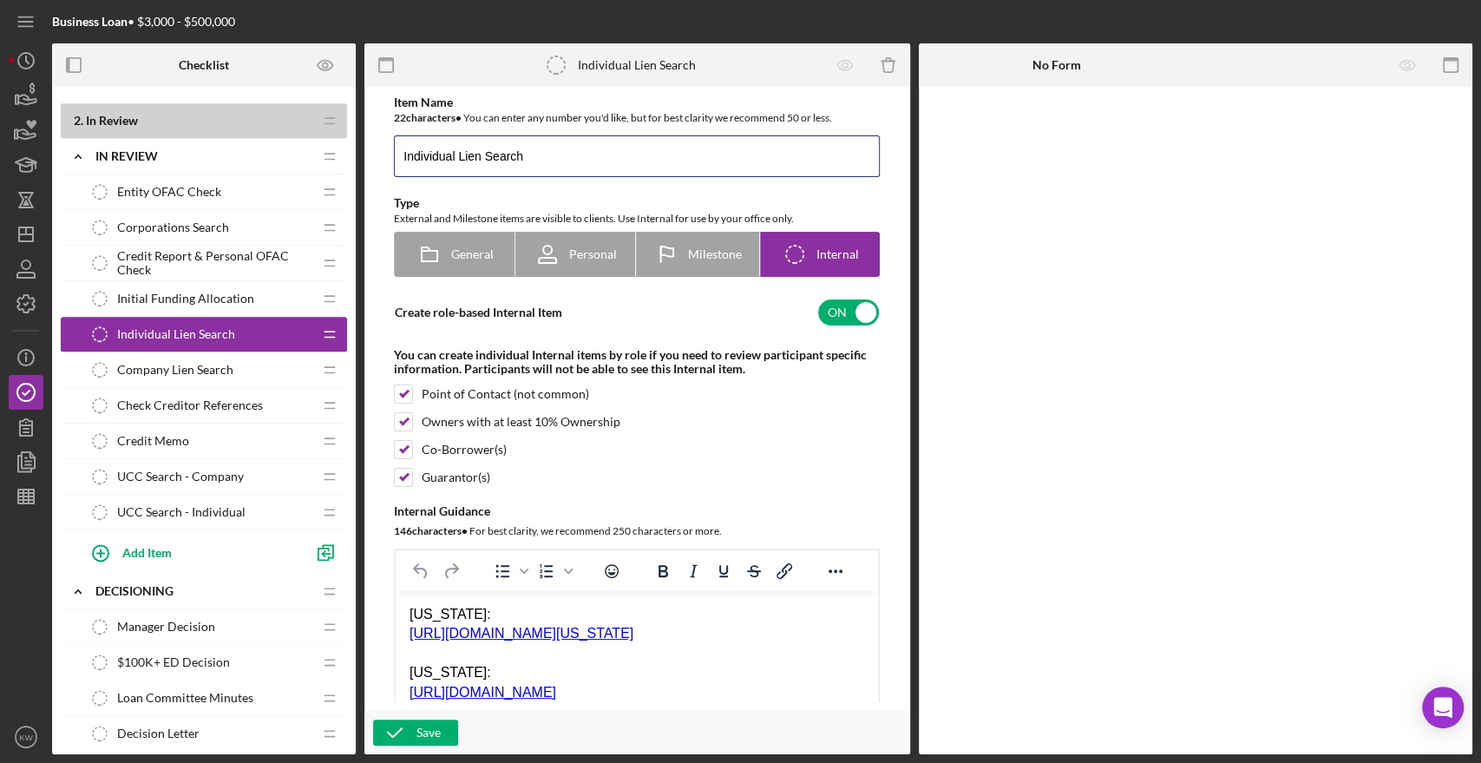
drag, startPoint x: 455, startPoint y: 154, endPoint x: 359, endPoint y: 159, distance: 95.5
click at [359, 159] on div "Checklist 1 . Open Icon/Expander Pre-Application Icon/Edit Icon/Drag Personal P…" at bounding box center [762, 398] width 1420 height 710
click at [500, 150] on input "Lien Search" at bounding box center [637, 156] width 486 height 42
type input "Lien Search - Individual"
click at [833, 314] on input "checkbox" at bounding box center [848, 312] width 61 height 26
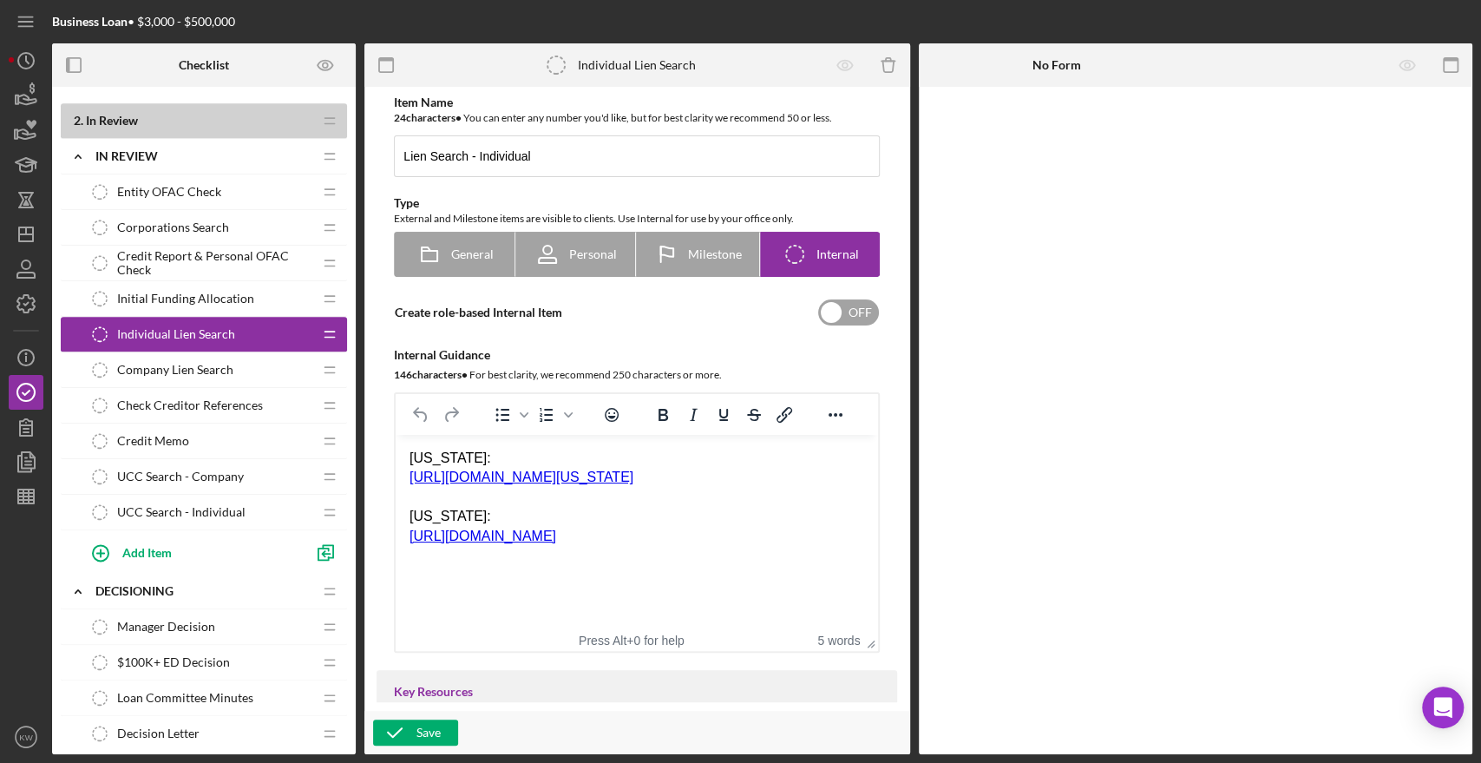
click at [861, 309] on input "checkbox" at bounding box center [848, 312] width 61 height 26
checkbox input "true"
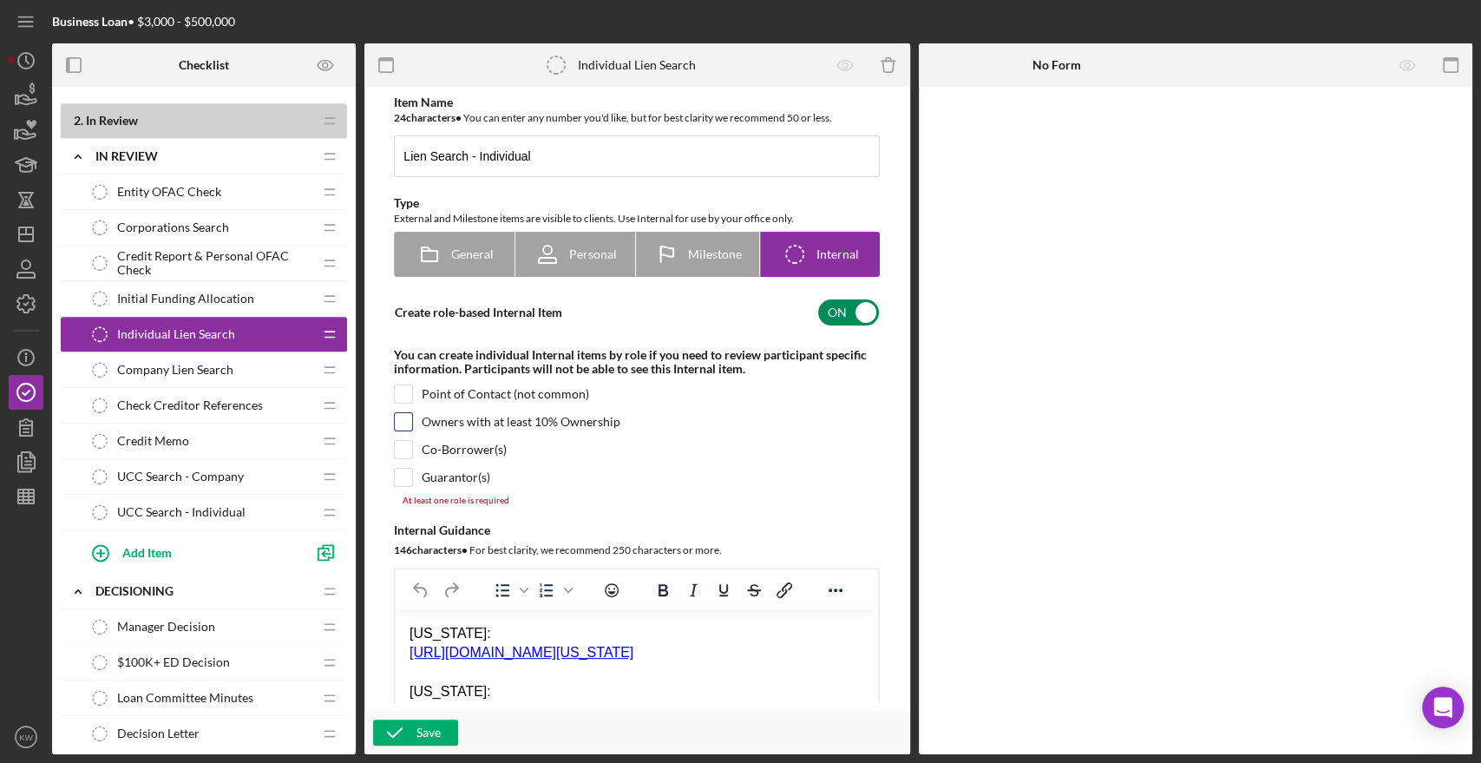
click at [398, 427] on input "checkbox" at bounding box center [403, 421] width 17 height 17
checkbox input "true"
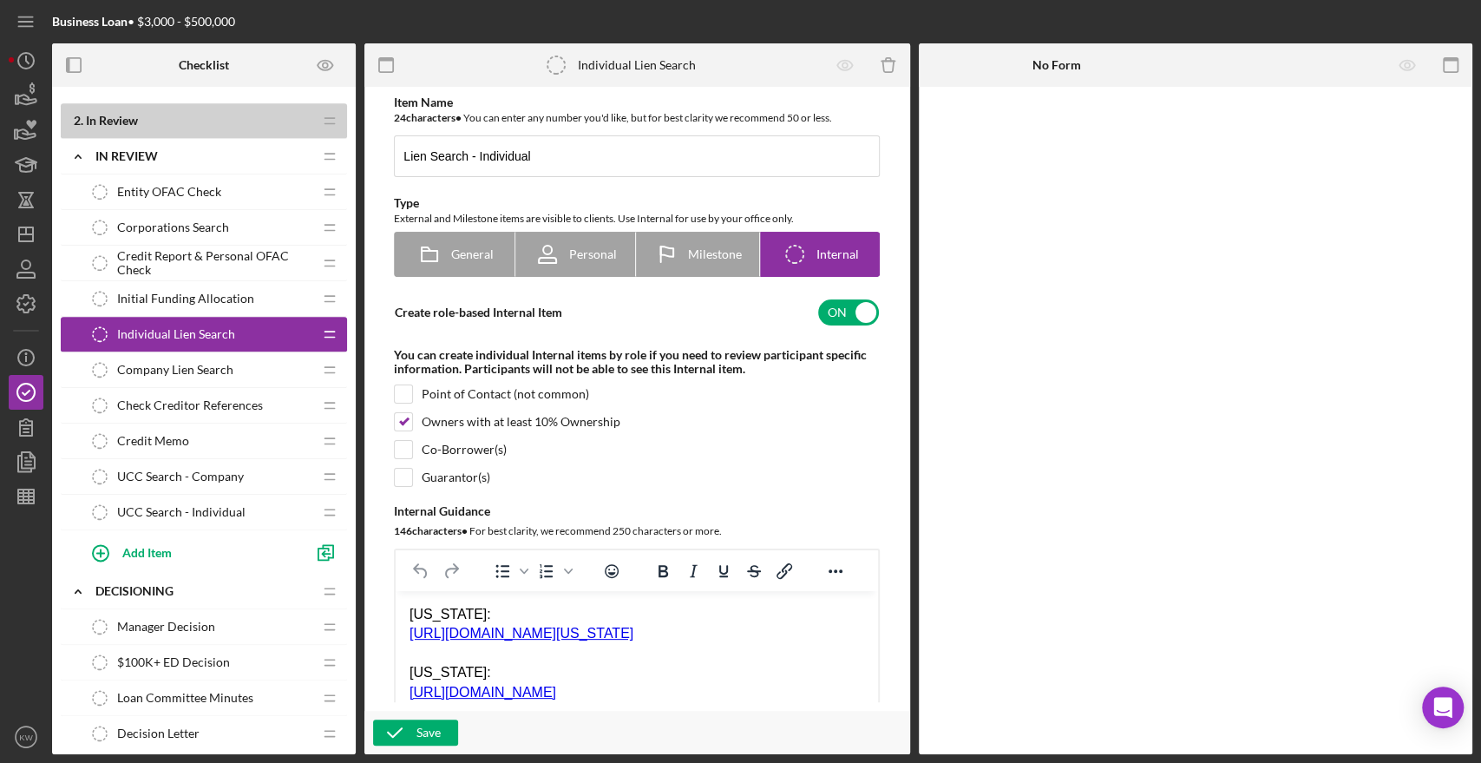
click at [399, 379] on div "Item Name 24 character s • You can enter any number you'd like, but for best cl…" at bounding box center [636, 451] width 520 height 713
click at [406, 396] on input "checkbox" at bounding box center [403, 393] width 17 height 17
checkbox input "true"
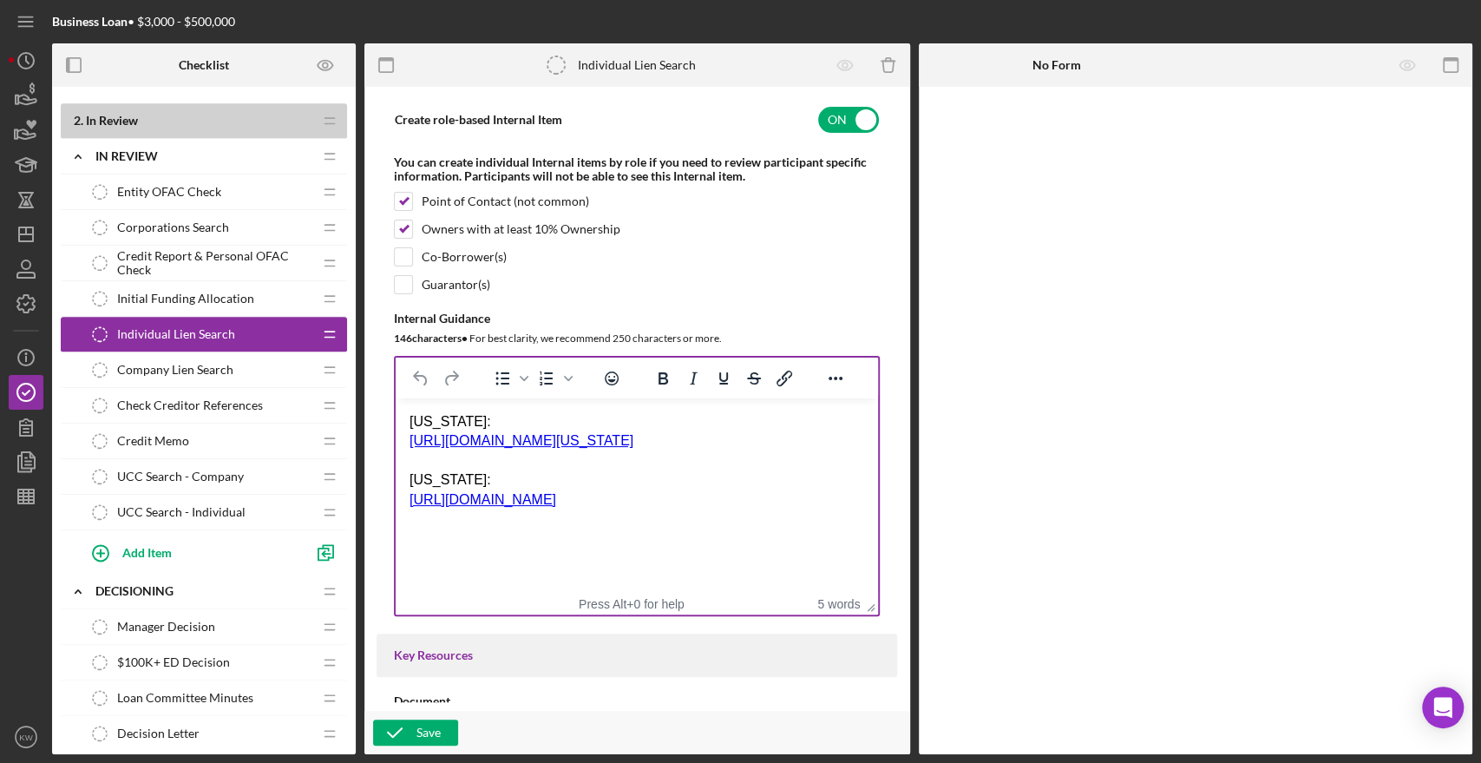
scroll to position [289, 0]
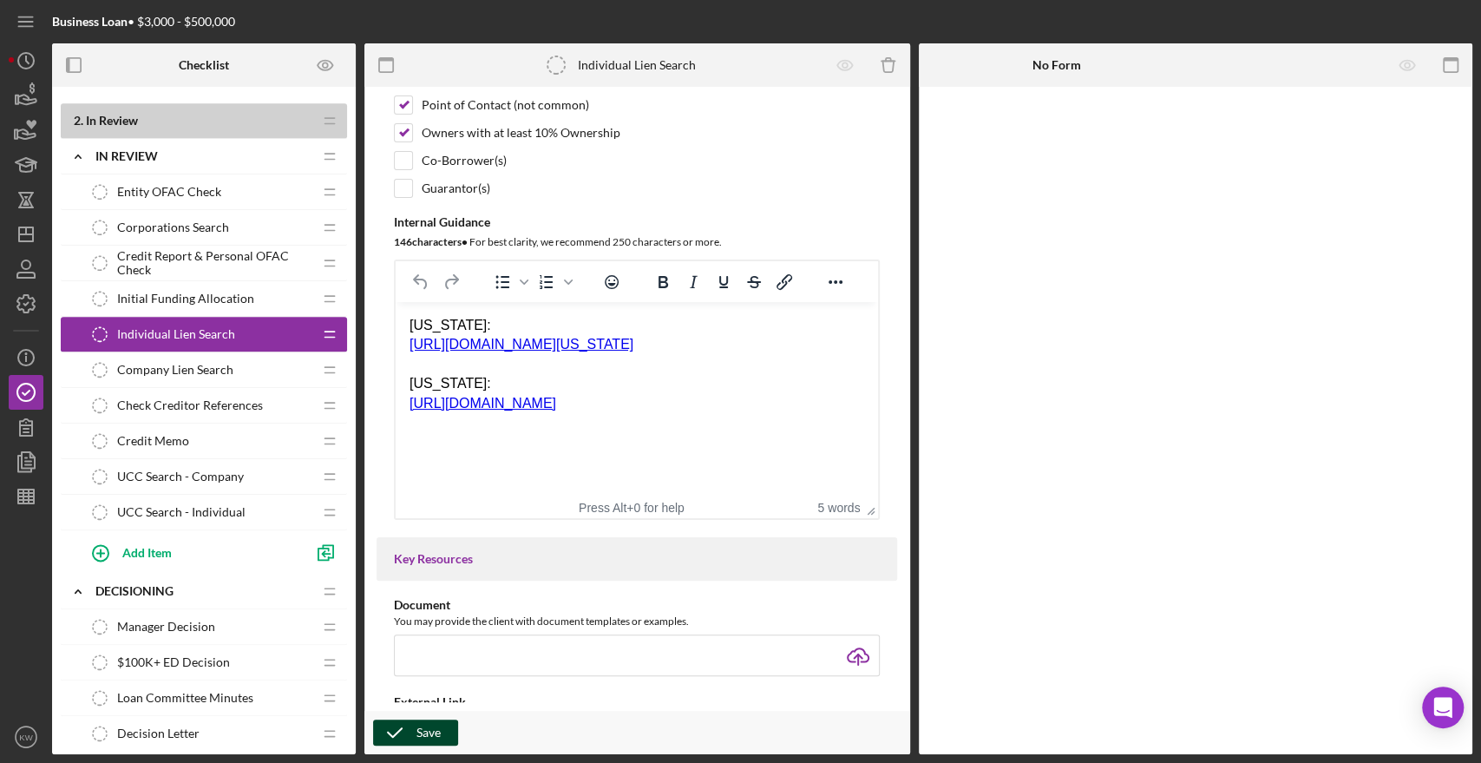
click at [417, 726] on div "Save" at bounding box center [428, 732] width 24 height 26
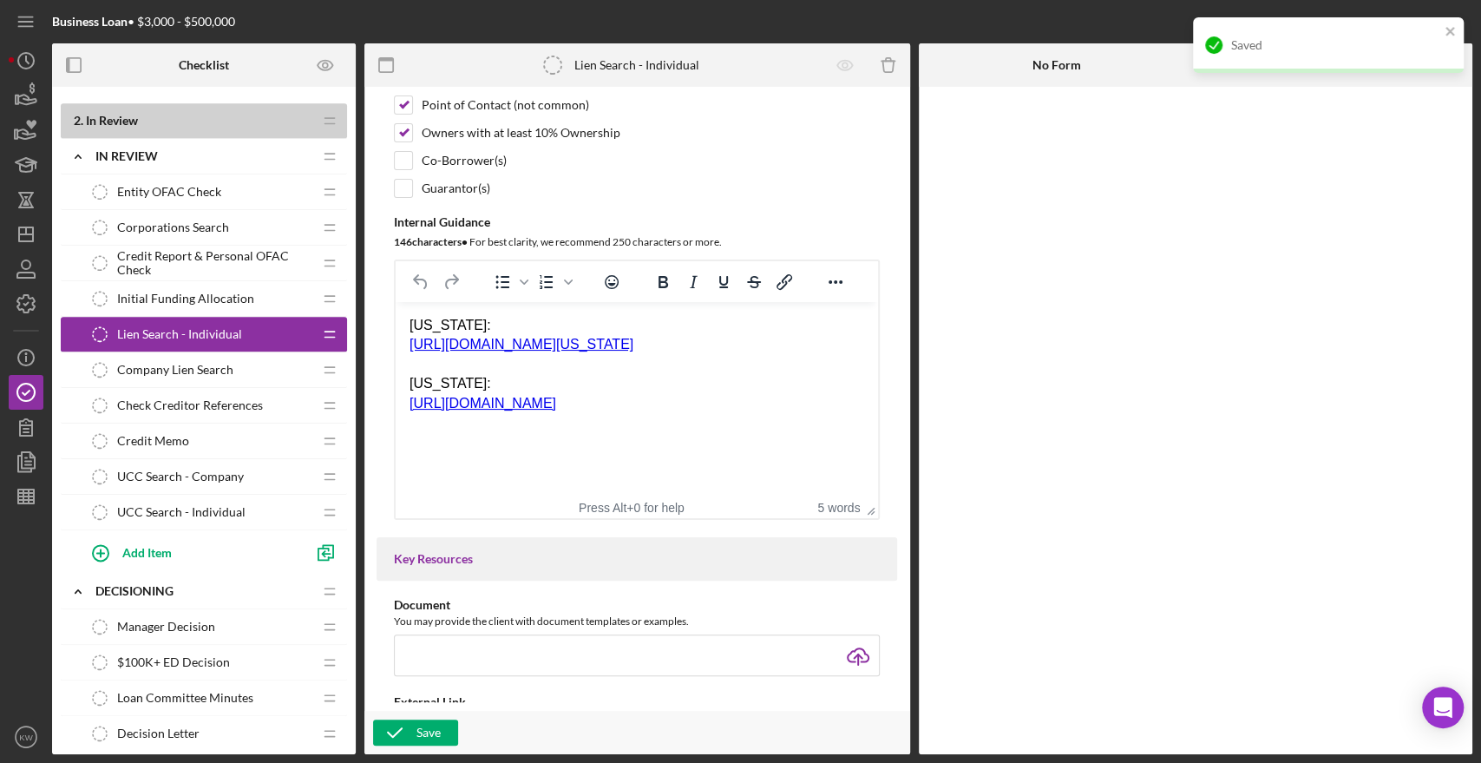
click at [188, 370] on span "Company Lien Search" at bounding box center [175, 370] width 116 height 14
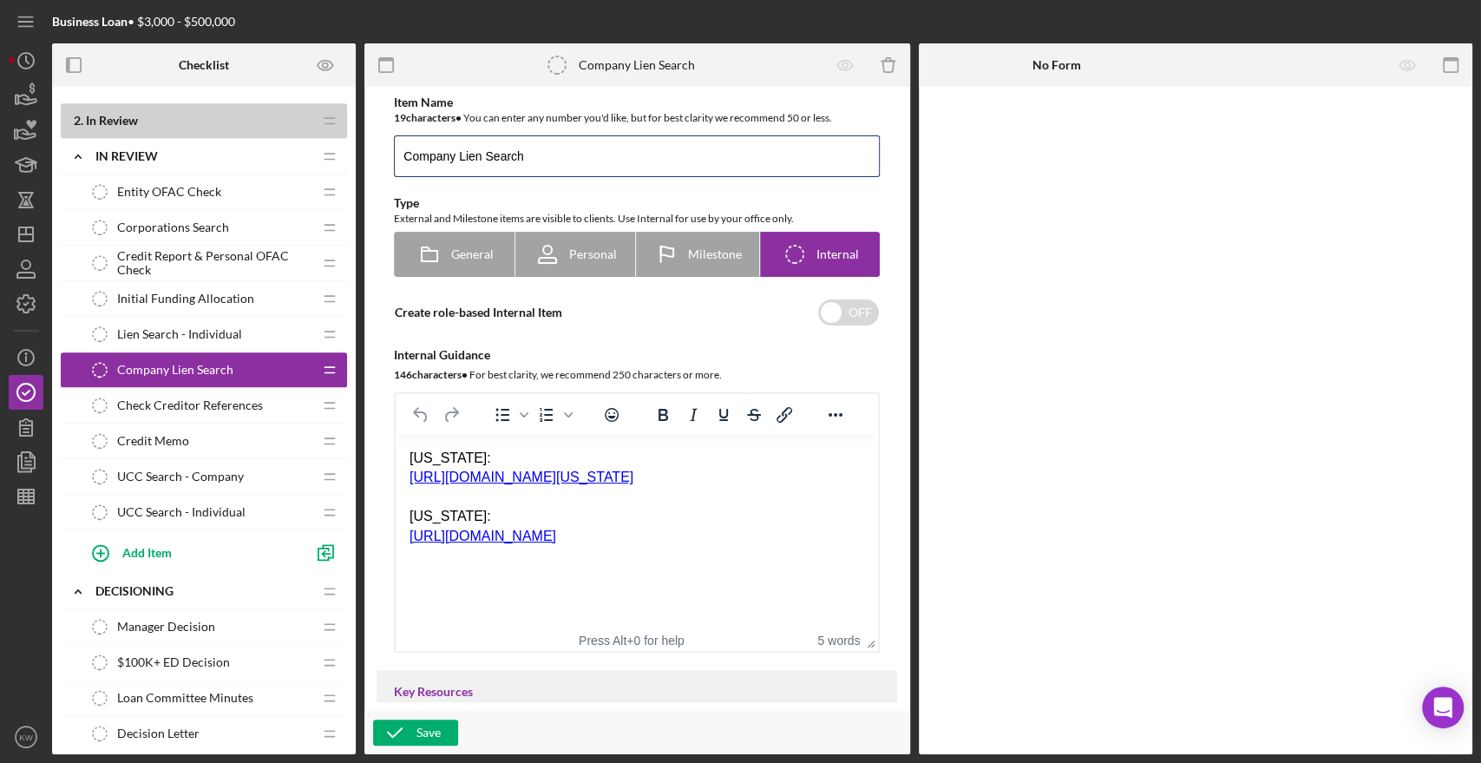
drag, startPoint x: 456, startPoint y: 155, endPoint x: 356, endPoint y: 164, distance: 101.0
click at [356, 164] on div "Checklist 1 . Open Icon/Expander Pre-Application Icon/Edit Icon/Drag Personal P…" at bounding box center [762, 398] width 1420 height 710
click at [509, 147] on input "Lien Search" at bounding box center [637, 156] width 486 height 42
type input "Lien Search - Company"
click at [454, 743] on button "Save" at bounding box center [415, 732] width 85 height 26
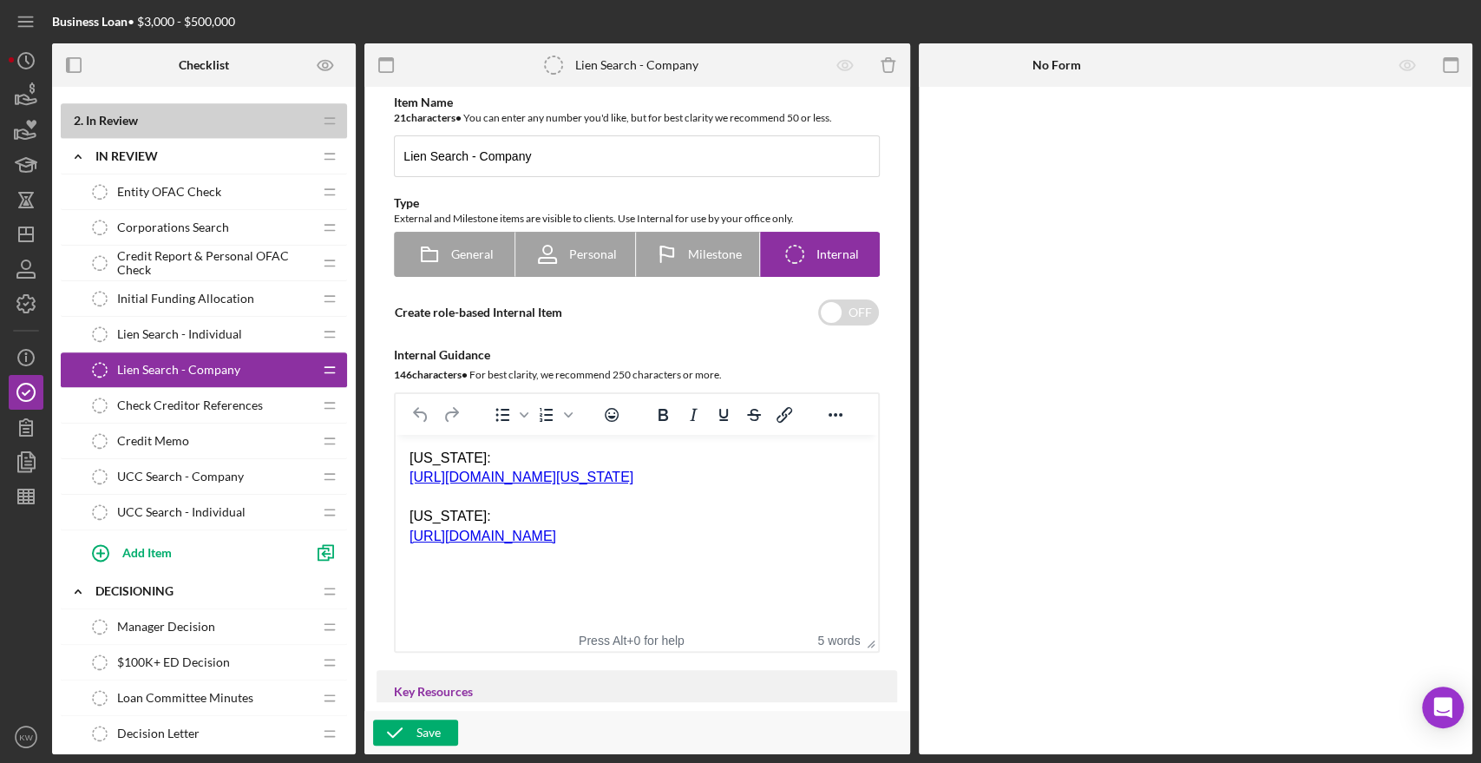
drag, startPoint x: 138, startPoint y: 473, endPoint x: 191, endPoint y: 497, distance: 58.2
click at [132, 474] on span "UCC Search - Company" at bounding box center [180, 476] width 127 height 14
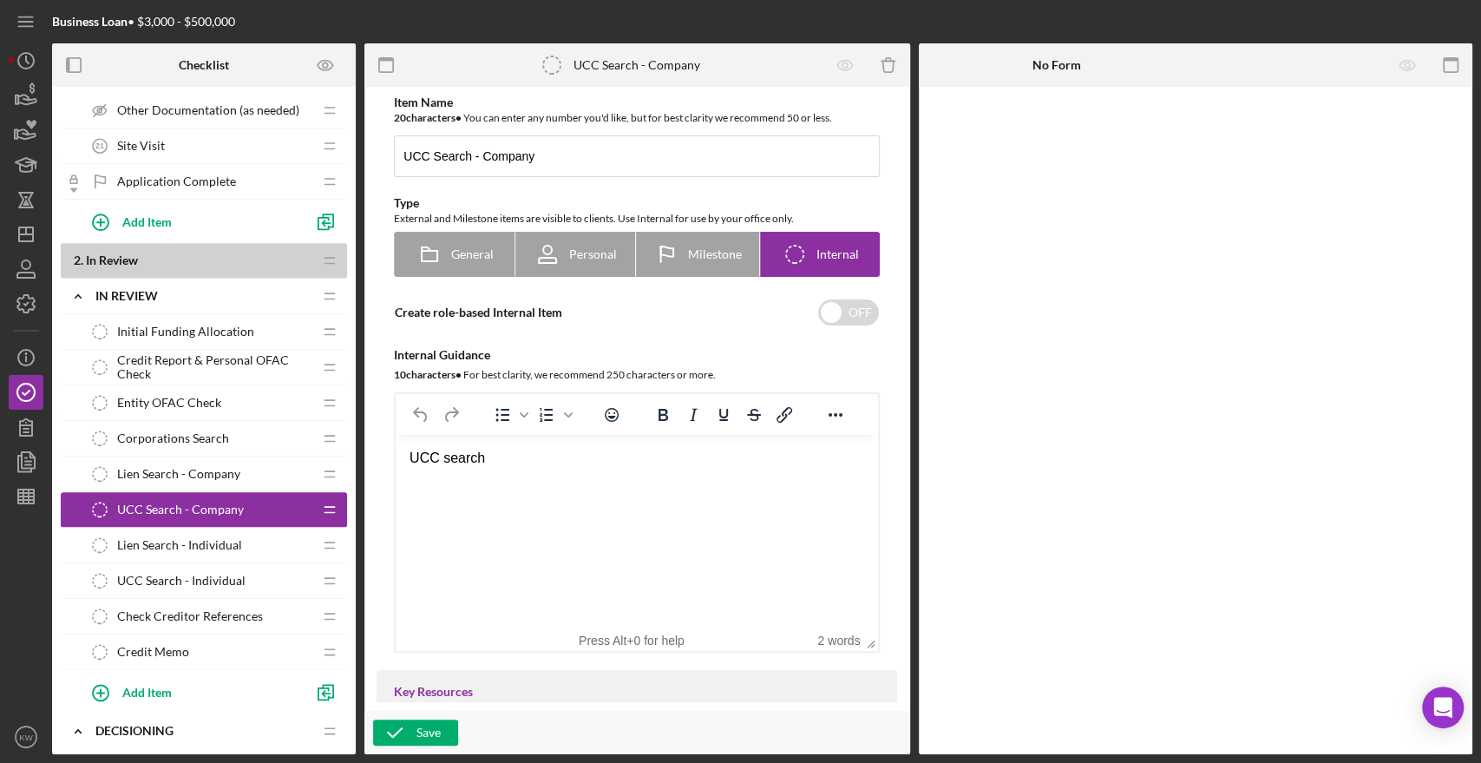
scroll to position [1156, 0]
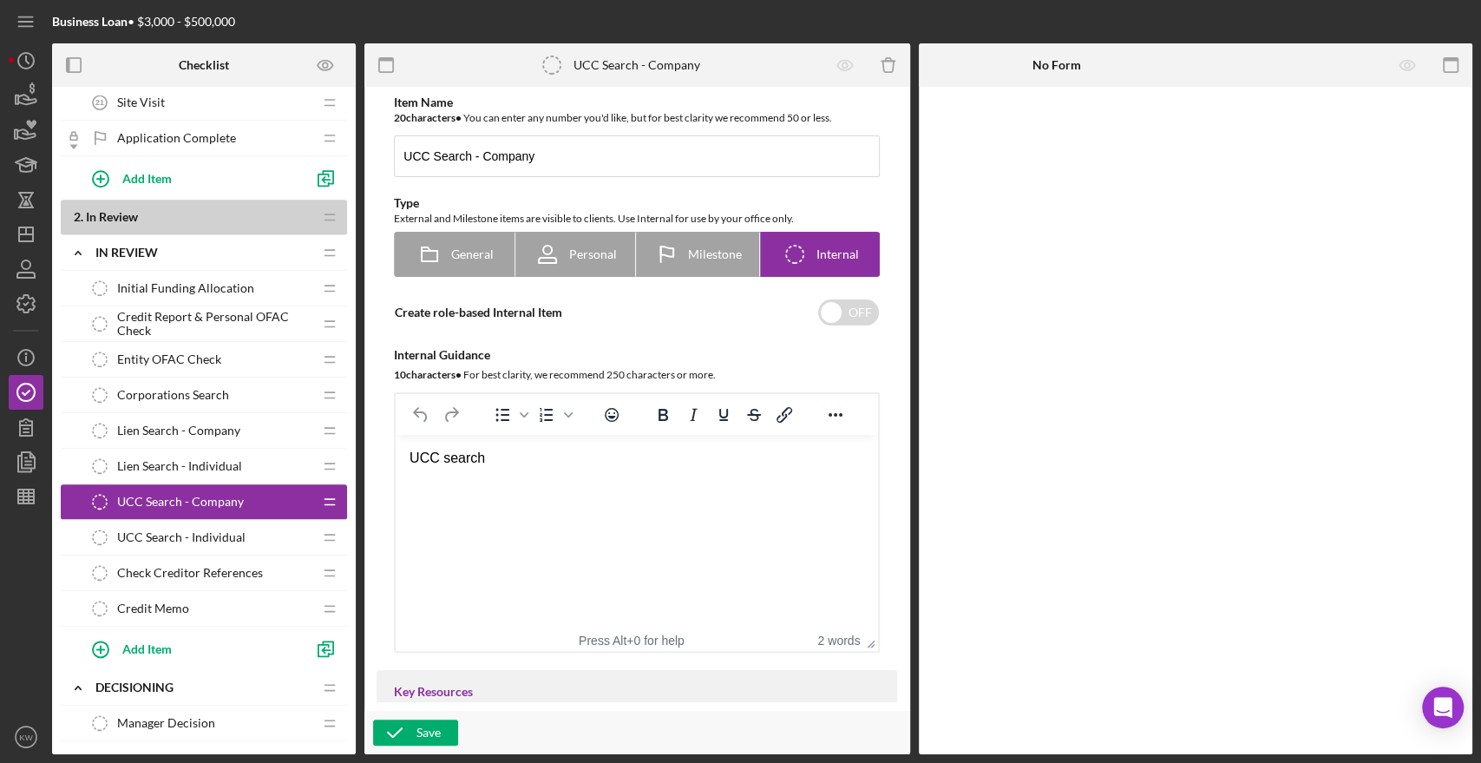
click at [219, 429] on span "Lien Search - Company" at bounding box center [178, 430] width 123 height 14
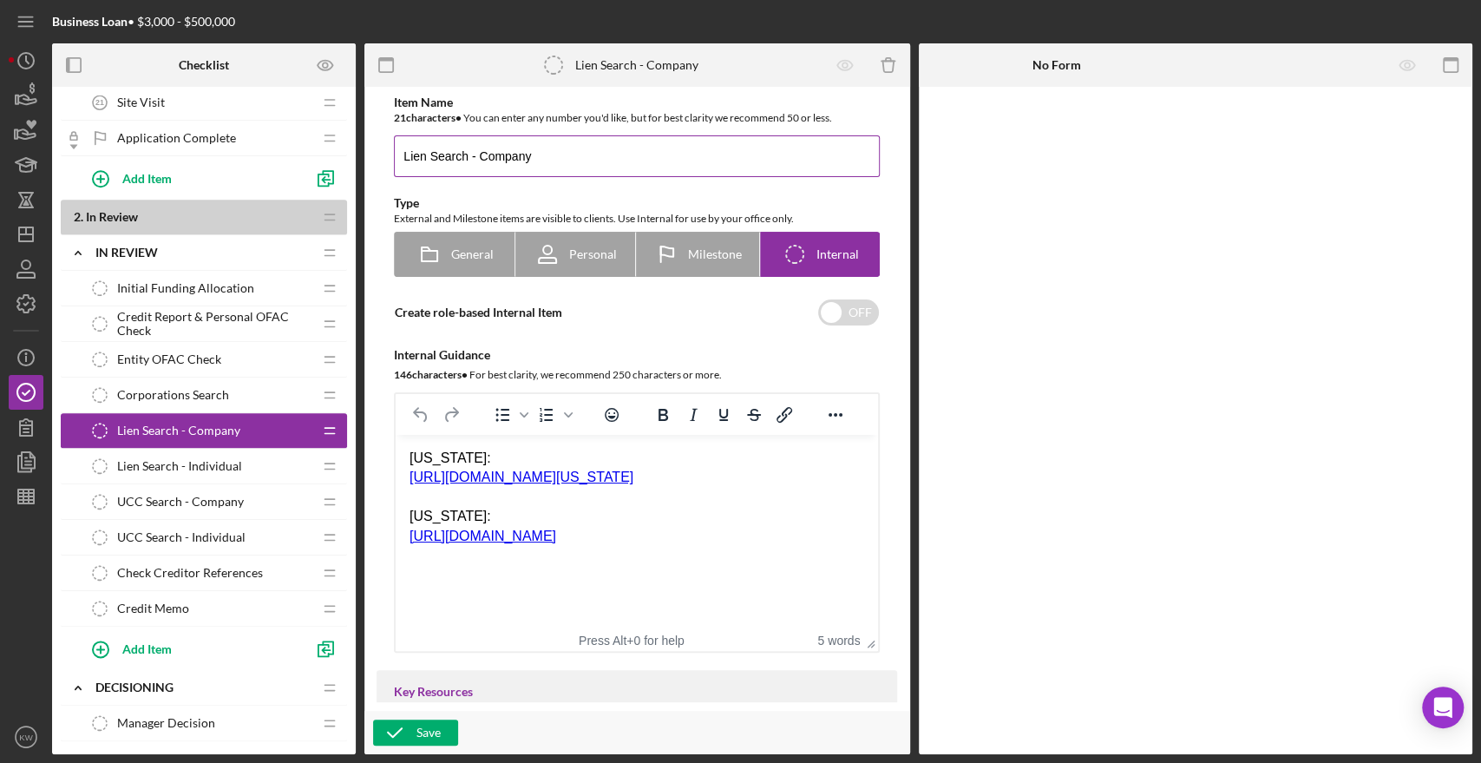
click at [507, 166] on input "Lien Search - Company" at bounding box center [637, 156] width 486 height 42
type input "Lien Search - Entity"
click at [414, 727] on icon "button" at bounding box center [394, 731] width 43 height 43
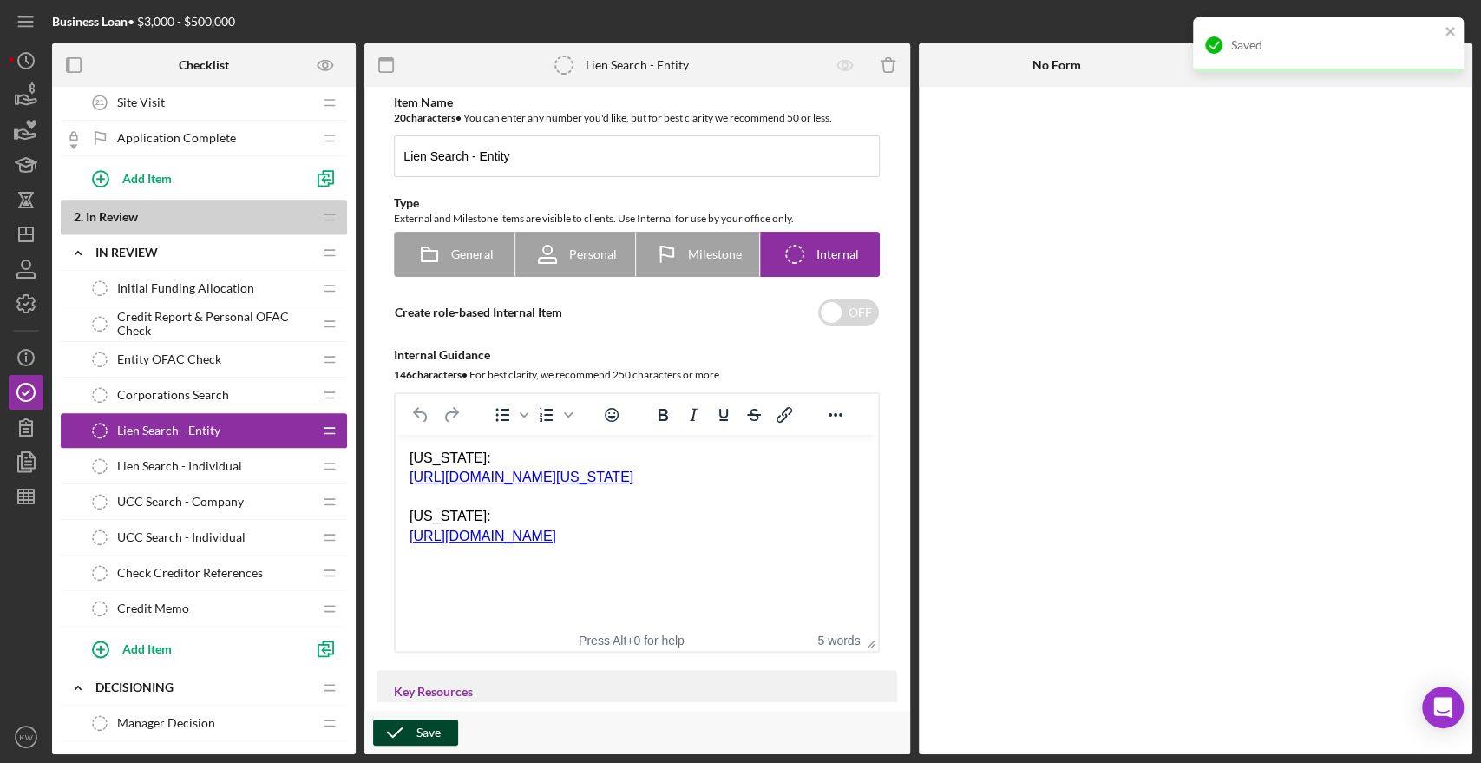
click at [233, 498] on span "UCC Search - Company" at bounding box center [180, 501] width 127 height 14
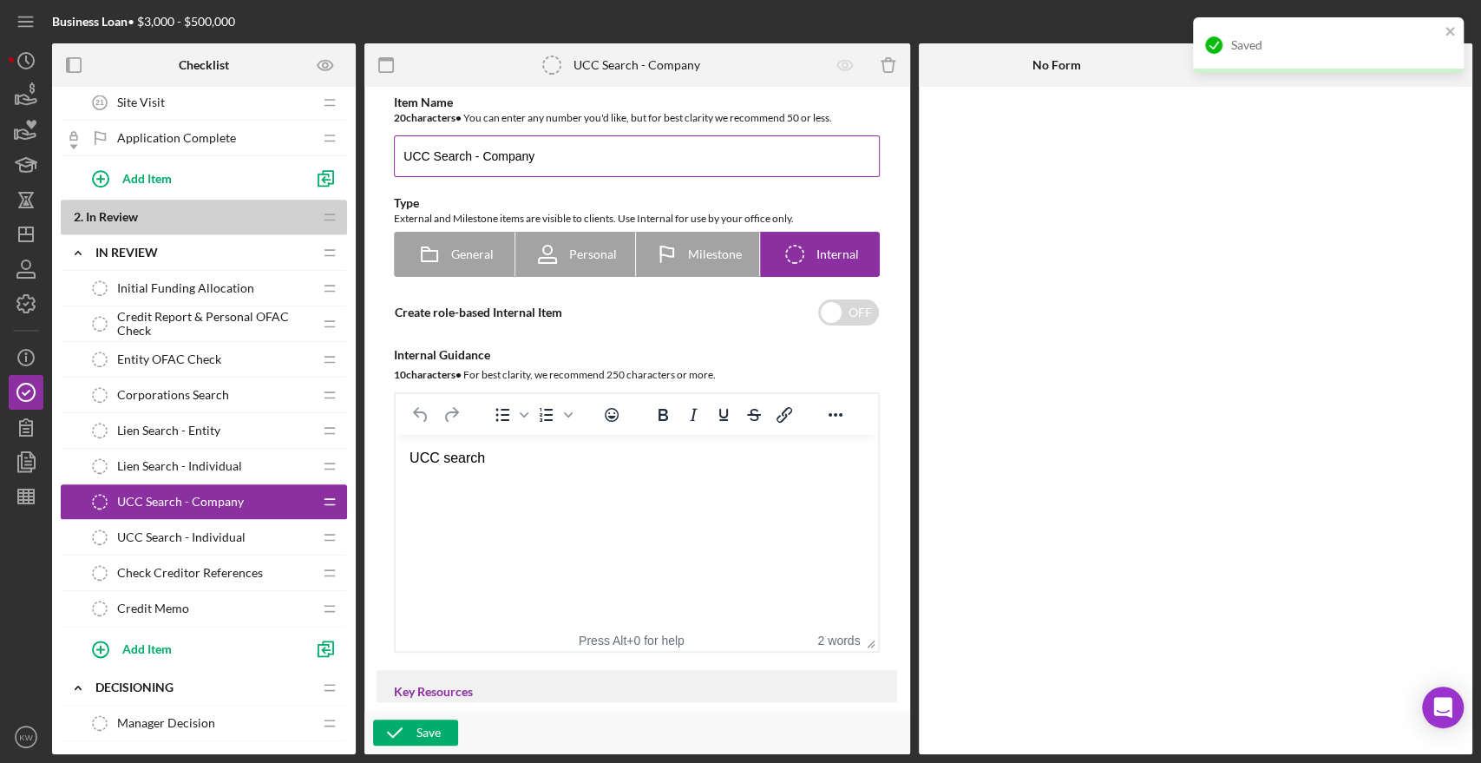
click at [514, 158] on input "UCC Search - Company" at bounding box center [637, 156] width 486 height 42
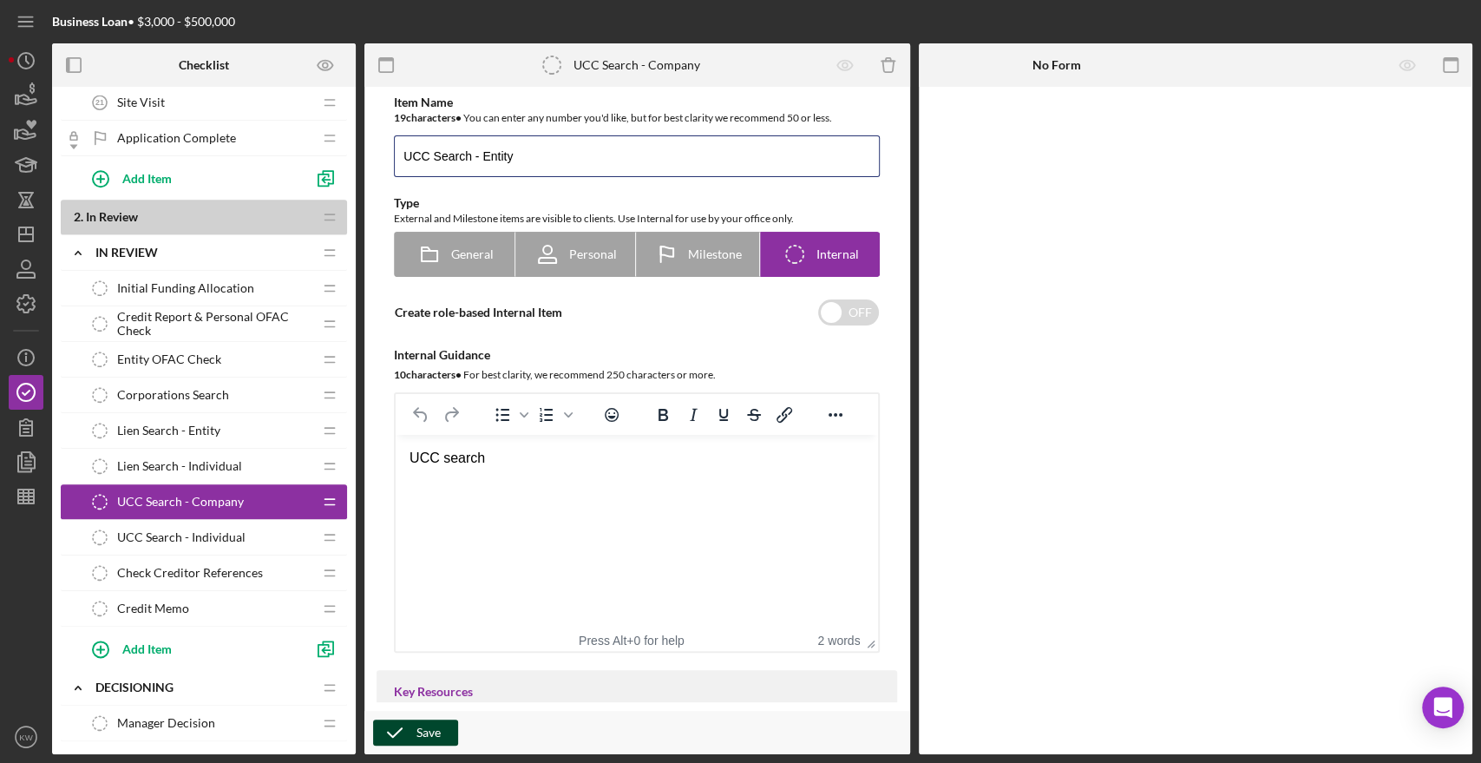
type input "UCC Search - Entity"
click at [439, 733] on div "Save" at bounding box center [428, 732] width 24 height 26
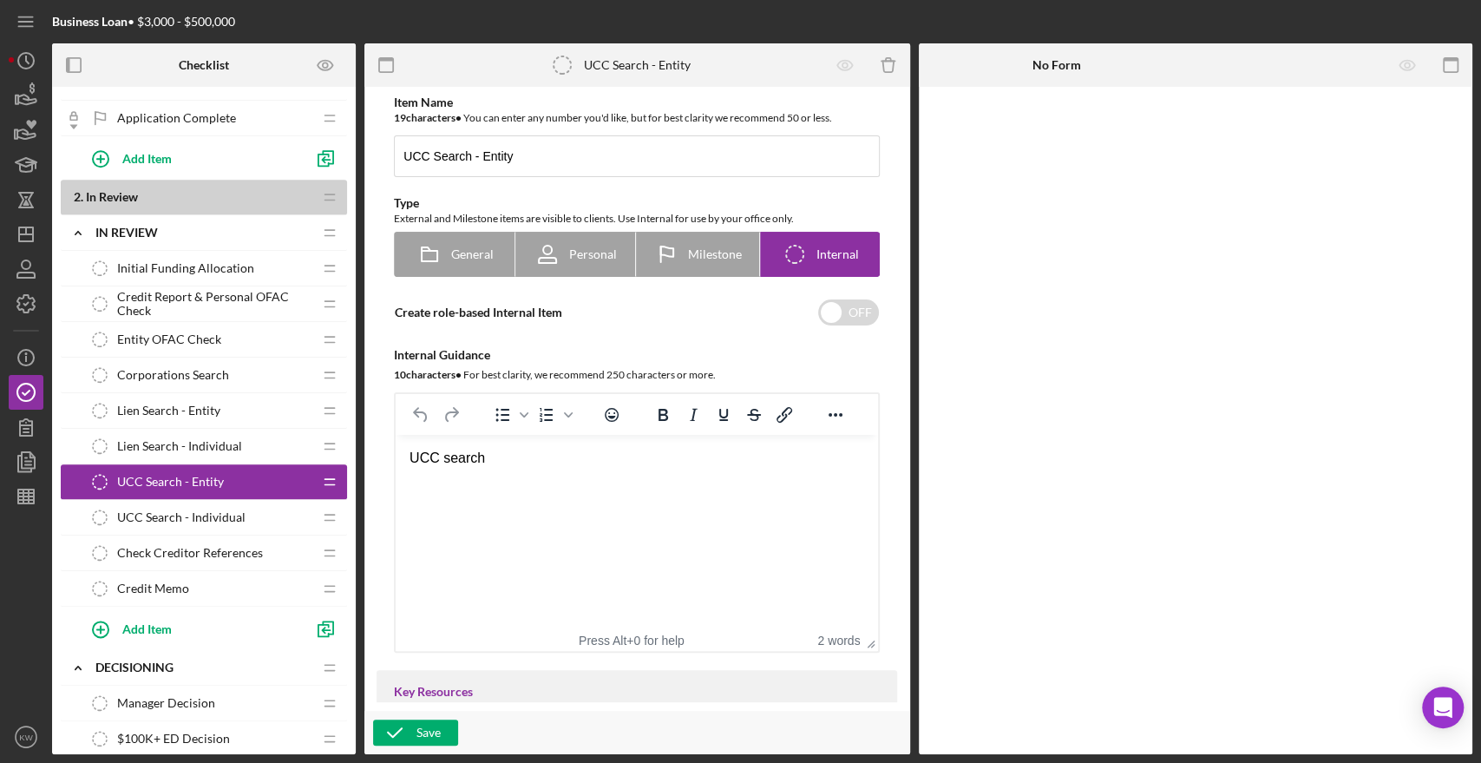
scroll to position [1060, 0]
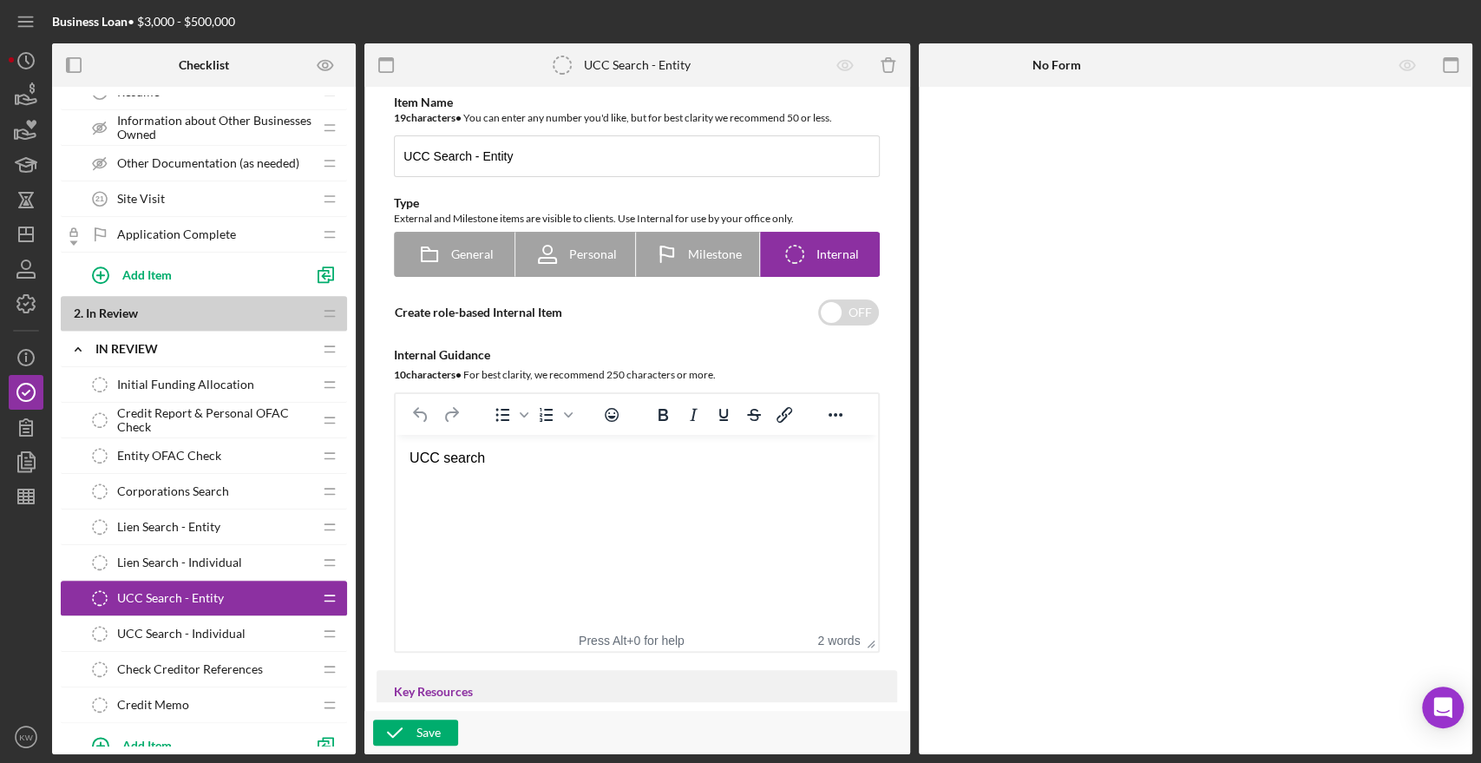
click at [208, 533] on div "Lien Search - Entity Lien Search - Entity" at bounding box center [197, 526] width 230 height 35
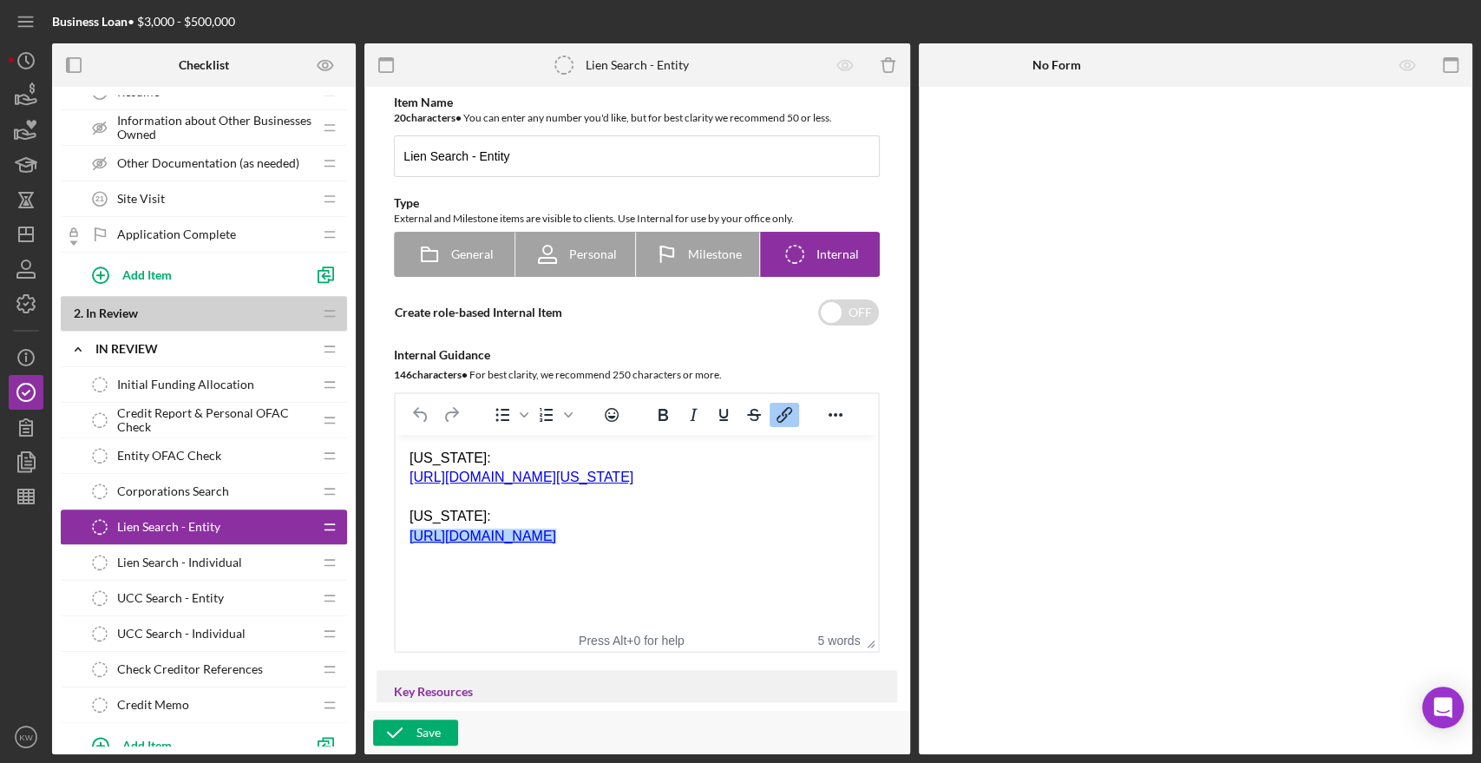
click at [556, 539] on link "https://business.sos.ri.gov/CorpWeb/UccSearch/UccSearch.aspx" at bounding box center [482, 535] width 147 height 15
click at [556, 537] on link "https://business.sos.ri.gov/CorpWeb/UccSearch/UccSearch.aspx" at bounding box center [482, 535] width 147 height 15
click at [556, 539] on link "https://business.sos.ri.gov/CorpWeb/UccSearch/UccSearch.aspx" at bounding box center [482, 535] width 147 height 15
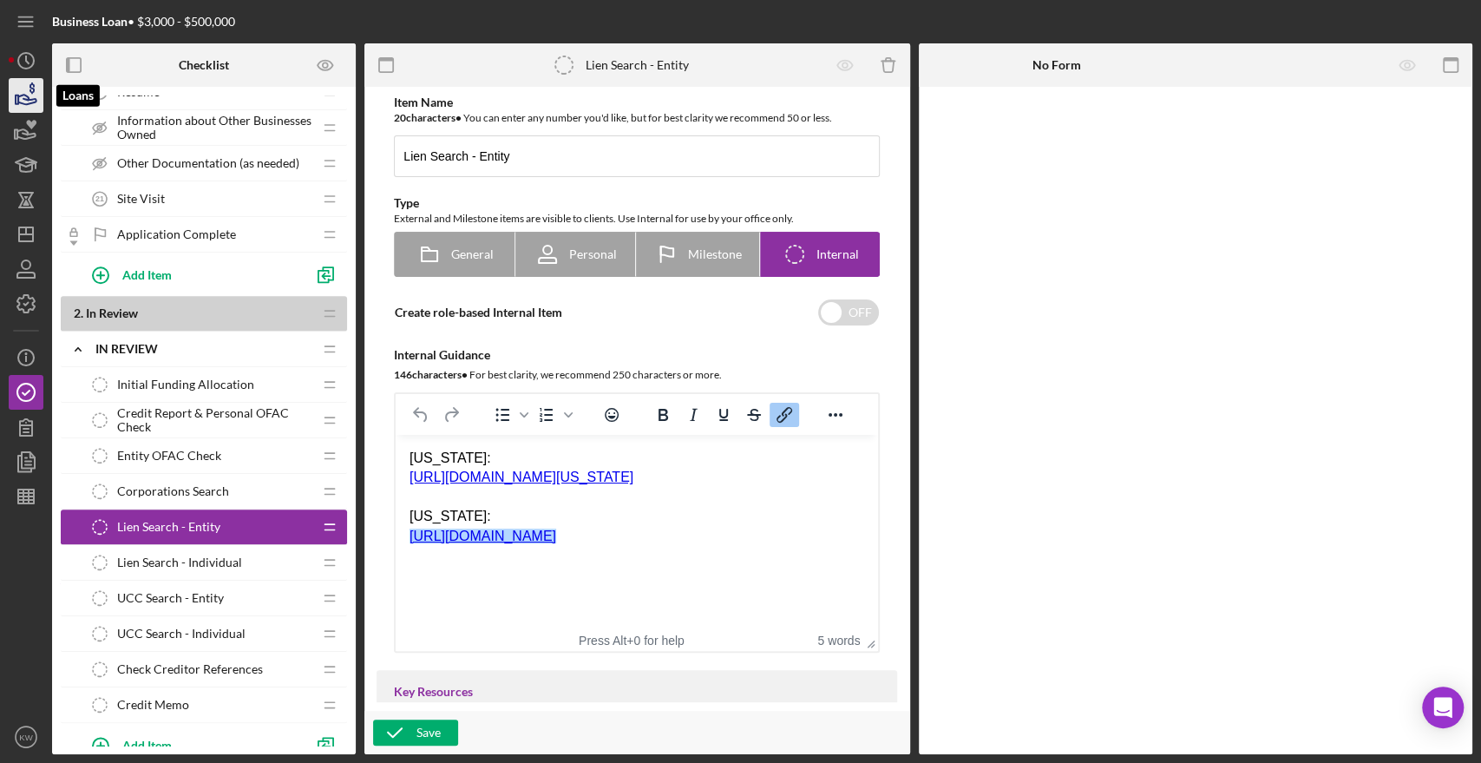
click at [31, 102] on icon "button" at bounding box center [27, 100] width 18 height 10
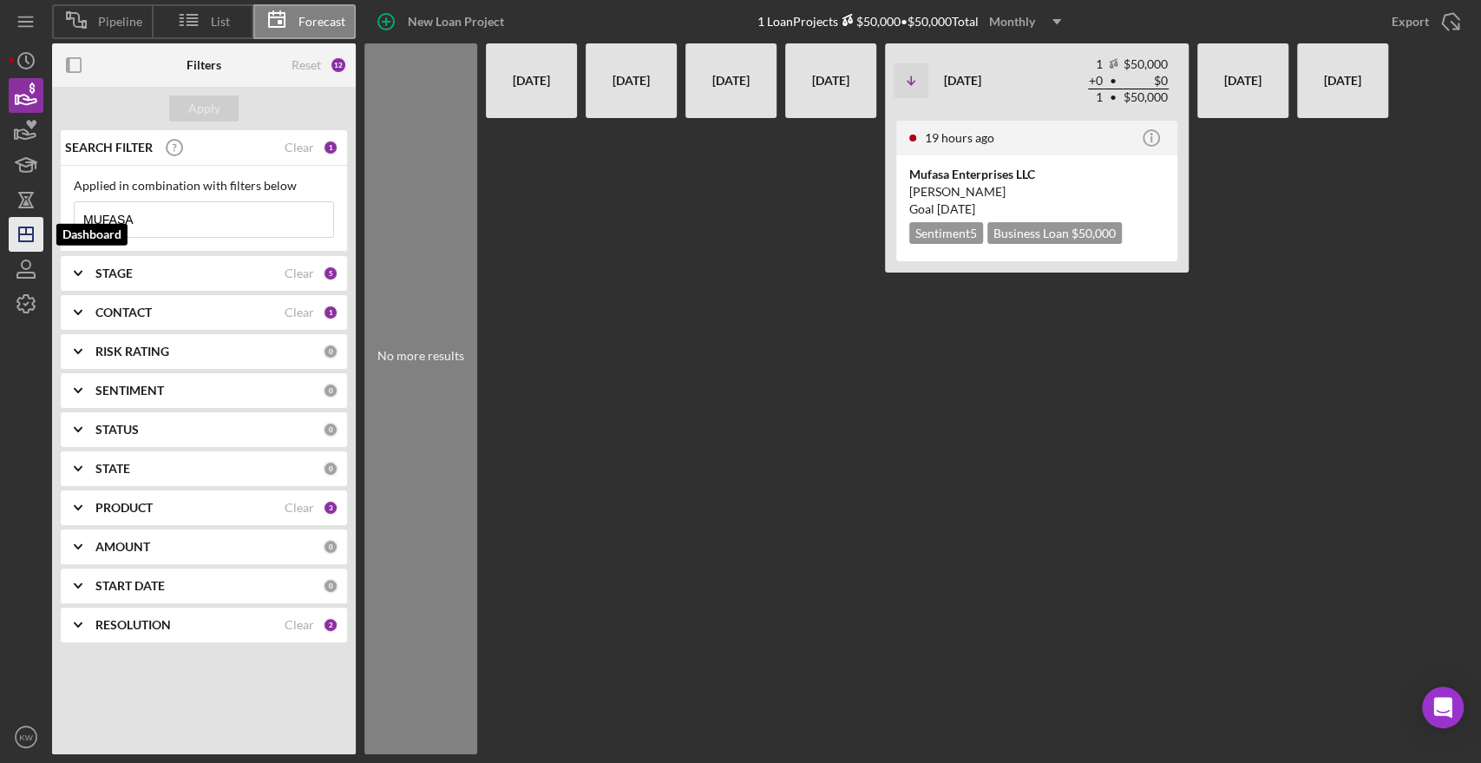
click at [28, 240] on polygon "button" at bounding box center [26, 234] width 14 height 14
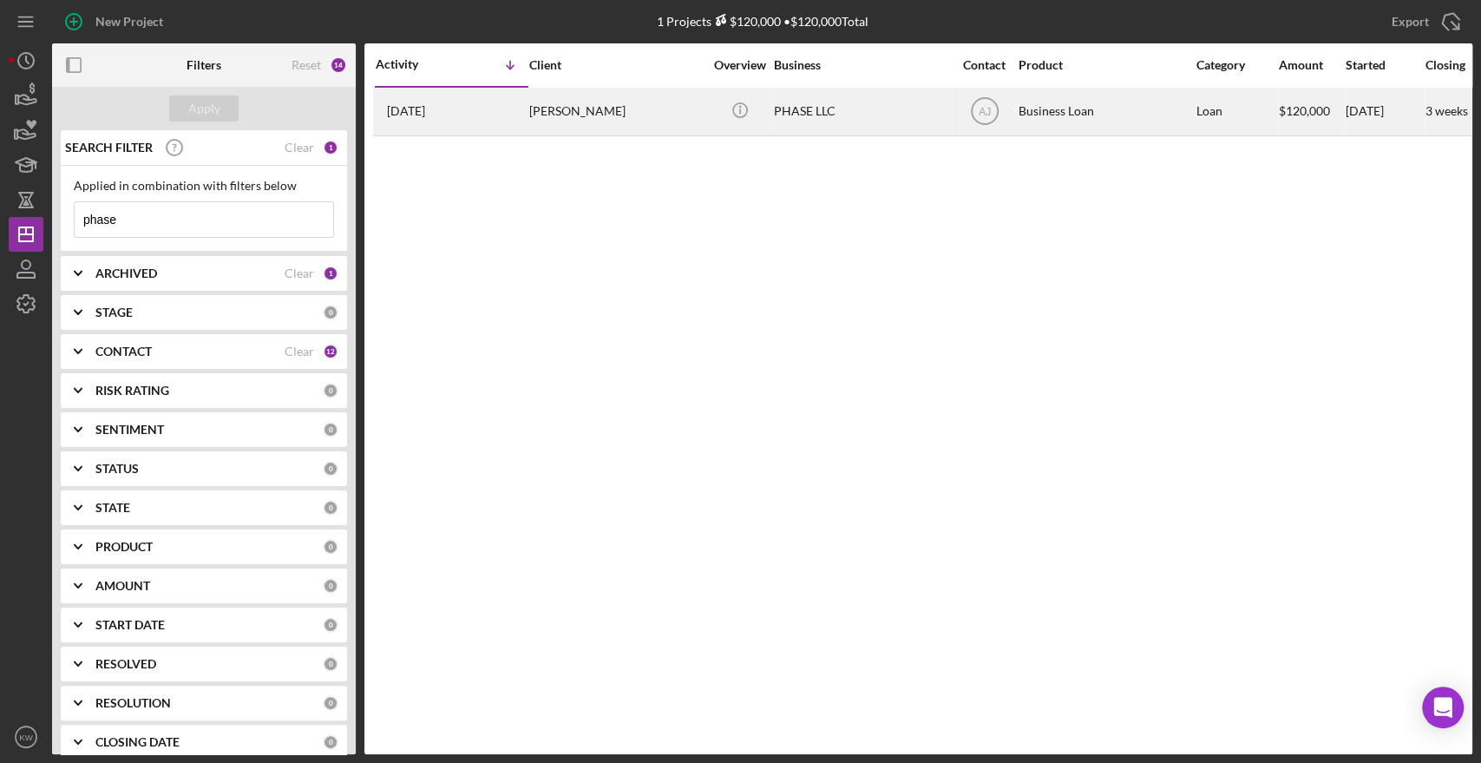
click at [612, 112] on div "Willeen Capehart" at bounding box center [615, 111] width 173 height 46
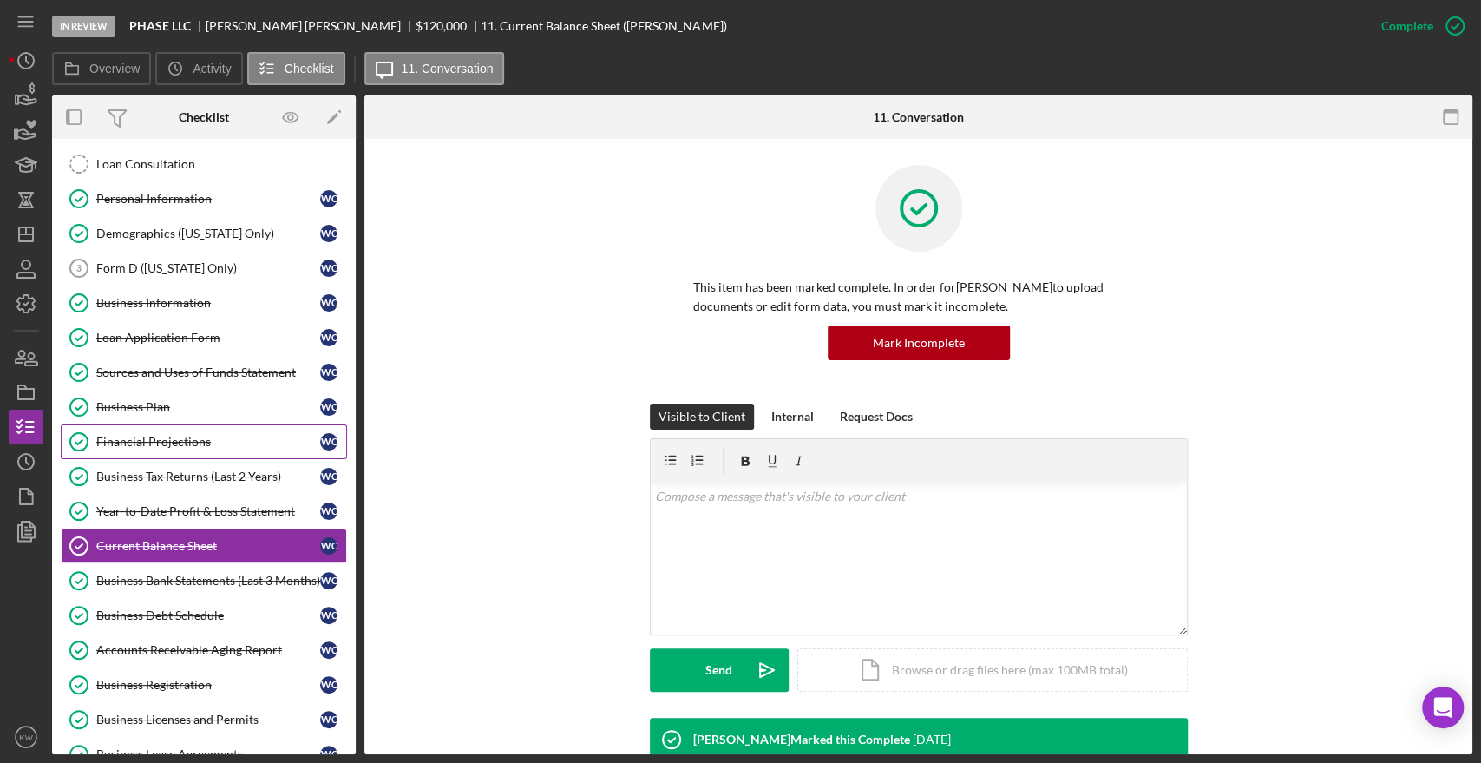
scroll to position [70, 0]
click at [139, 401] on div "Business Plan" at bounding box center [208, 408] width 224 height 14
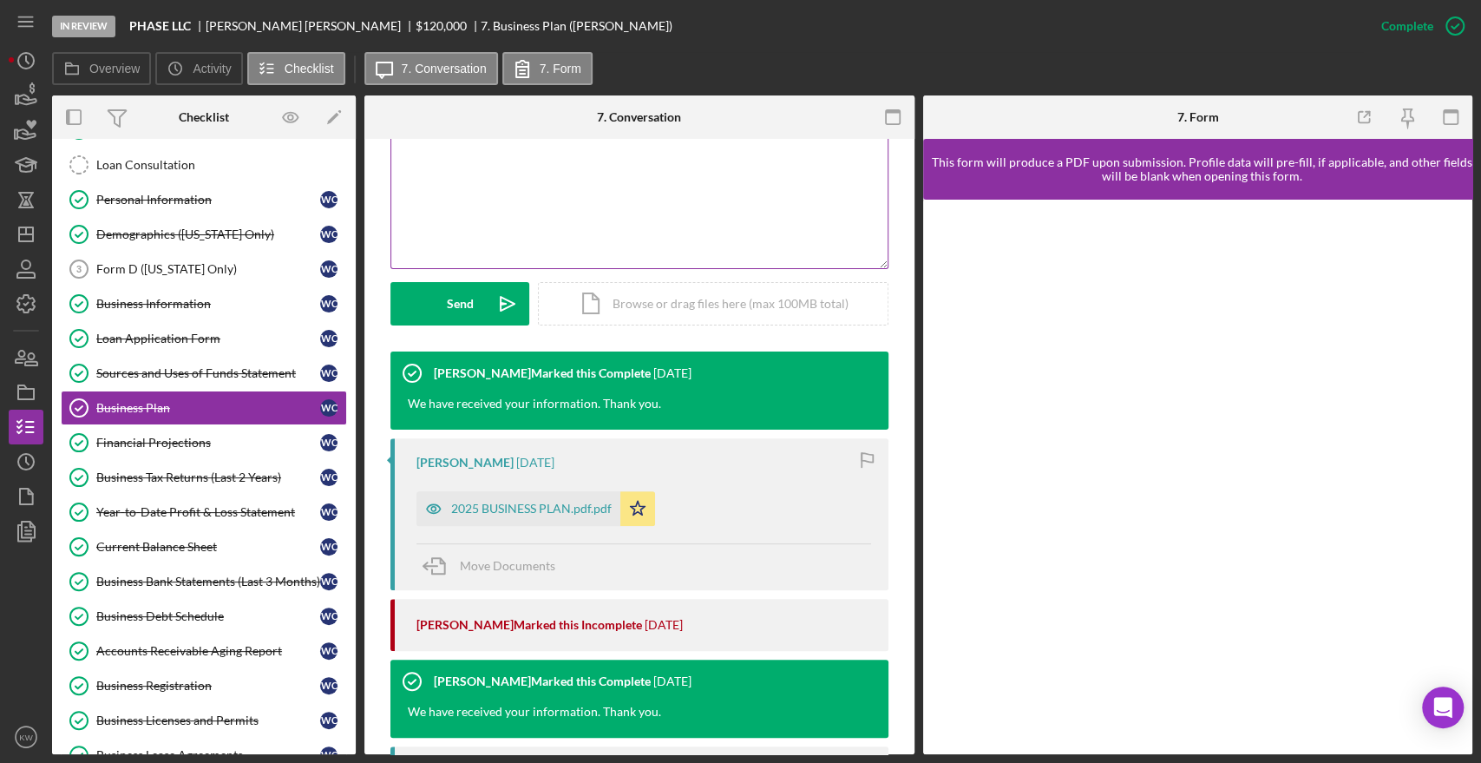
scroll to position [385, 0]
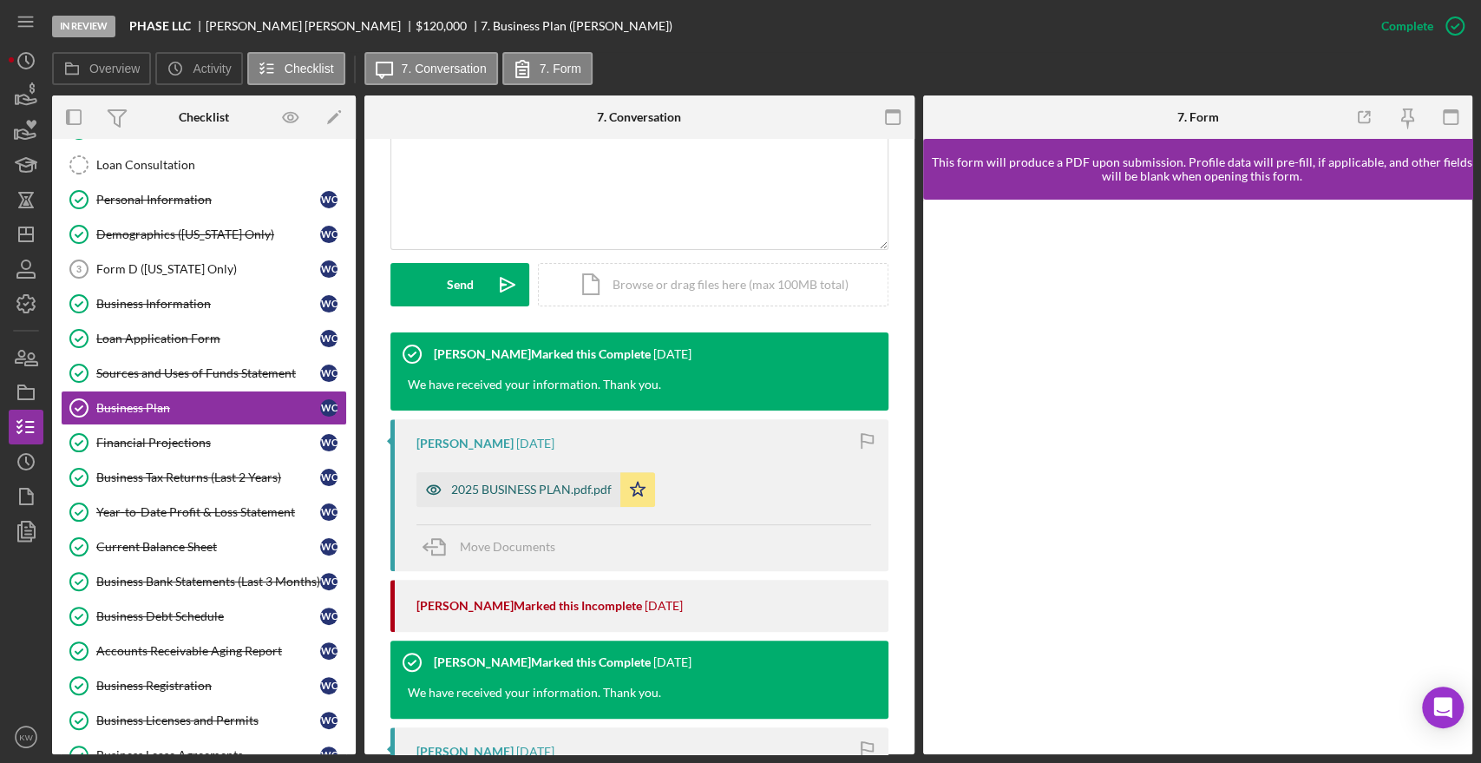
click at [555, 491] on div "2025 BUSINESS PLAN.pdf.pdf" at bounding box center [531, 489] width 160 height 14
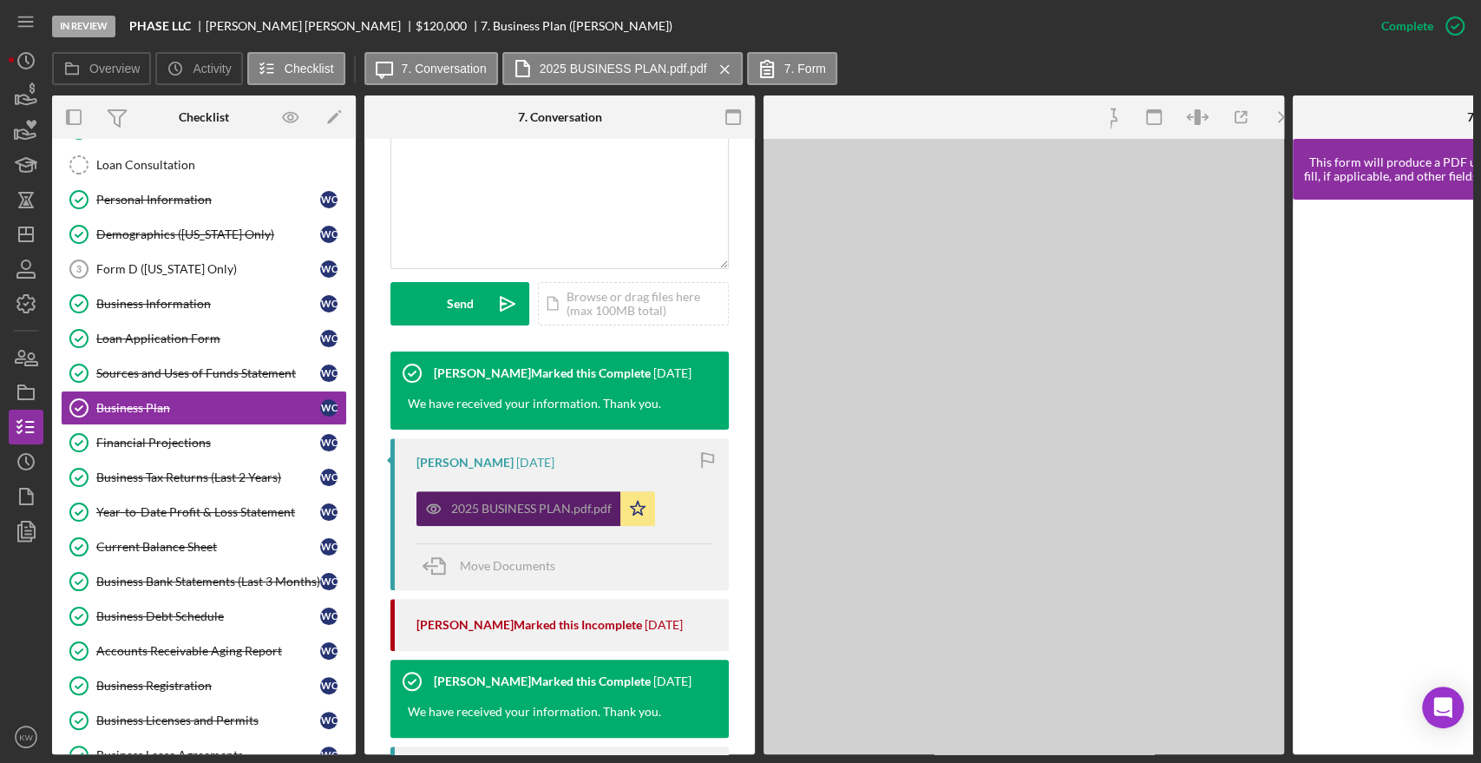
scroll to position [404, 0]
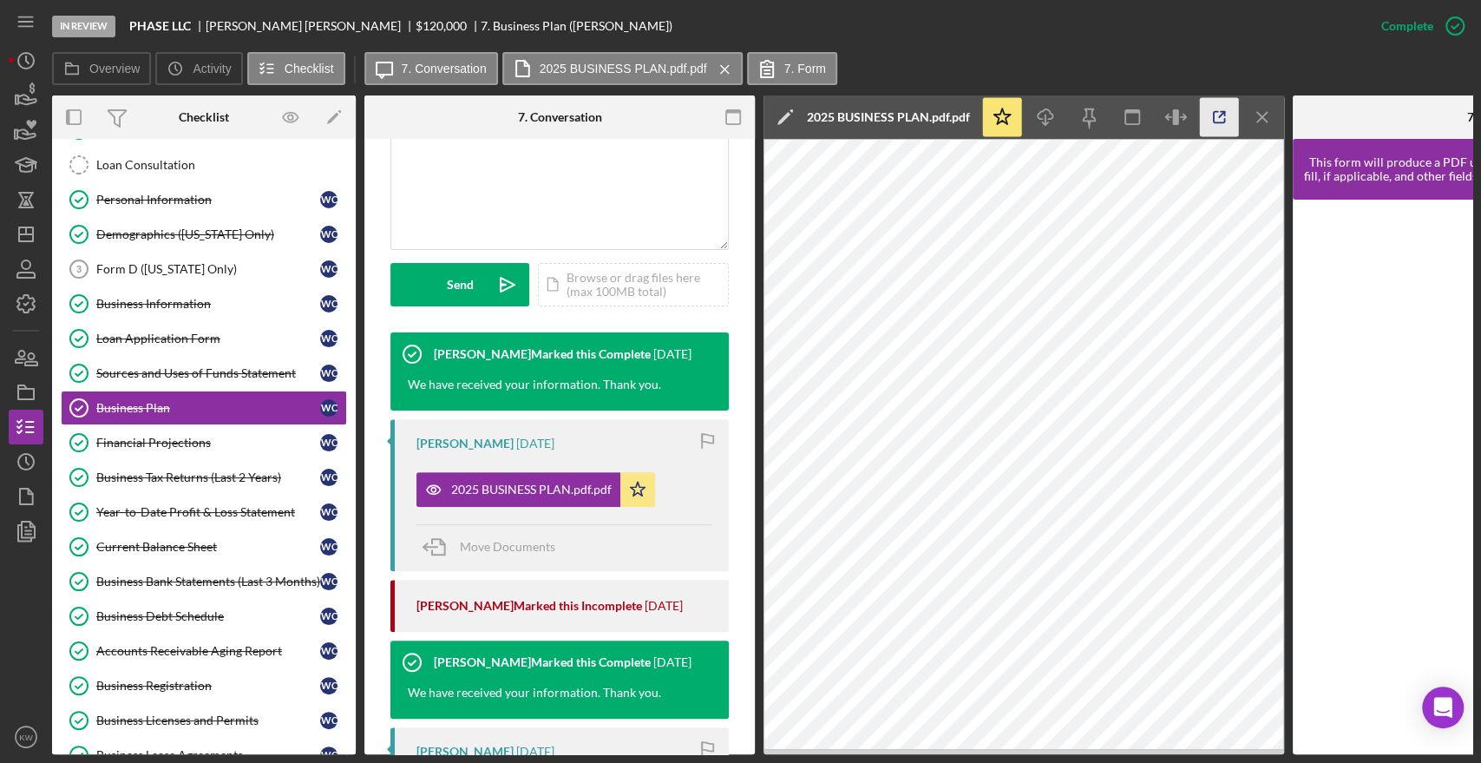
click at [1221, 121] on icon "button" at bounding box center [1219, 117] width 39 height 39
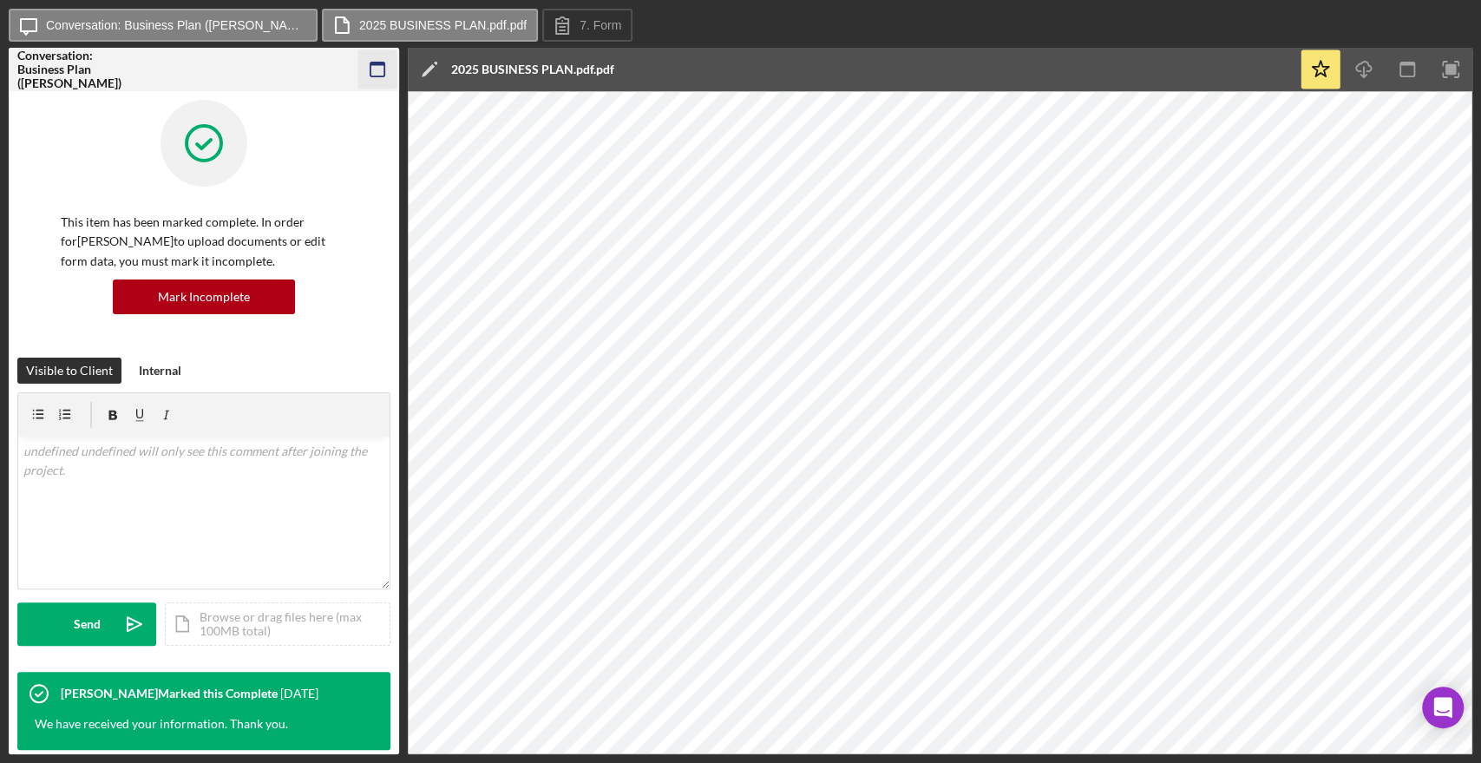
click at [376, 75] on rect "button" at bounding box center [377, 69] width 14 height 14
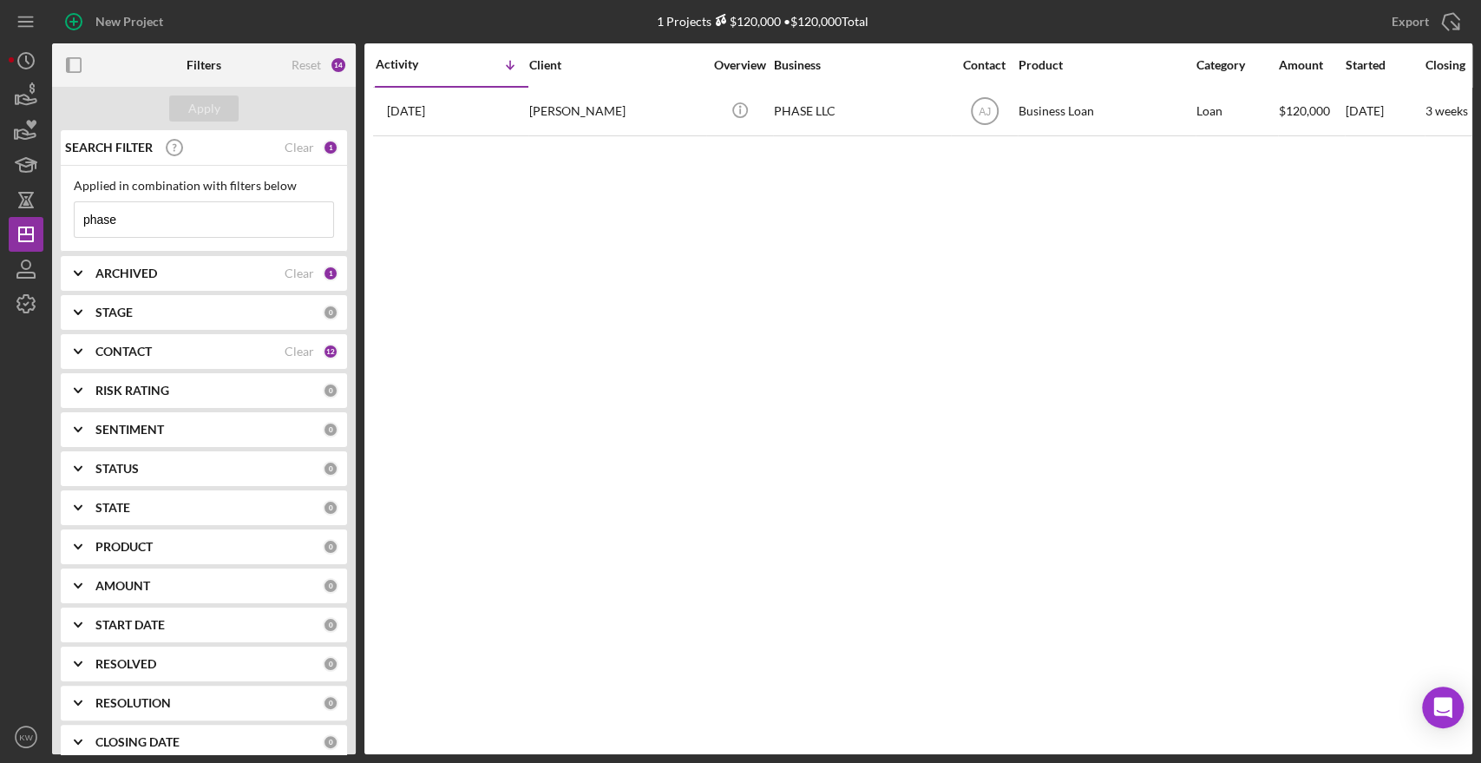
drag, startPoint x: 180, startPoint y: 220, endPoint x: 46, endPoint y: 226, distance: 134.6
click at [46, 226] on div "New Project 1 Projects $120,000 • $120,000 Total phase Export Icon/Export Filte…" at bounding box center [740, 377] width 1463 height 754
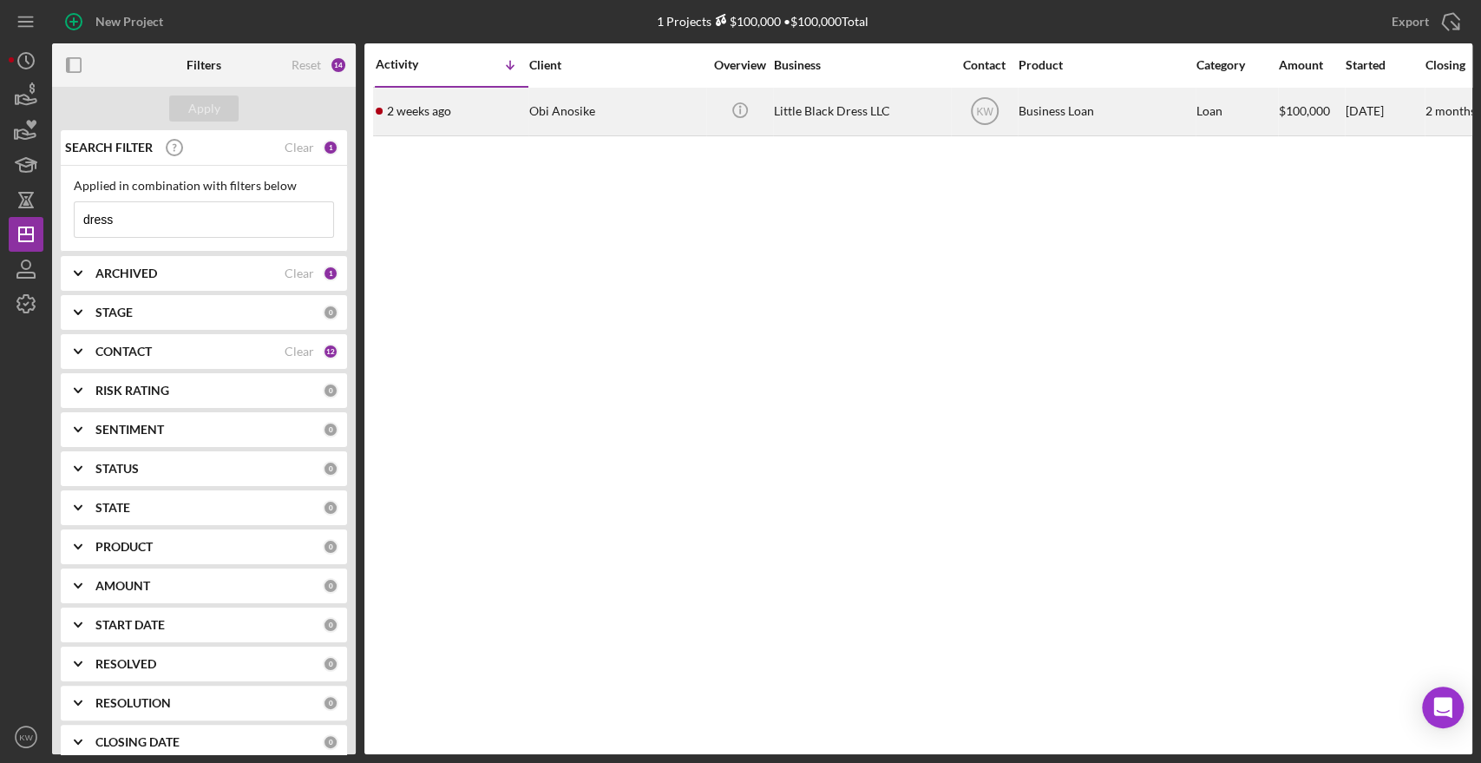
type input "dress"
click at [872, 133] on div "Little Black Dress LLC" at bounding box center [860, 111] width 173 height 46
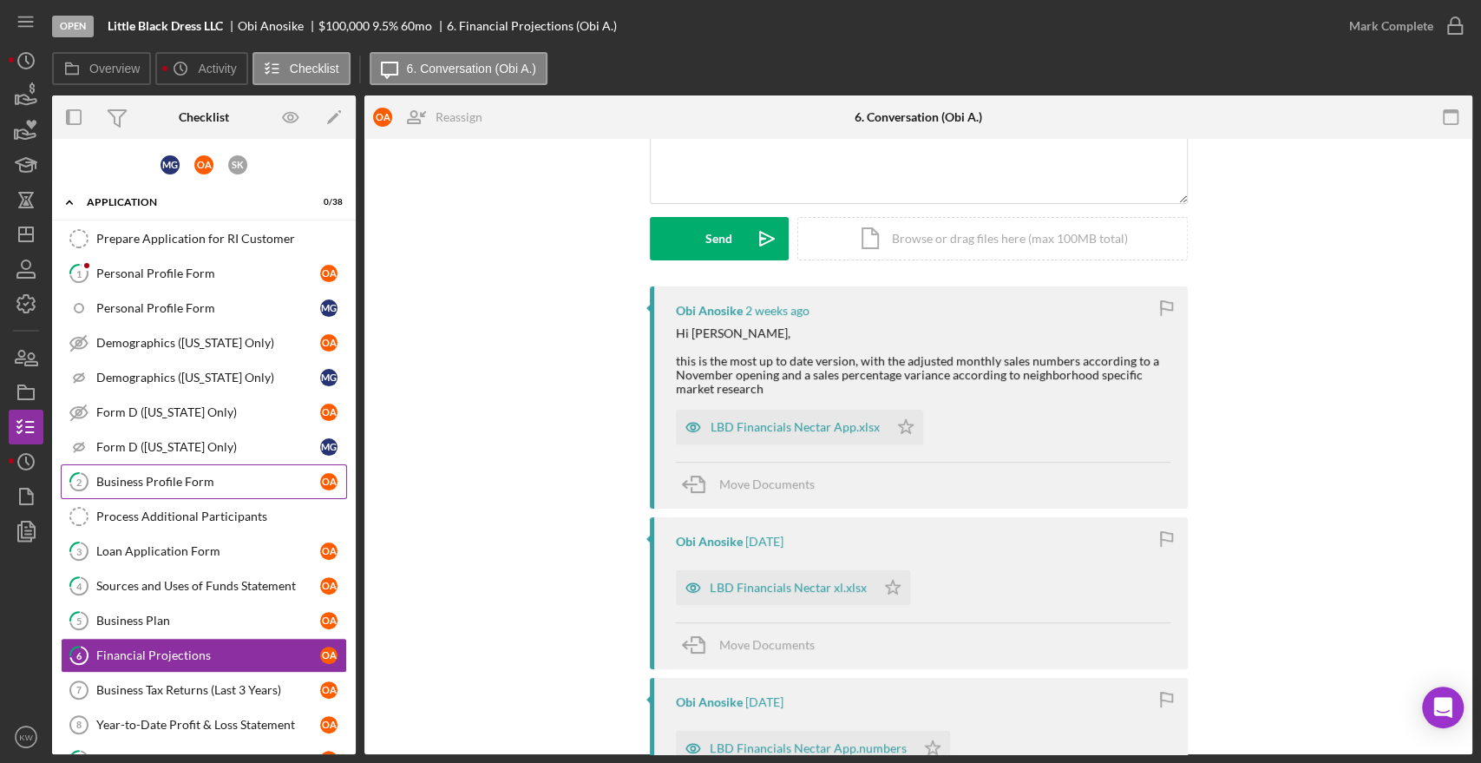
click at [190, 484] on div "Business Profile Form" at bounding box center [208, 482] width 224 height 14
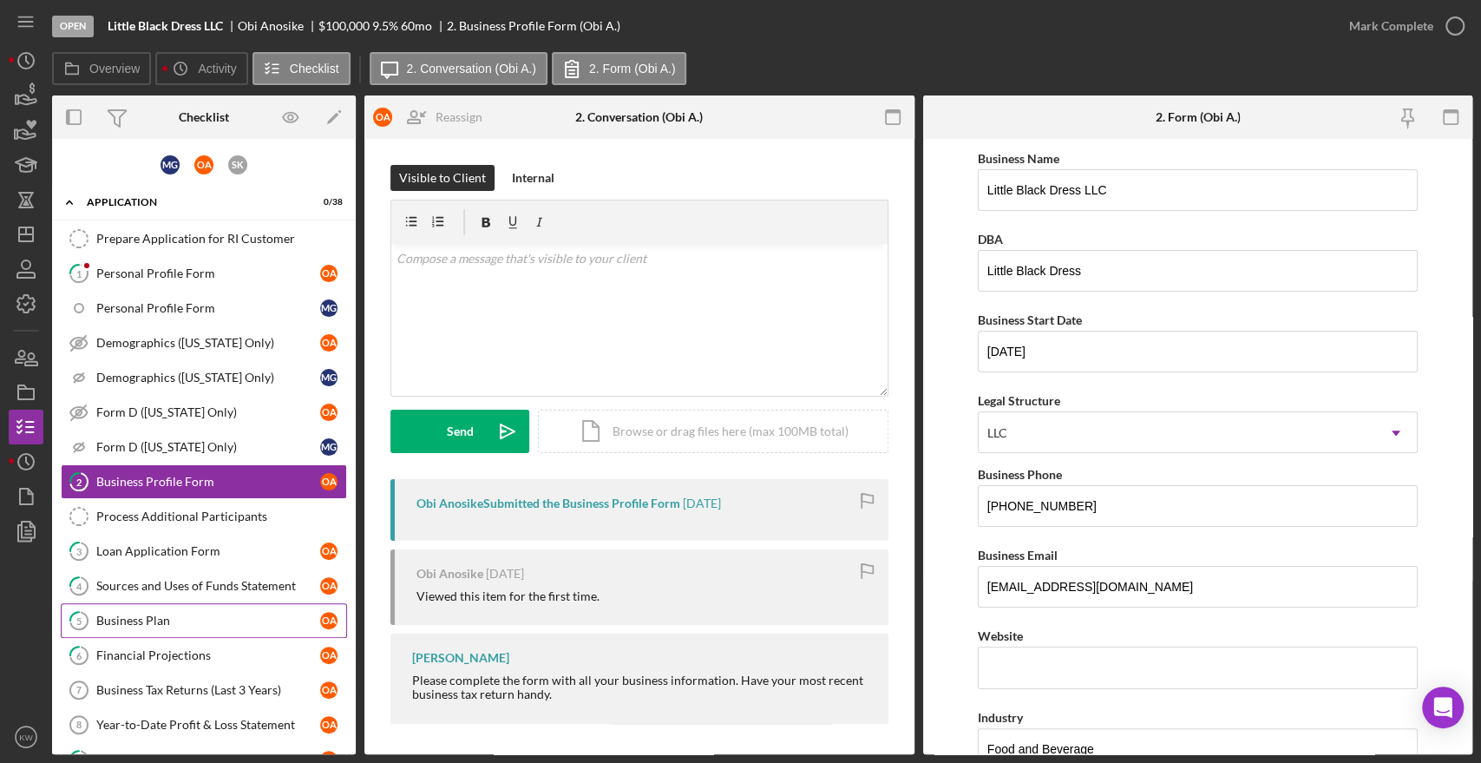
click at [156, 617] on div "Business Plan" at bounding box center [208, 620] width 224 height 14
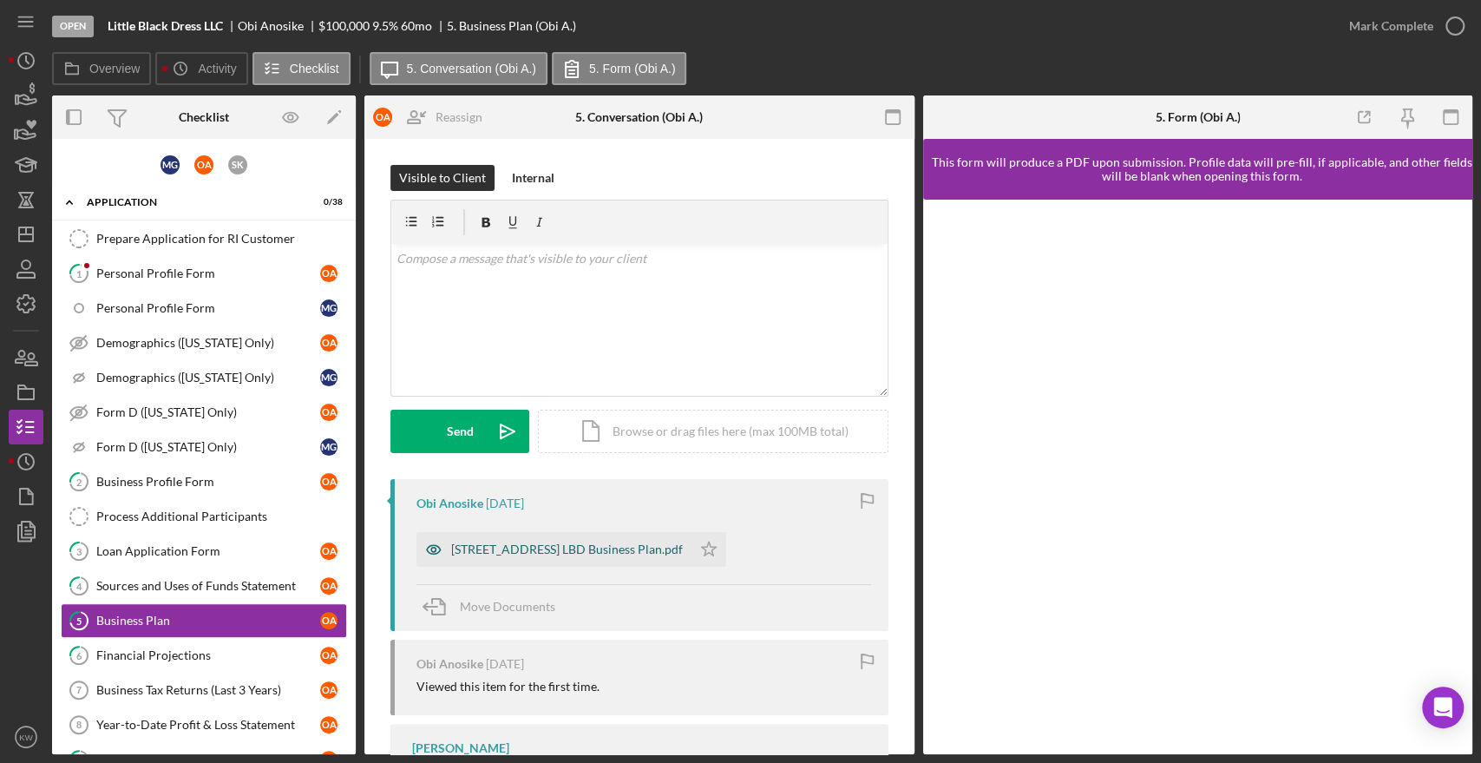
click at [605, 545] on div "15 West st. LBD Business Plan.pdf" at bounding box center [567, 549] width 232 height 14
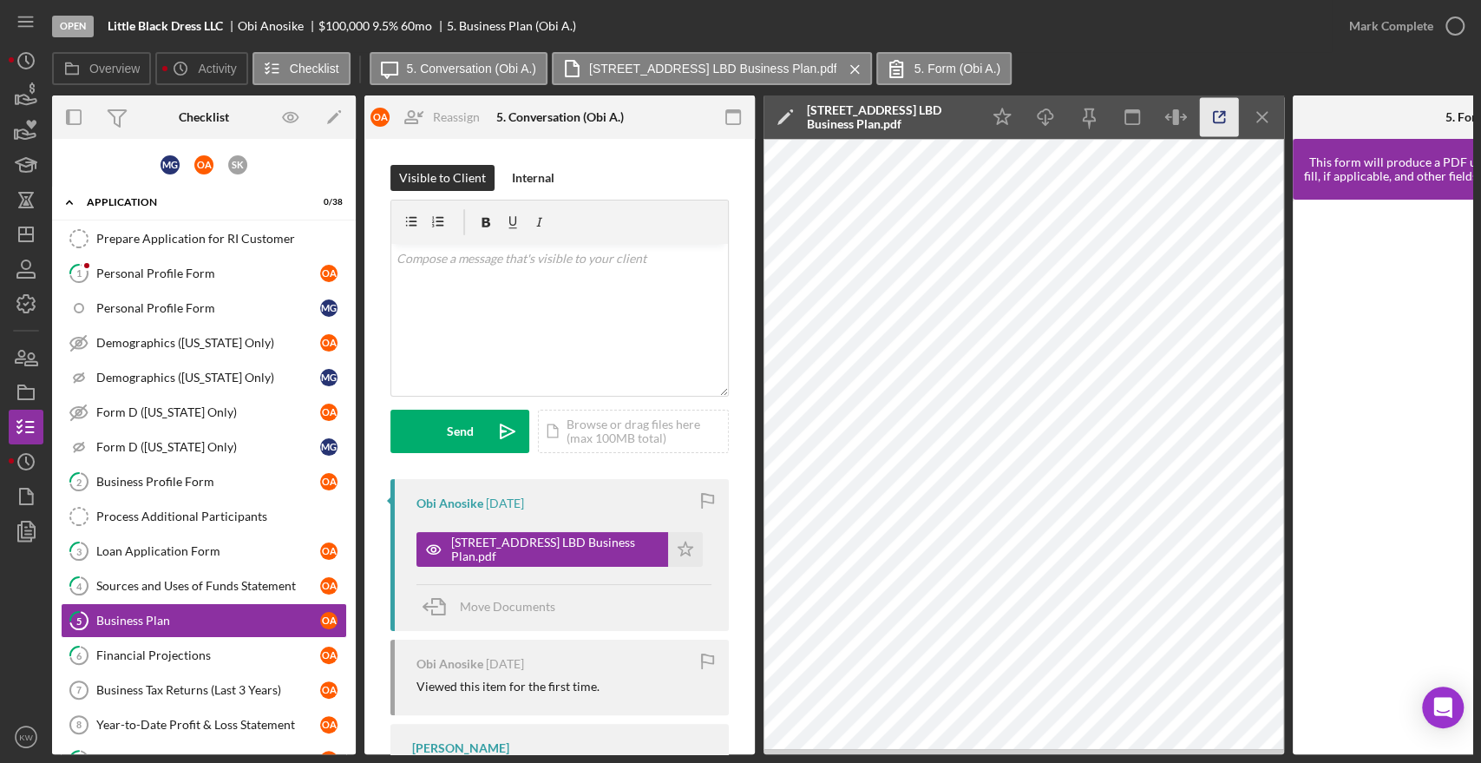
click at [1227, 122] on icon "button" at bounding box center [1219, 117] width 39 height 39
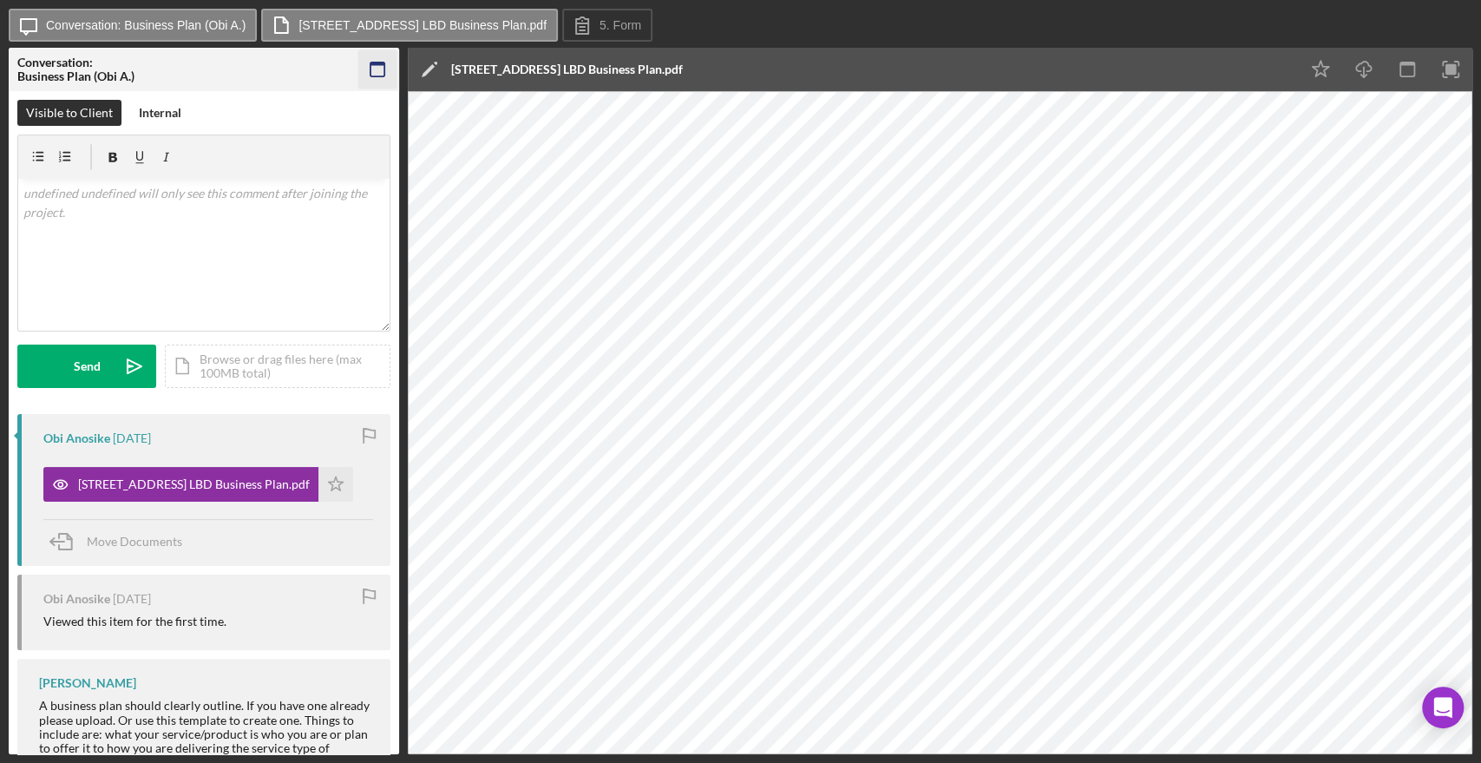
click at [375, 77] on icon "button" at bounding box center [377, 69] width 39 height 39
